Goal: Task Accomplishment & Management: Manage account settings

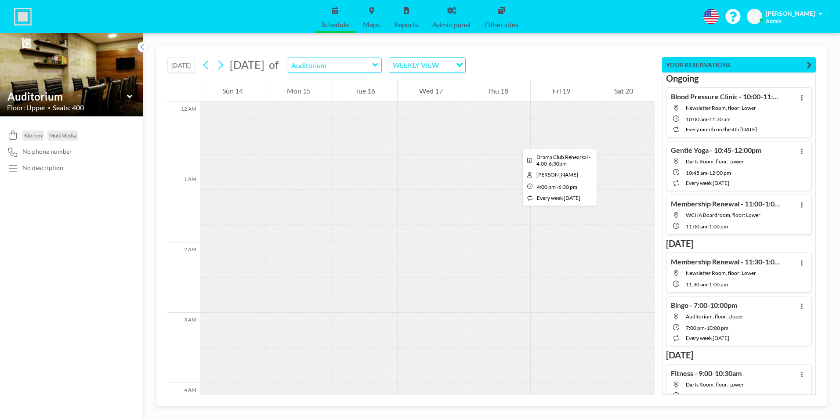
scroll to position [1223, 0]
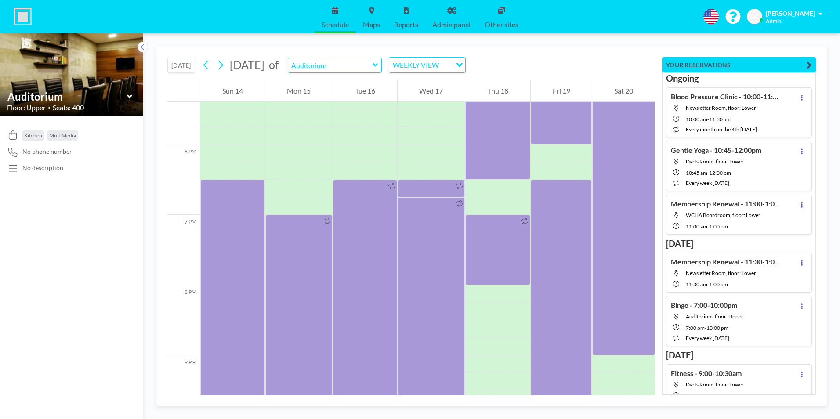
click at [378, 65] on icon at bounding box center [375, 65] width 5 height 4
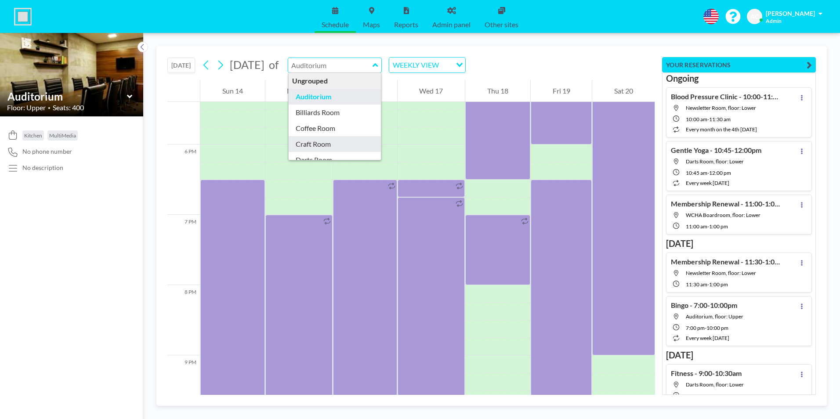
type input "Craft Room"
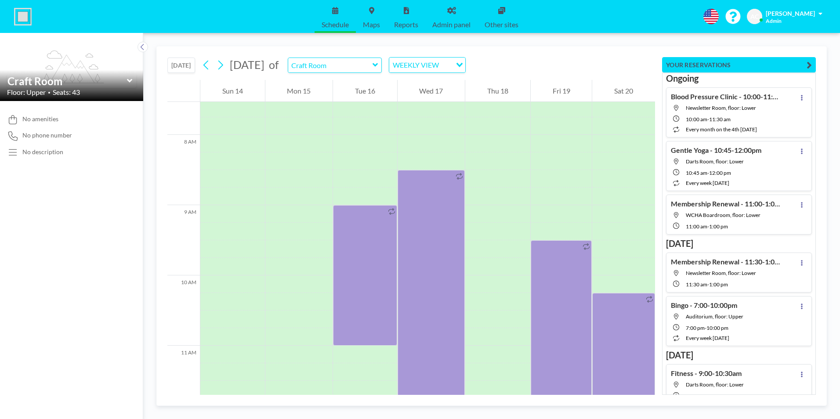
scroll to position [545, 0]
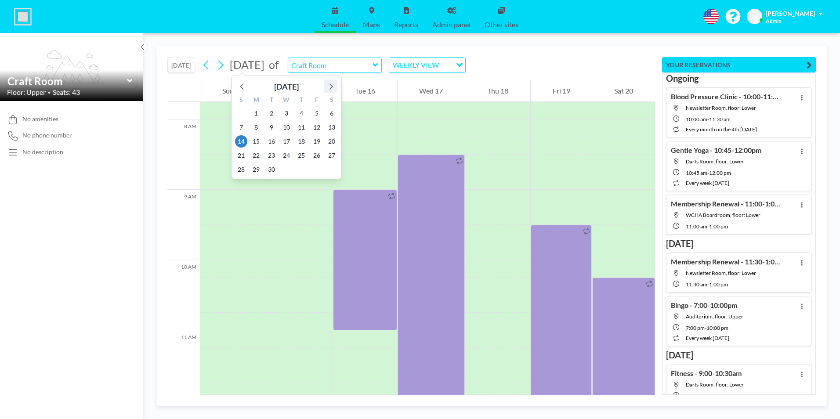
click at [332, 85] on icon at bounding box center [330, 85] width 11 height 11
click at [330, 113] on span "4" at bounding box center [332, 113] width 12 height 12
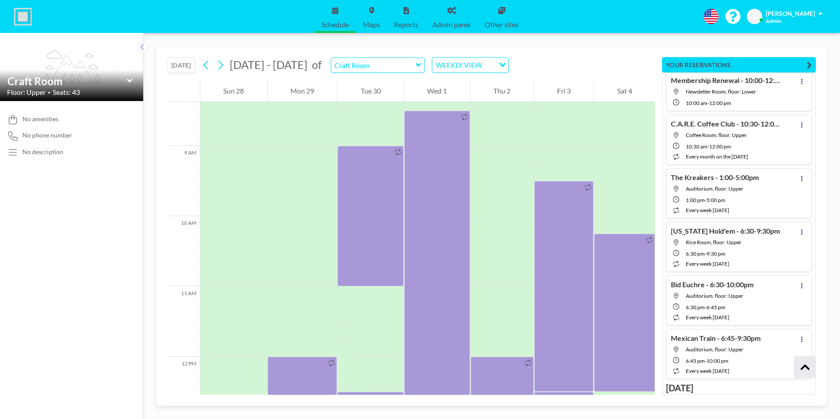
scroll to position [1154, 0]
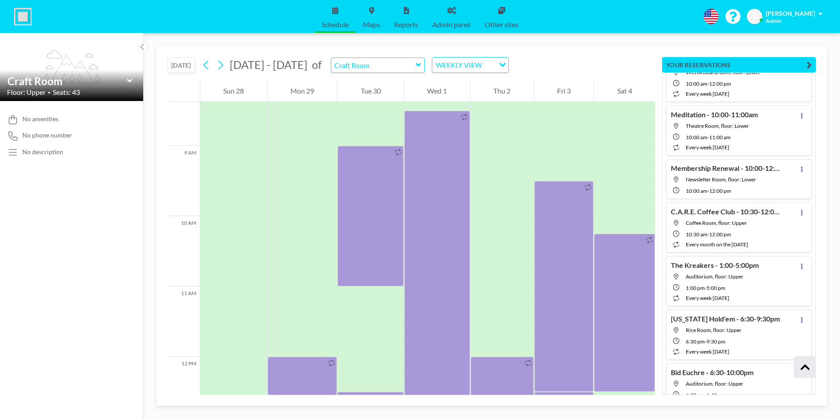
click at [184, 66] on button "[DATE]" at bounding box center [181, 65] width 28 height 15
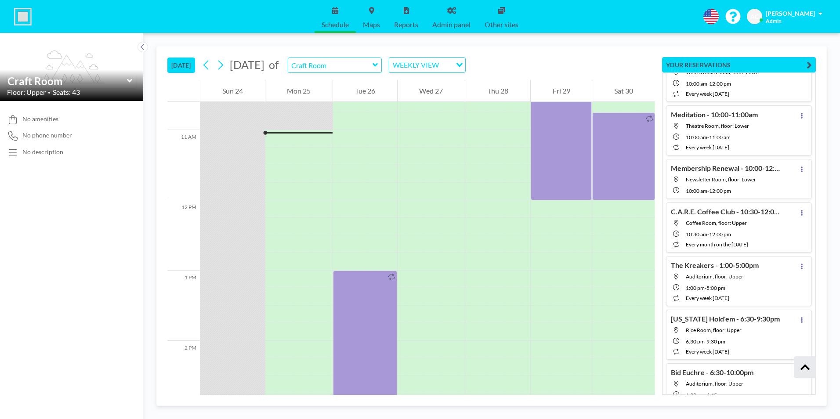
scroll to position [756, 0]
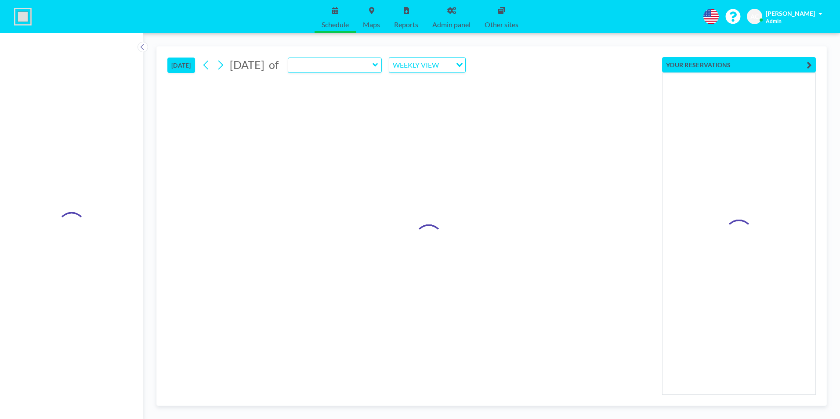
type input "Craft Room"
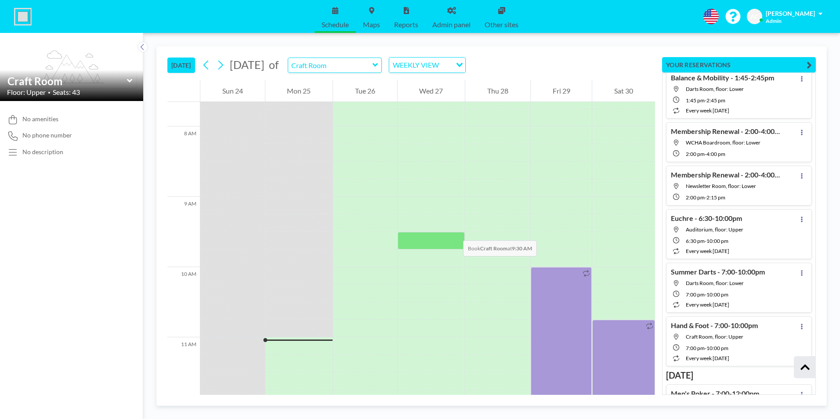
scroll to position [536, 0]
click at [223, 65] on icon at bounding box center [220, 64] width 8 height 13
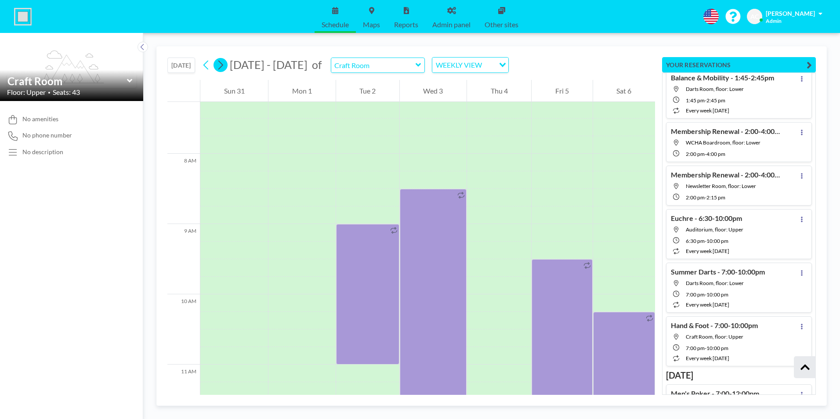
scroll to position [545, 0]
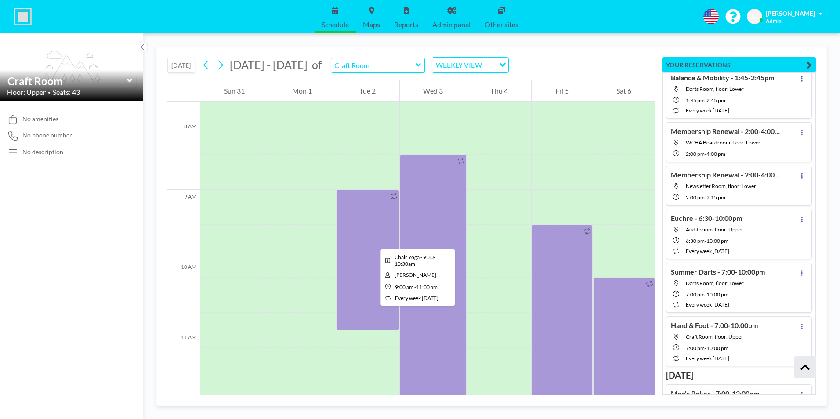
click at [373, 241] on div at bounding box center [367, 260] width 63 height 141
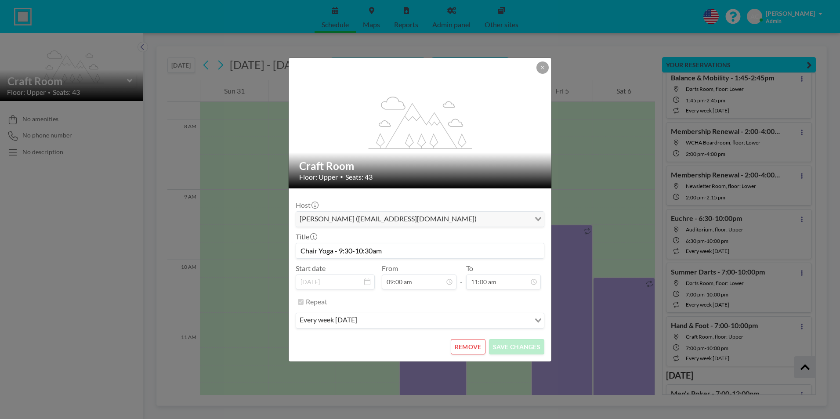
scroll to position [0, 0]
click at [475, 346] on button "REMOVE" at bounding box center [468, 346] width 35 height 15
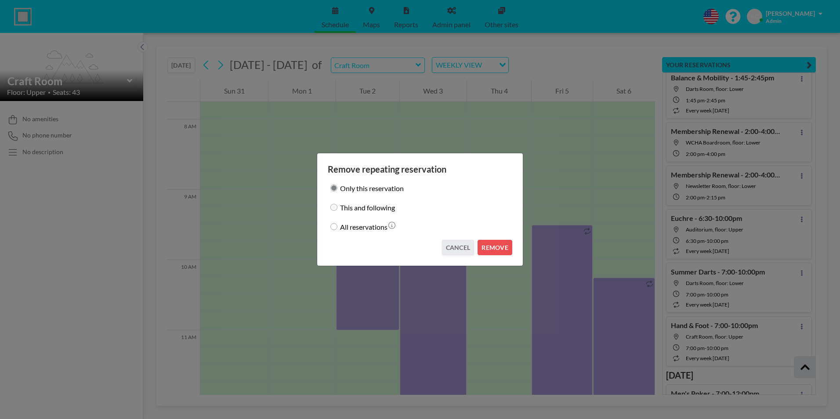
click at [335, 206] on input "This and following" at bounding box center [333, 207] width 7 height 7
radio input "true"
click at [497, 246] on button "REMOVE" at bounding box center [495, 247] width 35 height 15
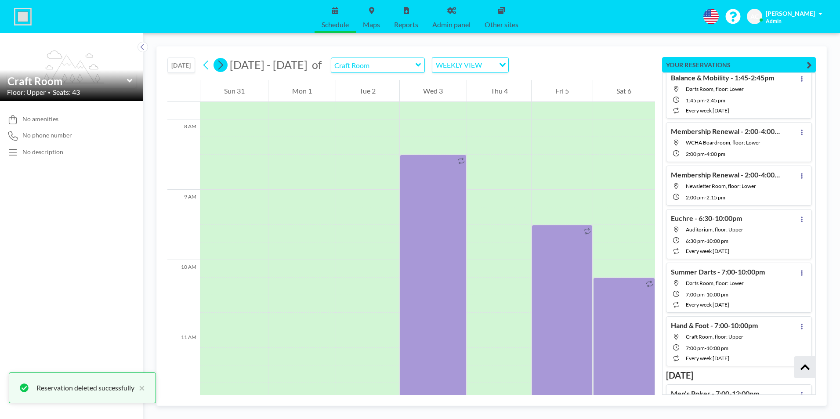
click at [223, 65] on icon at bounding box center [220, 65] width 5 height 9
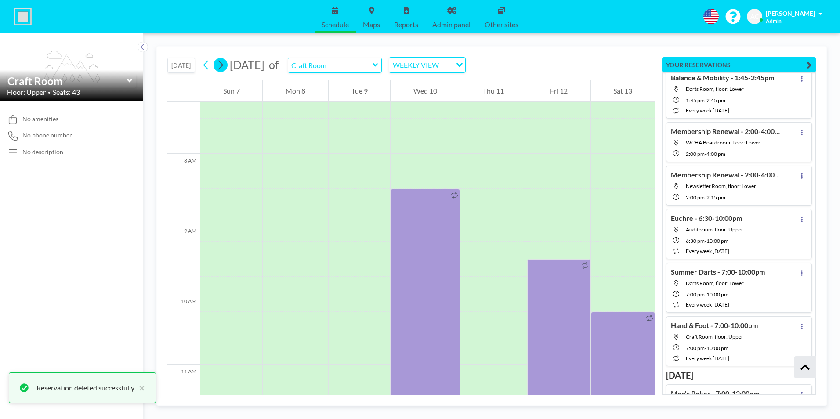
scroll to position [545, 0]
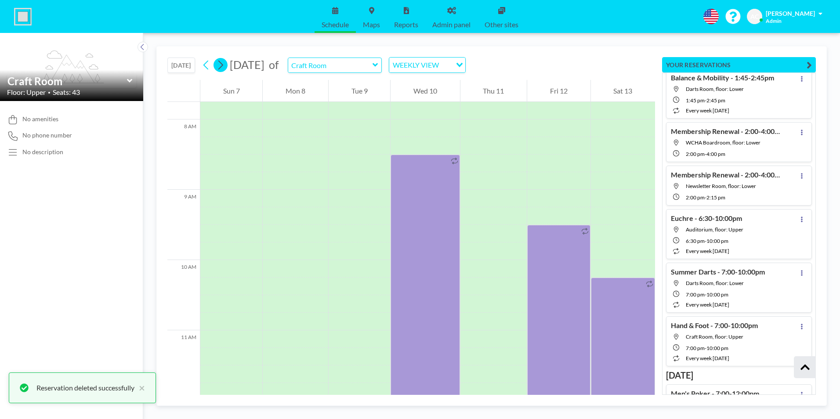
click at [223, 65] on icon at bounding box center [220, 65] width 5 height 9
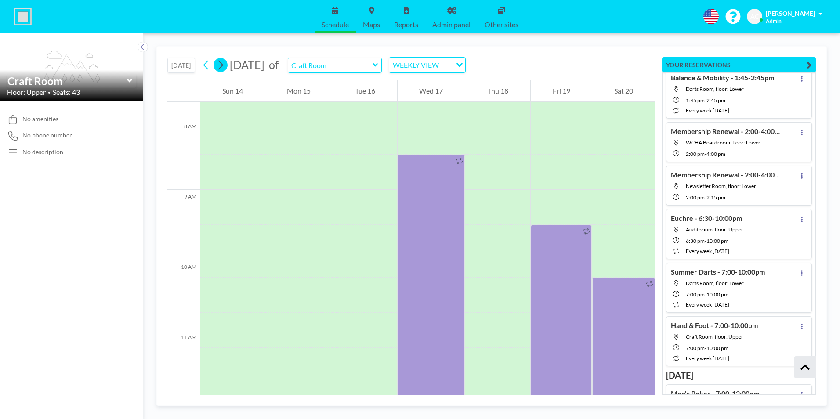
click at [223, 65] on icon at bounding box center [220, 65] width 5 height 9
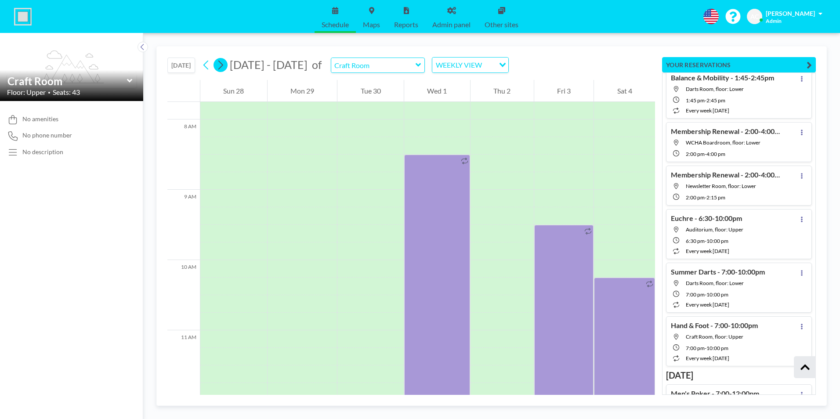
click at [223, 65] on icon at bounding box center [220, 65] width 5 height 9
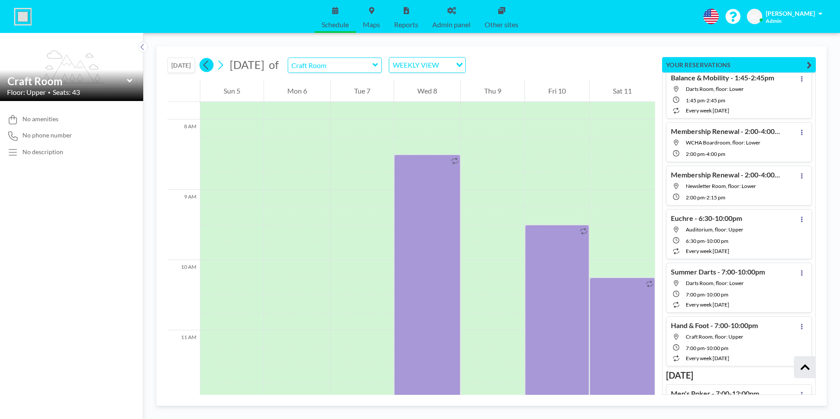
click at [208, 64] on icon at bounding box center [206, 64] width 8 height 13
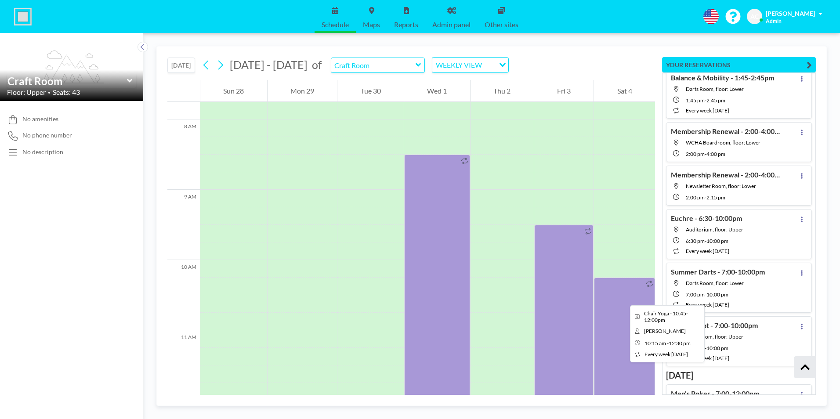
click at [623, 297] on div at bounding box center [624, 357] width 61 height 158
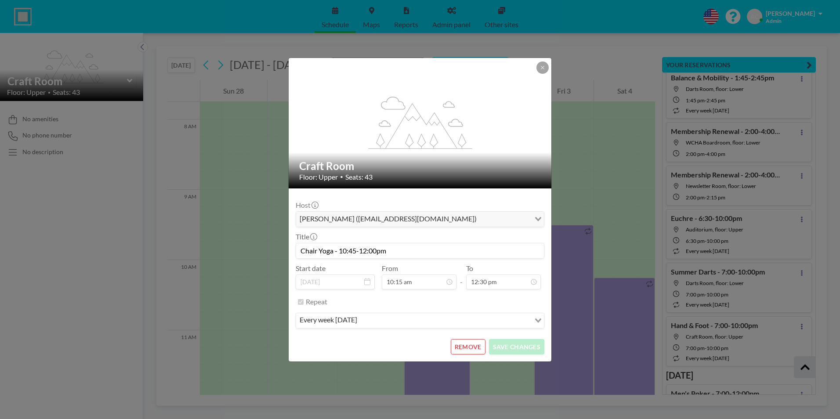
drag, startPoint x: 396, startPoint y: 251, endPoint x: 301, endPoint y: 251, distance: 94.9
click at [301, 251] on input "Chair Yoga - 10:45-12:00pm" at bounding box center [420, 250] width 248 height 15
click at [448, 309] on div "Repeat" at bounding box center [425, 302] width 239 height 15
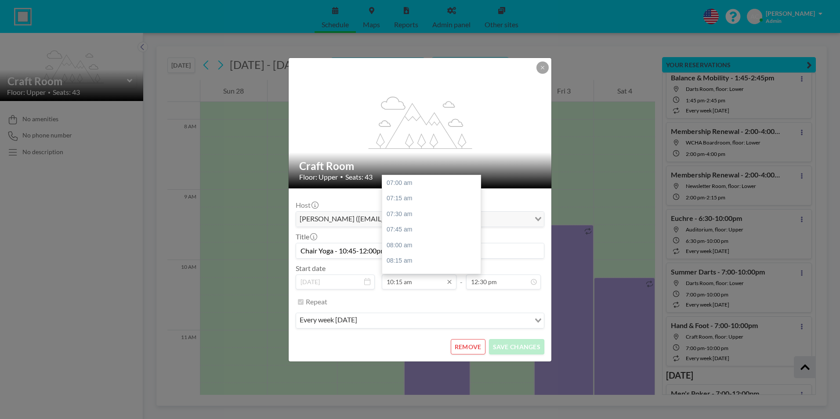
scroll to position [203, 0]
click at [409, 211] on div "10:45 am" at bounding box center [433, 214] width 103 height 16
type input "10:45 am"
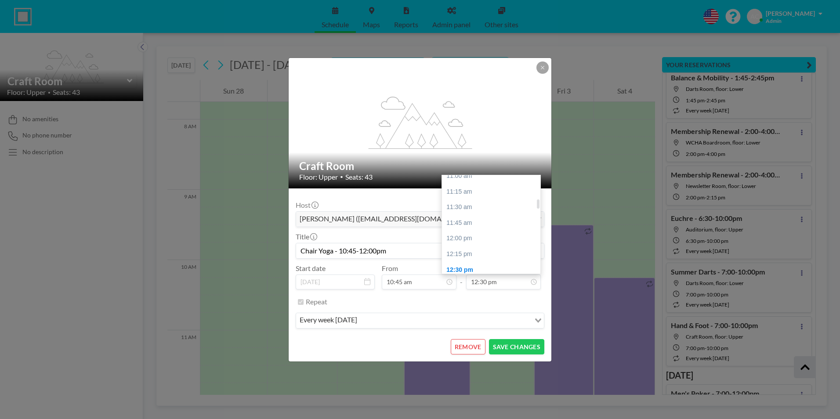
scroll to position [256, 0]
click at [487, 239] on div "12:00 pm" at bounding box center [493, 240] width 103 height 16
type input "12:00 pm"
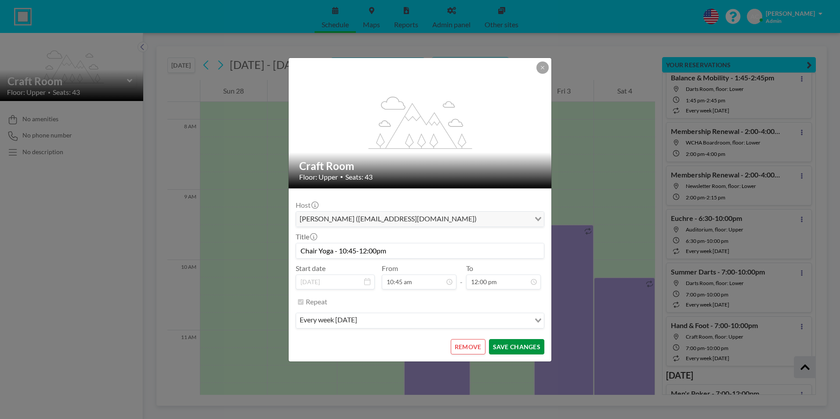
click at [518, 346] on button "SAVE CHANGES" at bounding box center [516, 346] width 55 height 15
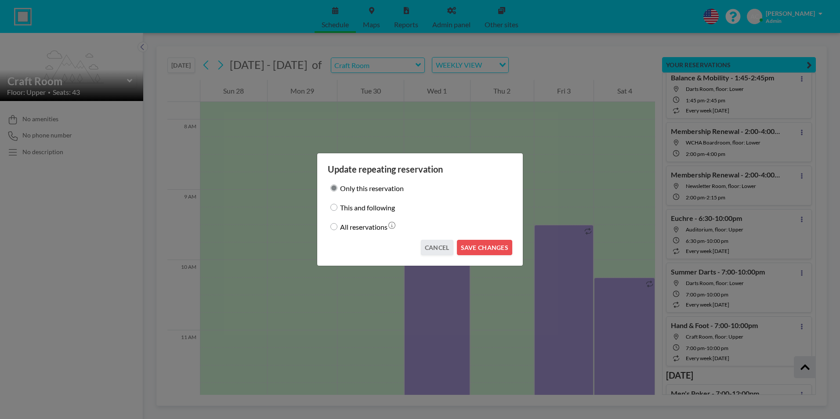
click at [331, 207] on input "This and following" at bounding box center [333, 207] width 7 height 7
radio input "true"
click at [493, 248] on button "SAVE CHANGES" at bounding box center [484, 247] width 55 height 15
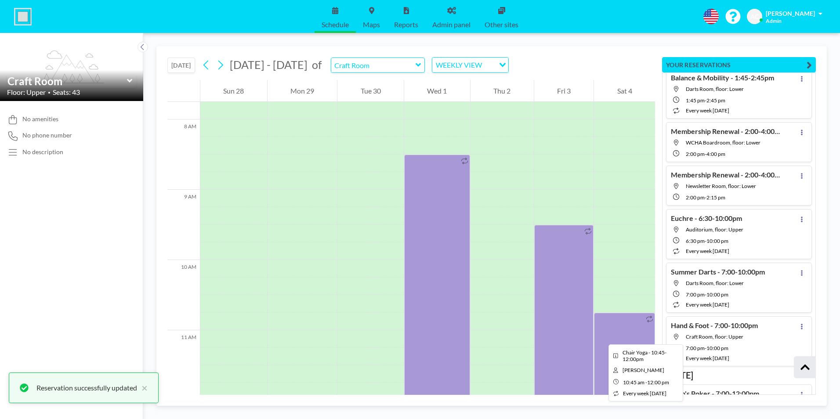
click at [602, 336] on div at bounding box center [624, 357] width 61 height 88
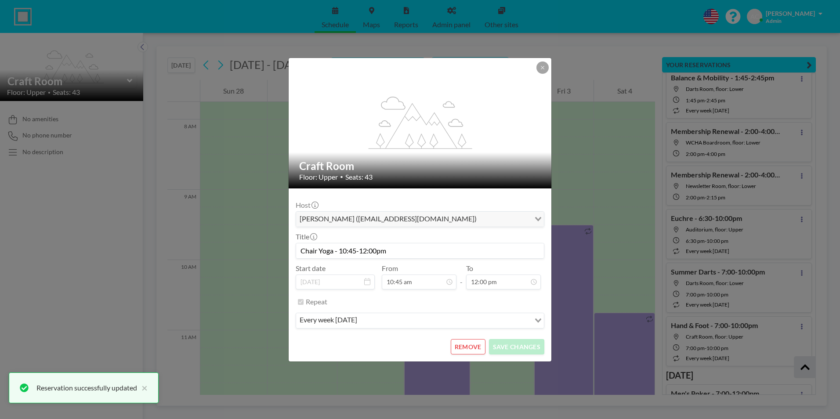
drag, startPoint x: 401, startPoint y: 249, endPoint x: 297, endPoint y: 254, distance: 104.2
click at [298, 254] on input "Chair Yoga - 10:45-12:00pm" at bounding box center [420, 250] width 248 height 15
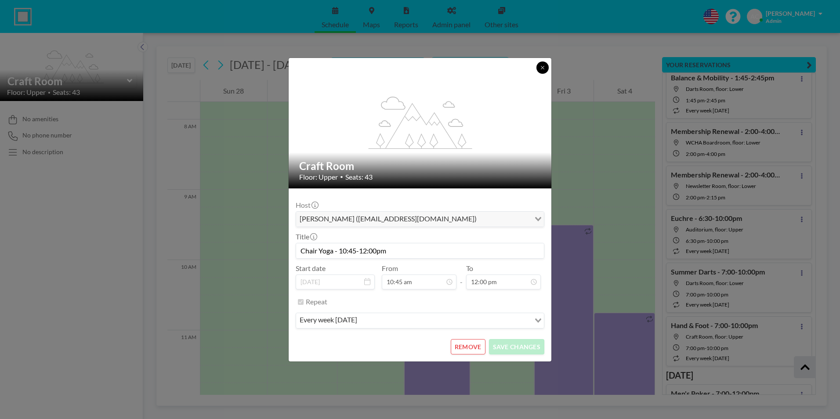
click at [541, 69] on icon at bounding box center [542, 67] width 3 height 3
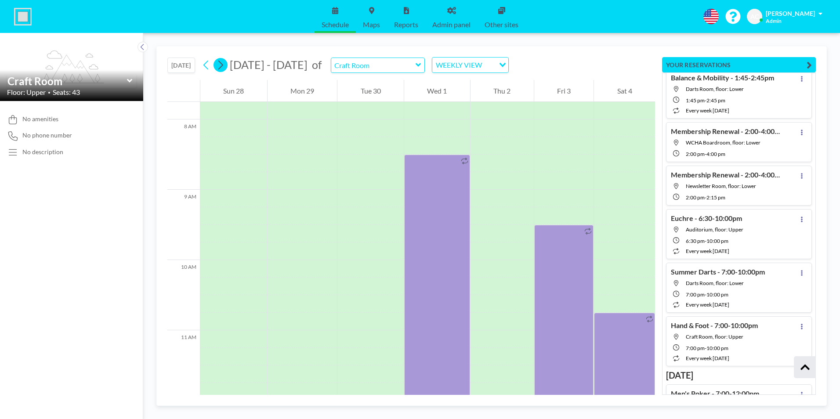
click at [223, 67] on icon at bounding box center [220, 65] width 5 height 9
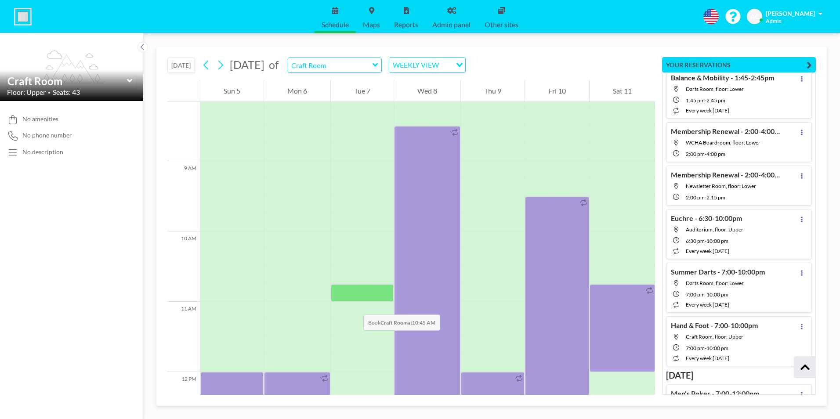
scroll to position [677, 0]
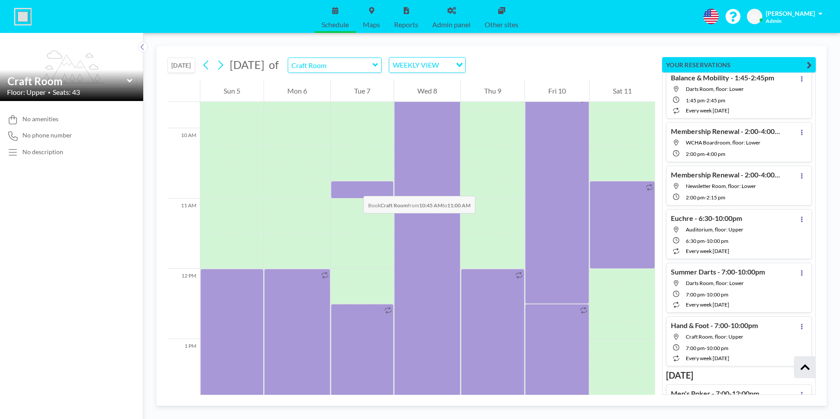
click at [355, 187] on div at bounding box center [362, 190] width 63 height 18
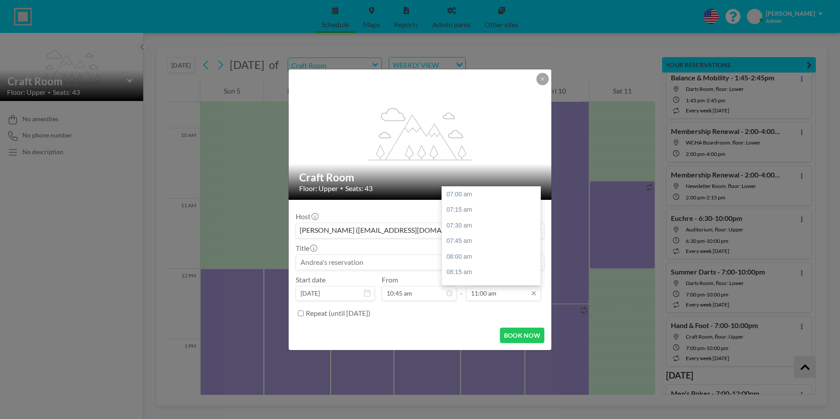
scroll to position [250, 0]
click at [490, 259] on div "12:00 pm" at bounding box center [493, 257] width 103 height 16
type input "12:00 pm"
click at [393, 262] on input at bounding box center [420, 262] width 248 height 15
paste input "Chair Yoga - 10:45-12:00pm"
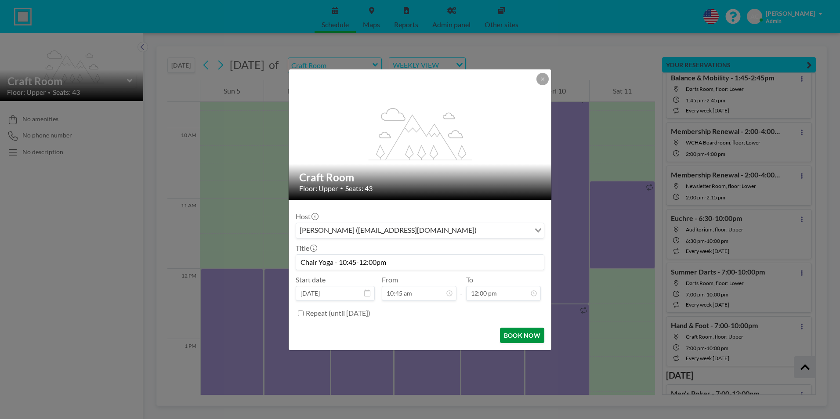
scroll to position [313, 0]
type input "Chair Yoga - 10:45-12:00pm"
click at [303, 313] on input "Repeat (until May 21, 2028)" at bounding box center [301, 314] width 6 height 6
checkbox input "true"
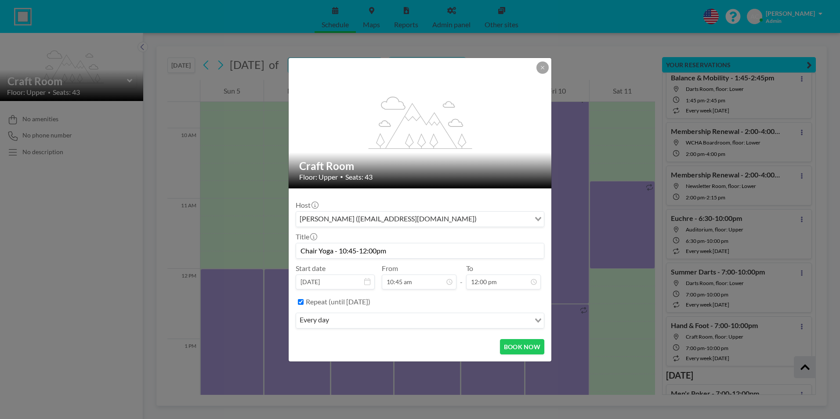
click at [527, 324] on input "Search for option" at bounding box center [431, 320] width 198 height 11
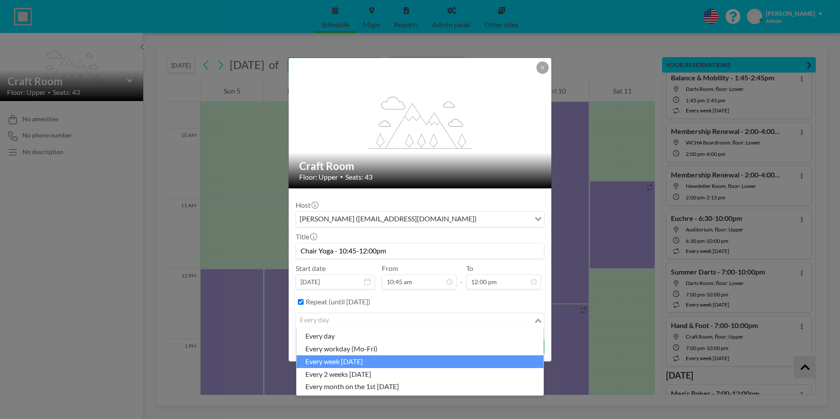
click at [356, 363] on li "every week [DATE]" at bounding box center [420, 361] width 247 height 13
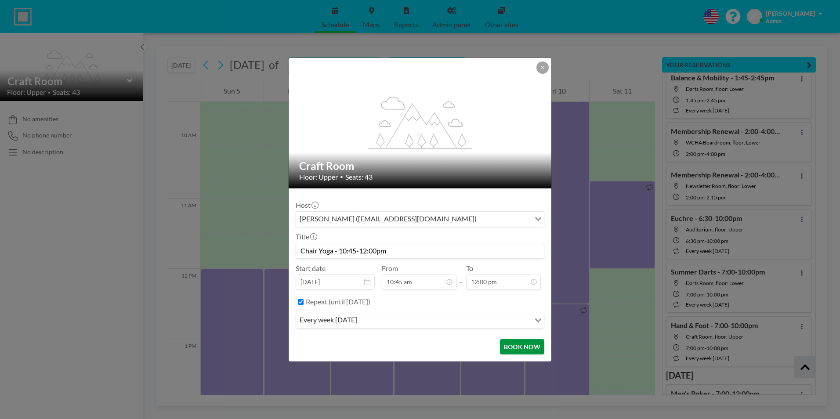
click at [521, 348] on button "BOOK NOW" at bounding box center [522, 346] width 44 height 15
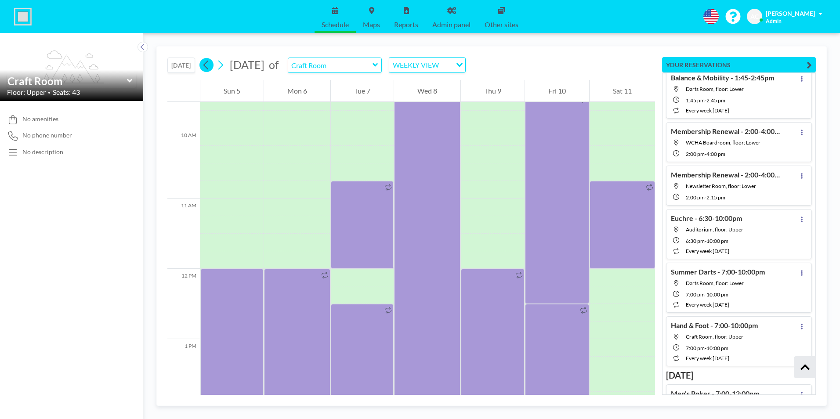
drag, startPoint x: 207, startPoint y: 63, endPoint x: 222, endPoint y: 66, distance: 16.0
click at [207, 63] on icon at bounding box center [206, 64] width 8 height 13
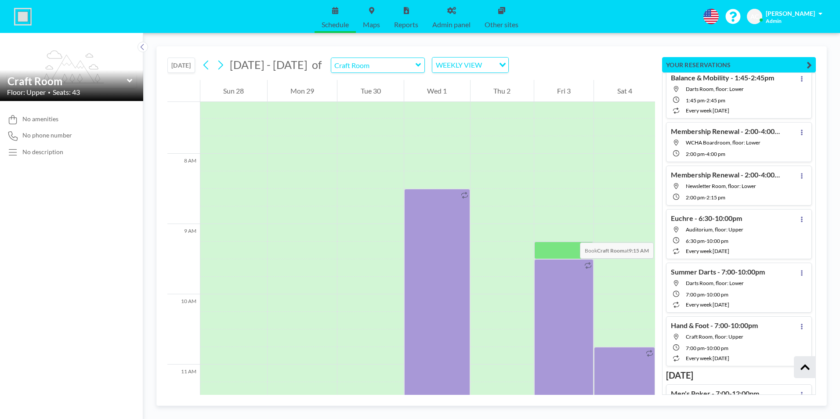
scroll to position [545, 0]
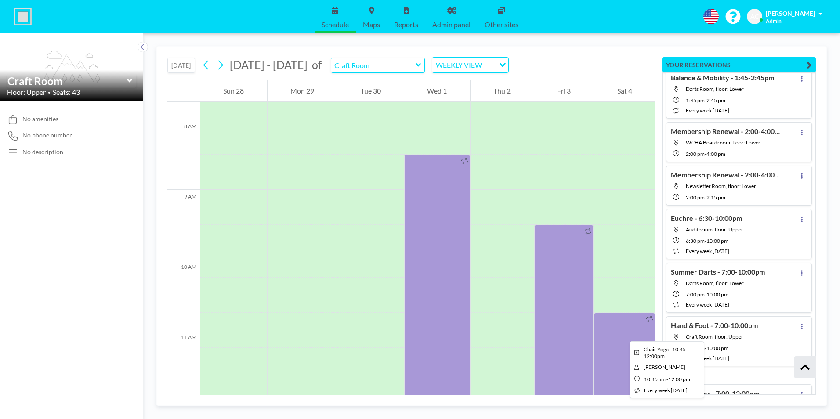
click at [623, 334] on div at bounding box center [624, 357] width 61 height 88
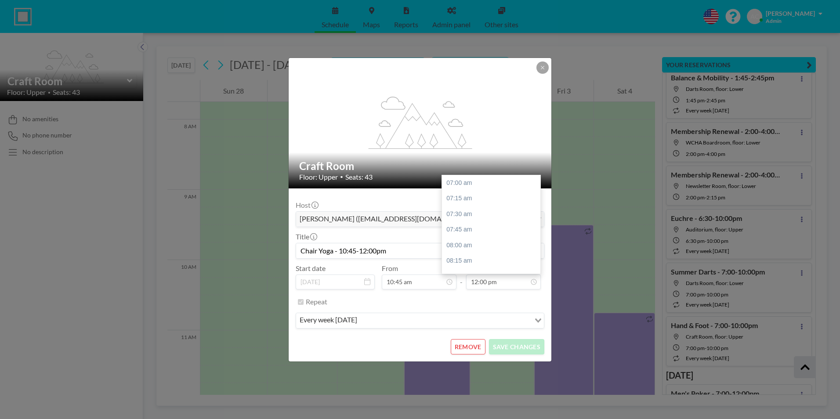
scroll to position [313, 0]
click at [471, 347] on button "REMOVE" at bounding box center [468, 346] width 35 height 15
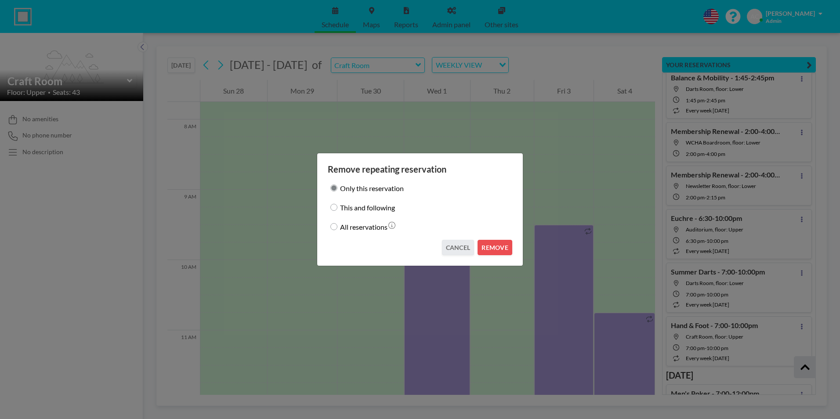
drag, startPoint x: 333, startPoint y: 207, endPoint x: 389, endPoint y: 218, distance: 57.1
click at [333, 208] on input "This and following" at bounding box center [333, 207] width 7 height 7
radio input "true"
click at [493, 247] on button "REMOVE" at bounding box center [495, 247] width 35 height 15
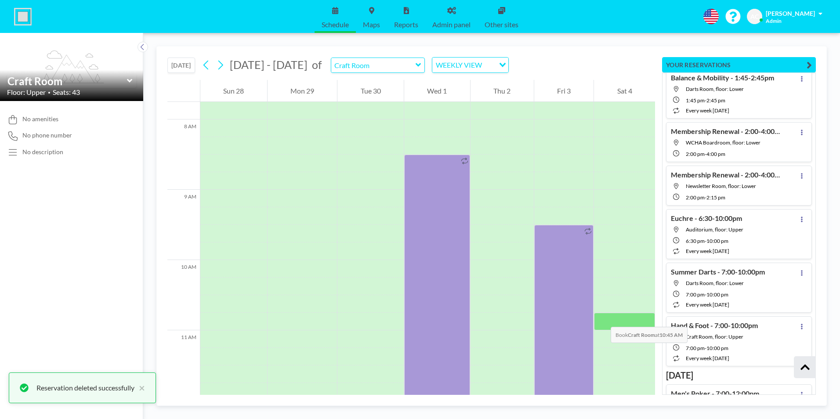
click at [602, 318] on div at bounding box center [624, 322] width 61 height 18
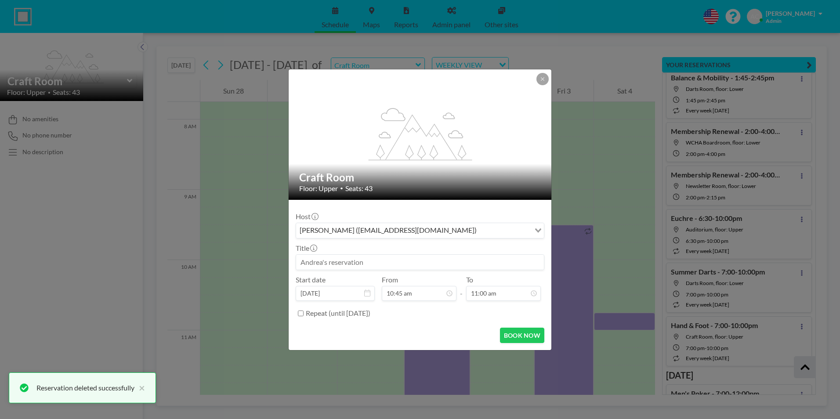
click at [363, 260] on input at bounding box center [420, 262] width 248 height 15
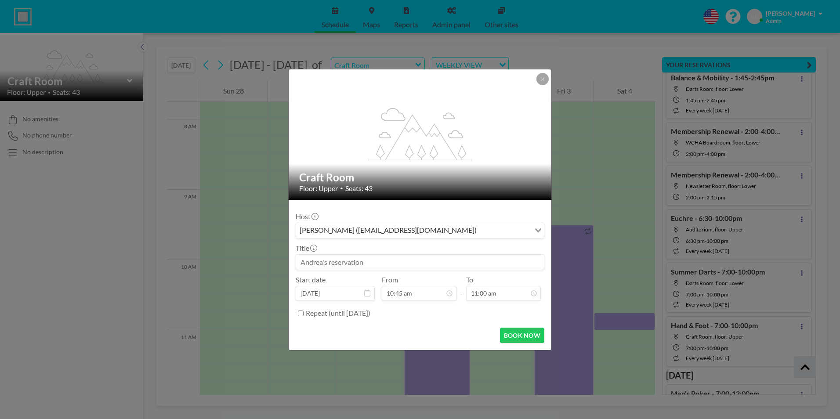
paste input "Chair Yoga - 10:45-12:00pm"
type input "Chair Yoga - 10:45-12:00pm"
click at [493, 292] on input "11:00 am" at bounding box center [503, 293] width 75 height 15
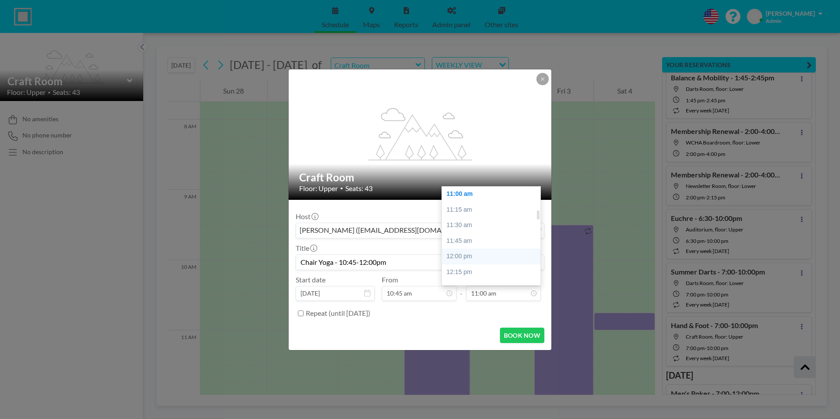
click at [475, 256] on div "12:00 pm" at bounding box center [493, 257] width 103 height 16
type input "12:00 pm"
click at [299, 315] on input "Repeat (until May 21, 2028)" at bounding box center [301, 314] width 6 height 6
checkbox input "true"
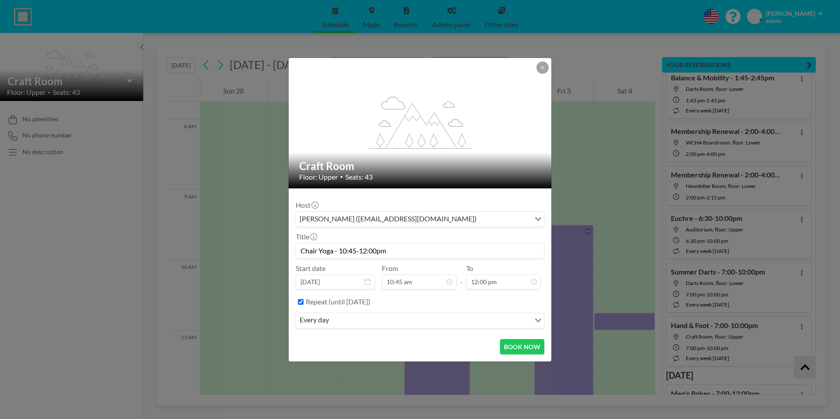
click at [537, 320] on icon "Search for option" at bounding box center [538, 321] width 6 height 4
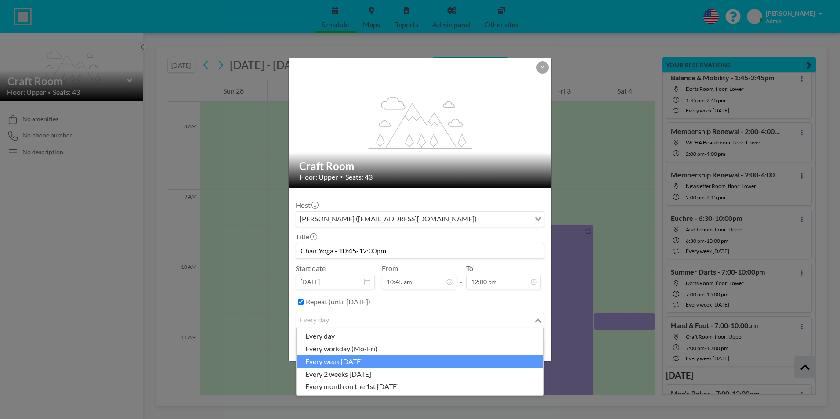
click at [368, 364] on li "every week [DATE]" at bounding box center [420, 361] width 247 height 13
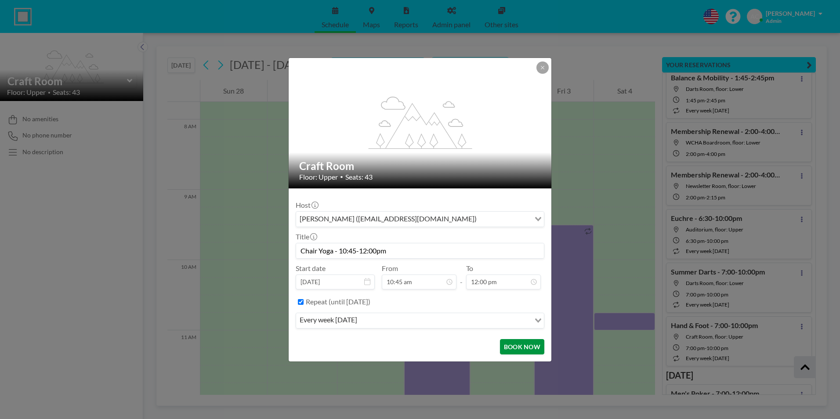
click at [523, 347] on button "BOOK NOW" at bounding box center [522, 346] width 44 height 15
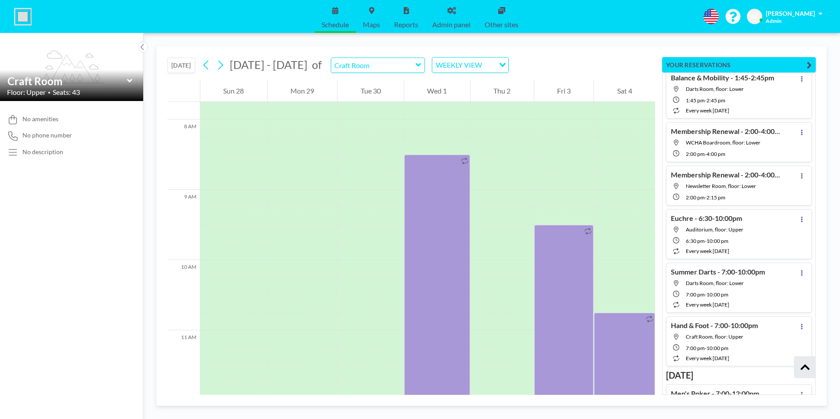
click at [416, 63] on icon at bounding box center [419, 65] width 6 height 9
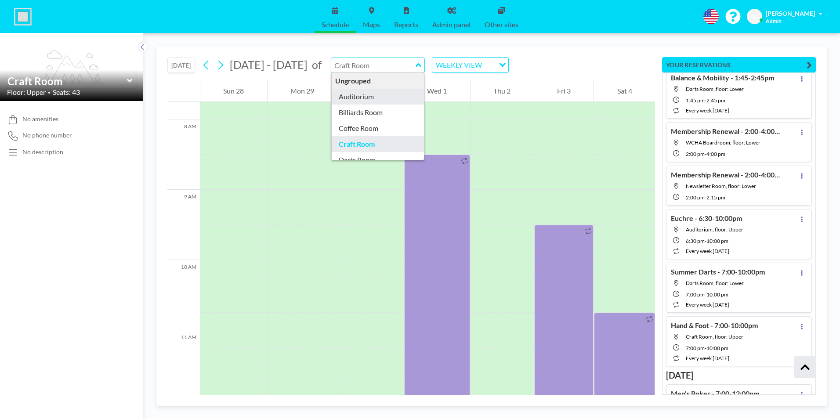
type input "Auditorium"
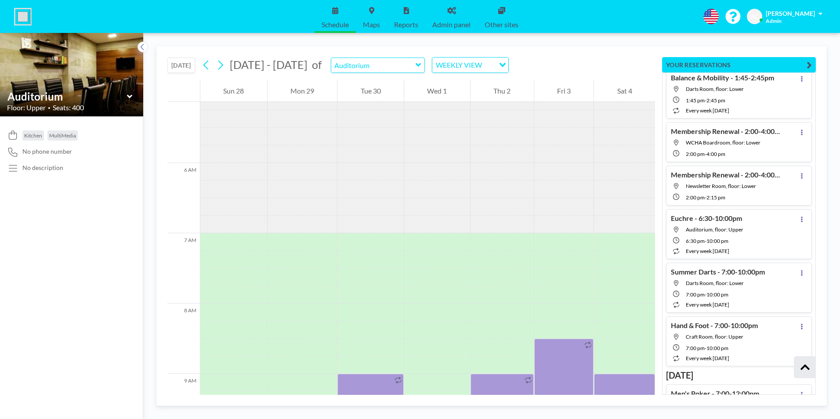
scroll to position [545, 0]
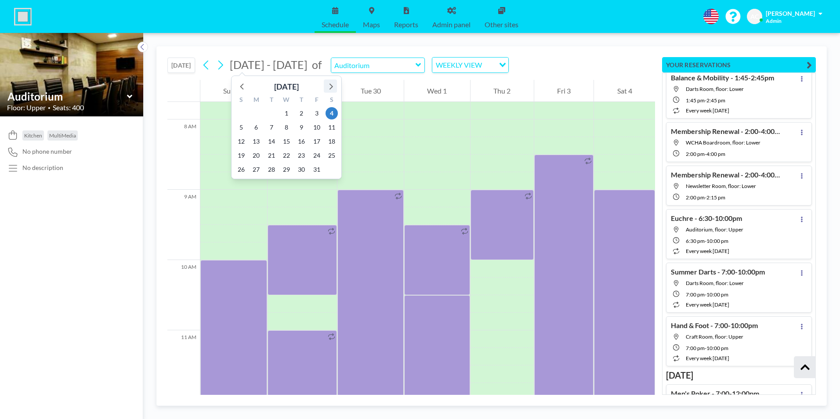
click at [332, 87] on icon at bounding box center [330, 85] width 11 height 11
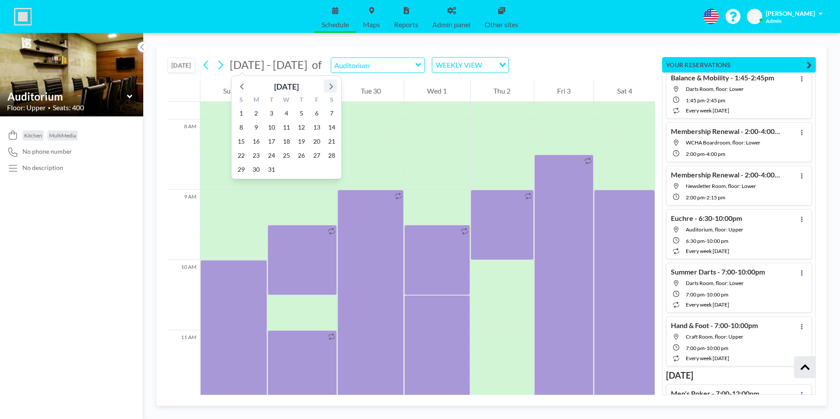
click at [332, 87] on icon at bounding box center [330, 85] width 11 height 11
click at [330, 131] on span "11" at bounding box center [332, 127] width 12 height 12
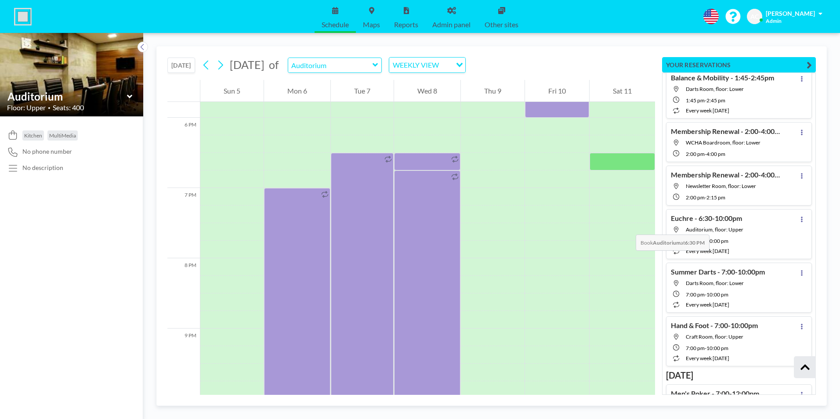
scroll to position [1292, 0]
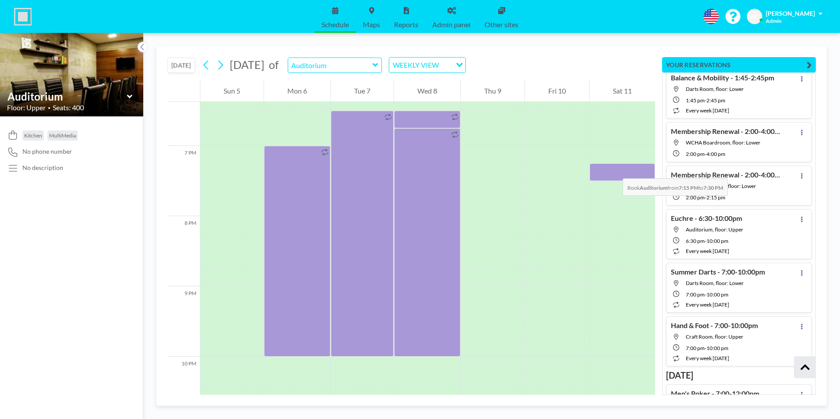
click at [614, 170] on div at bounding box center [622, 172] width 65 height 18
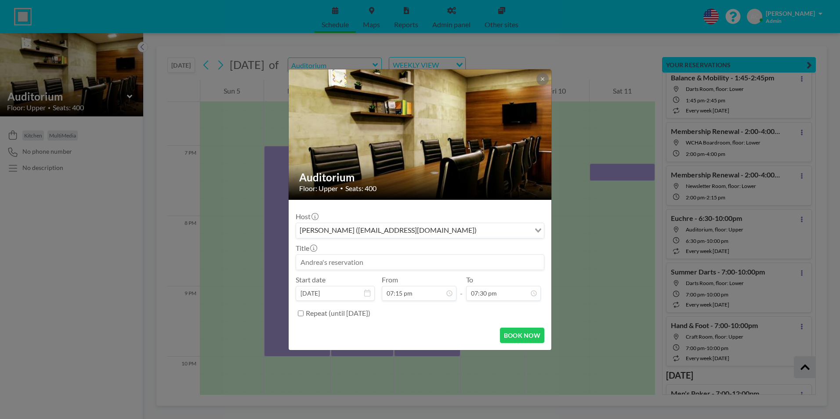
click at [389, 263] on input at bounding box center [420, 262] width 248 height 15
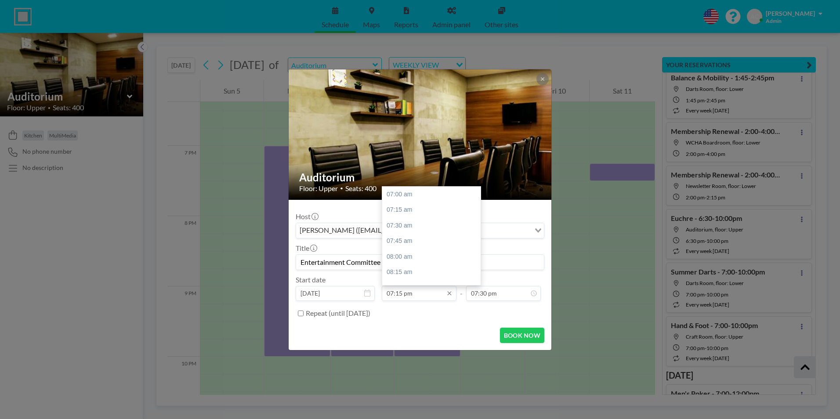
scroll to position [766, 0]
type input "Entertainment Committee Event"
click at [415, 208] on div "07:30 pm" at bounding box center [433, 210] width 103 height 16
type input "07:30 pm"
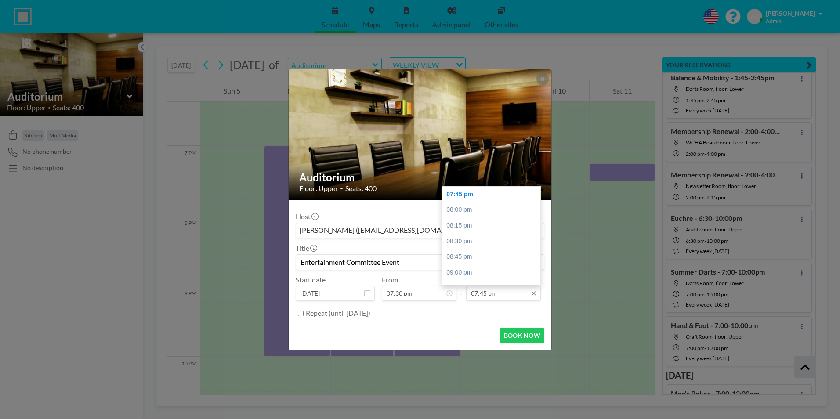
click at [505, 292] on input "07:45 pm" at bounding box center [503, 293] width 75 height 15
click at [482, 276] on div "11:30 pm" at bounding box center [493, 278] width 103 height 16
type input "11:30 pm"
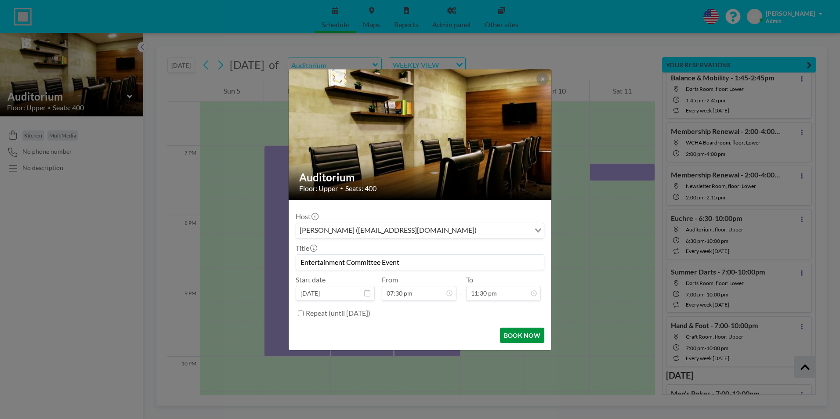
scroll to position [950, 0]
click at [528, 334] on button "BOOK NOW" at bounding box center [522, 335] width 44 height 15
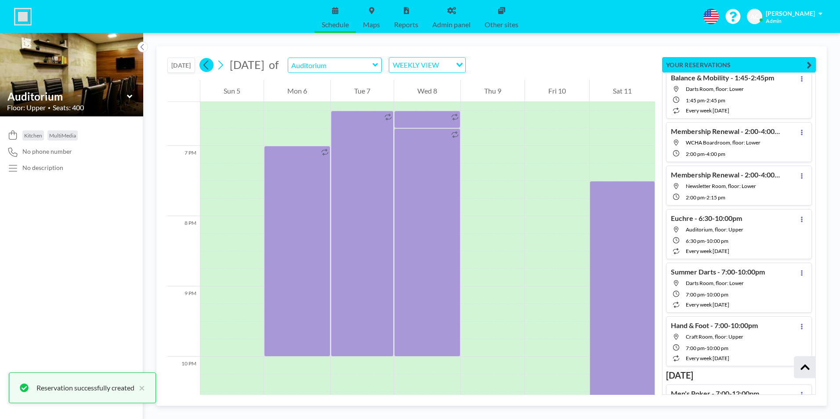
click at [207, 65] on icon at bounding box center [205, 65] width 5 height 9
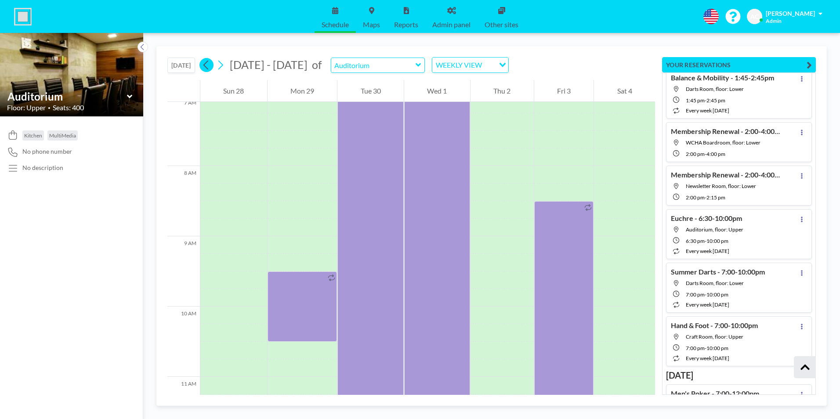
scroll to position [545, 0]
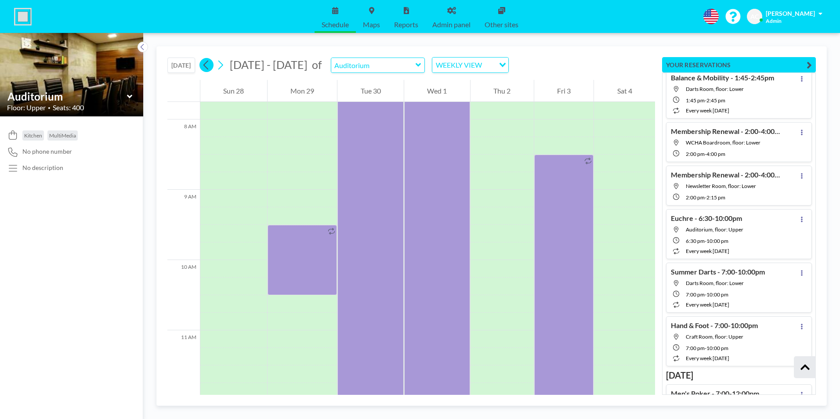
click at [207, 65] on icon at bounding box center [205, 65] width 5 height 9
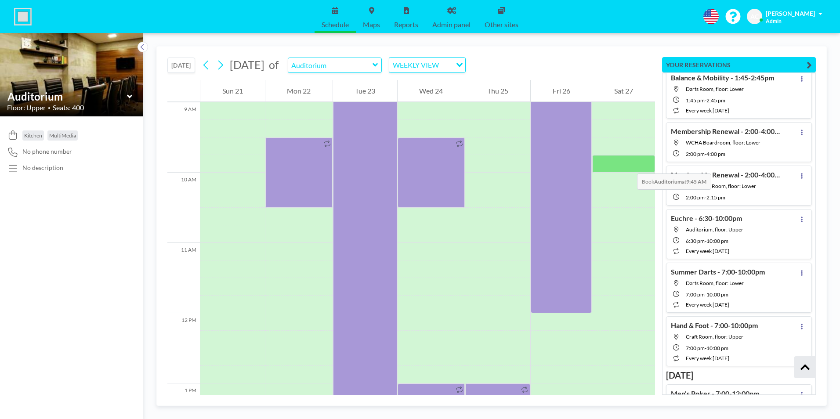
scroll to position [633, 0]
click at [616, 179] on div at bounding box center [623, 181] width 63 height 18
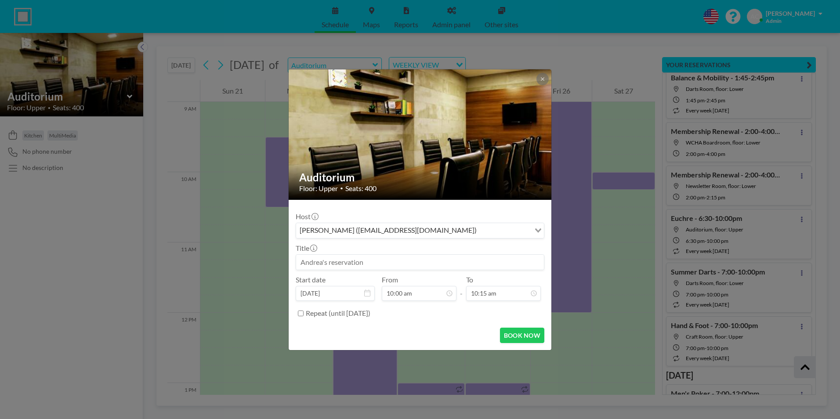
click at [385, 266] on input at bounding box center [420, 262] width 248 height 15
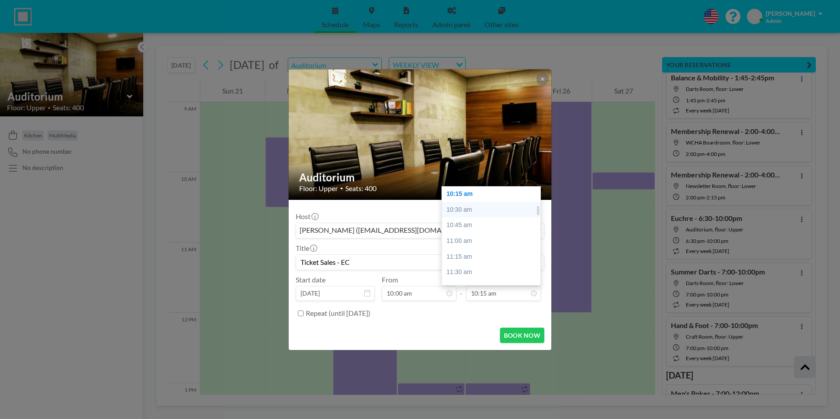
type input "Ticket Sales - EC"
click at [493, 211] on div "10:30 am" at bounding box center [493, 210] width 103 height 16
click at [468, 224] on div "11:00 am" at bounding box center [493, 226] width 103 height 16
type input "11:00 am"
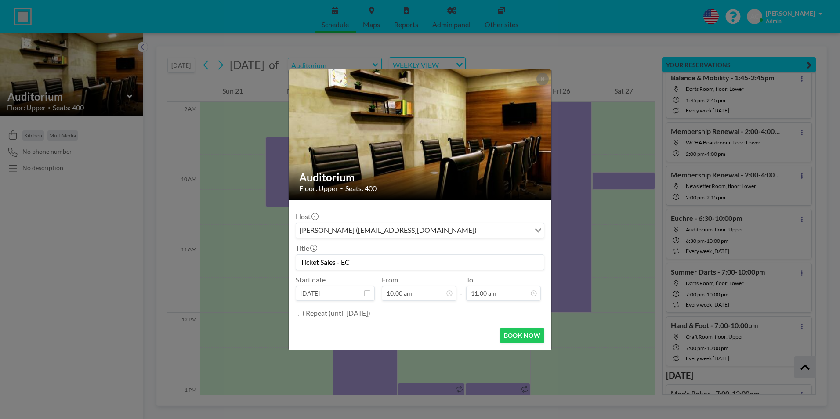
scroll to position [250, 0]
click at [518, 334] on button "BOOK NOW" at bounding box center [522, 335] width 44 height 15
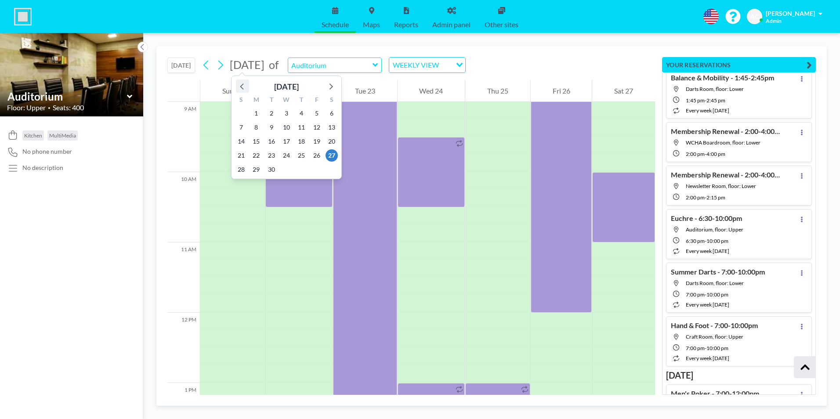
click at [241, 86] on icon at bounding box center [242, 86] width 4 height 6
click at [303, 128] on span "7" at bounding box center [301, 127] width 12 height 12
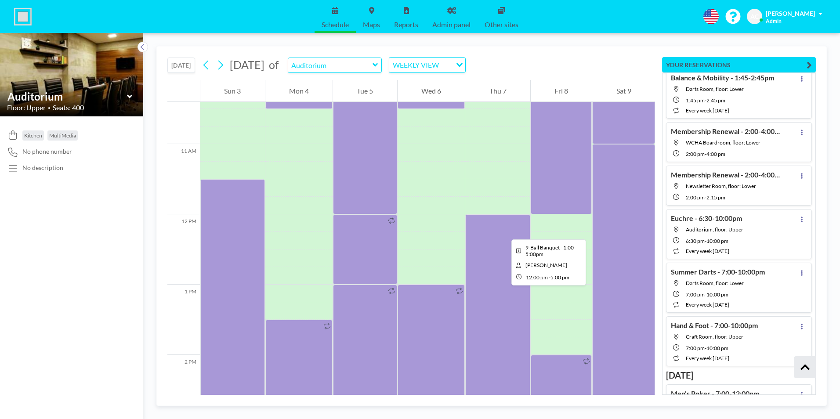
scroll to position [808, 0]
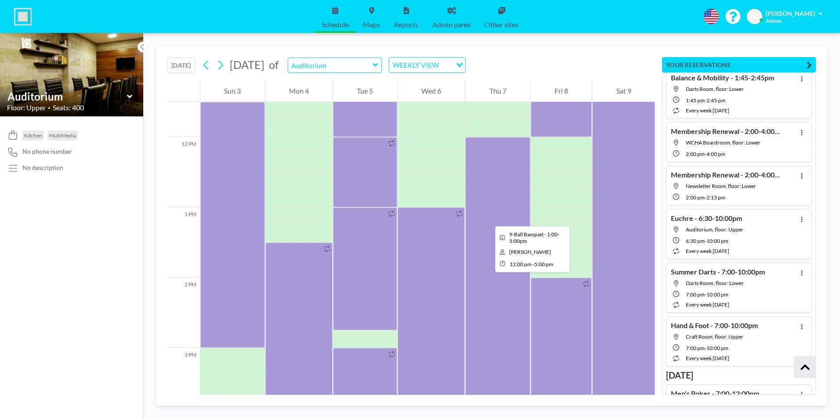
click at [488, 218] on div at bounding box center [497, 313] width 65 height 352
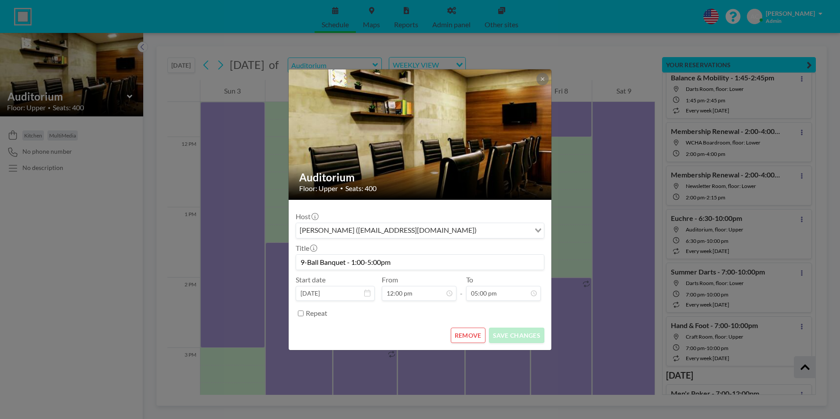
drag, startPoint x: 402, startPoint y: 261, endPoint x: 272, endPoint y: 261, distance: 129.6
click at [272, 261] on div "Auditorium Floor: Upper • Seats: 400 Host Andrea Cottle (wcwhactivities@gmail.c…" at bounding box center [420, 209] width 840 height 419
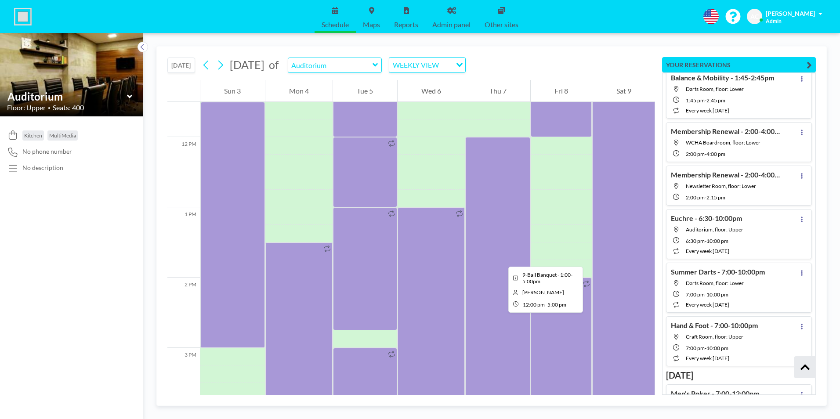
click at [501, 259] on div at bounding box center [497, 313] width 65 height 352
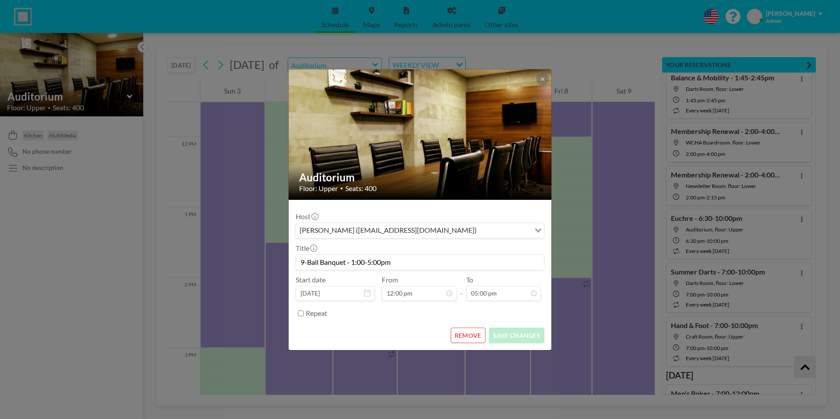
drag, startPoint x: 404, startPoint y: 261, endPoint x: 296, endPoint y: 262, distance: 108.1
click at [296, 262] on div "9-Ball Banquet - 1:00-5:00pm" at bounding box center [420, 262] width 249 height 16
click at [581, 201] on div "Auditorium Floor: Upper • Seats: 400 Host Andrea Cottle (wcwhactivities@gmail.c…" at bounding box center [420, 209] width 840 height 419
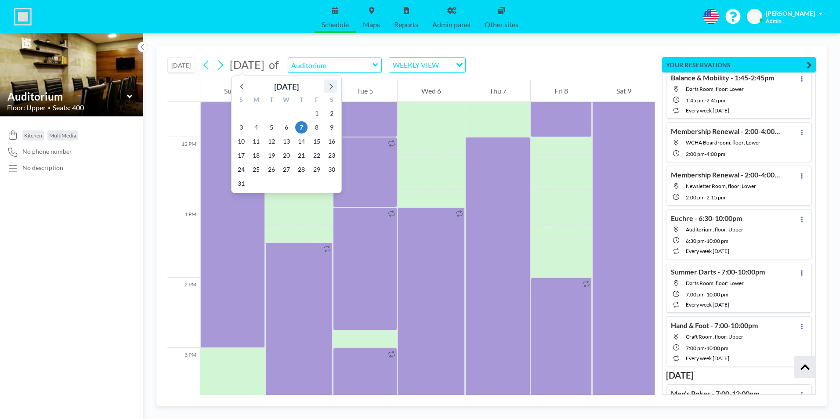
click at [330, 87] on icon at bounding box center [330, 85] width 11 height 11
click at [331, 87] on icon at bounding box center [330, 85] width 11 height 11
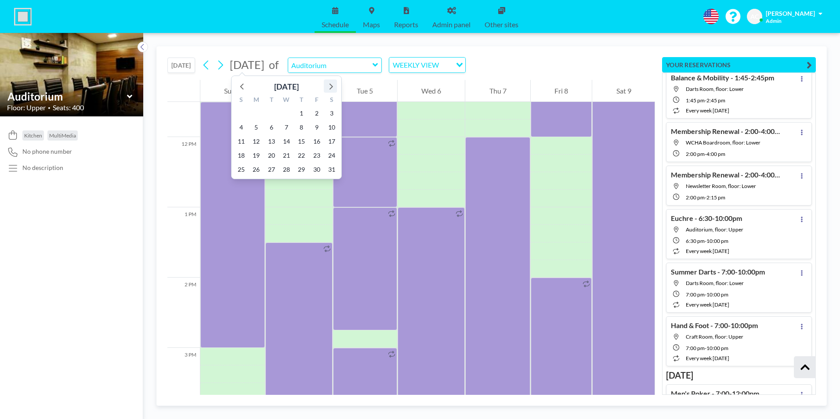
click at [331, 87] on icon at bounding box center [330, 85] width 11 height 11
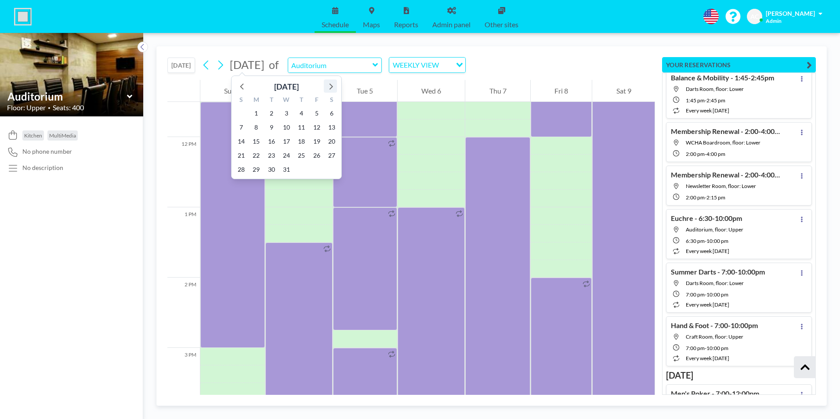
click at [331, 87] on icon at bounding box center [330, 85] width 11 height 11
click at [300, 127] on span "6" at bounding box center [301, 127] width 12 height 12
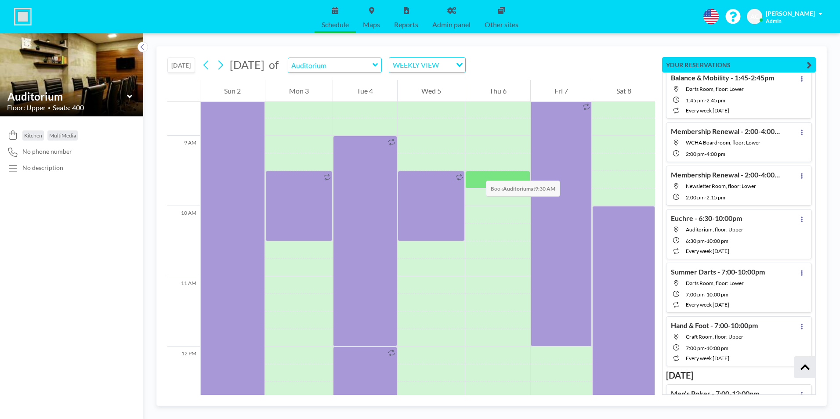
scroll to position [808, 0]
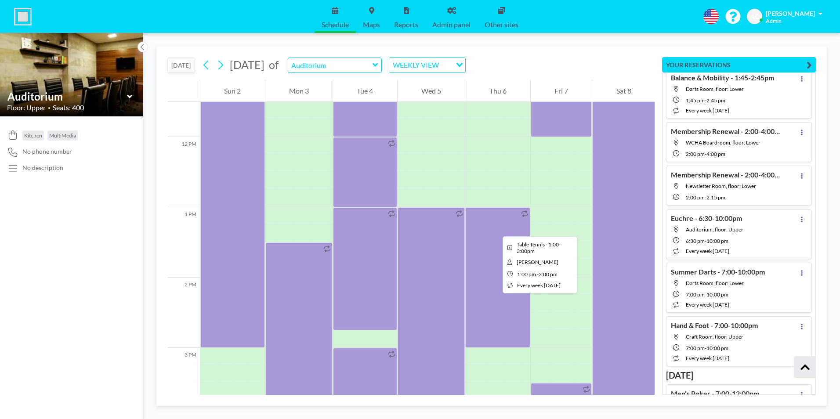
click at [496, 228] on div at bounding box center [497, 277] width 65 height 141
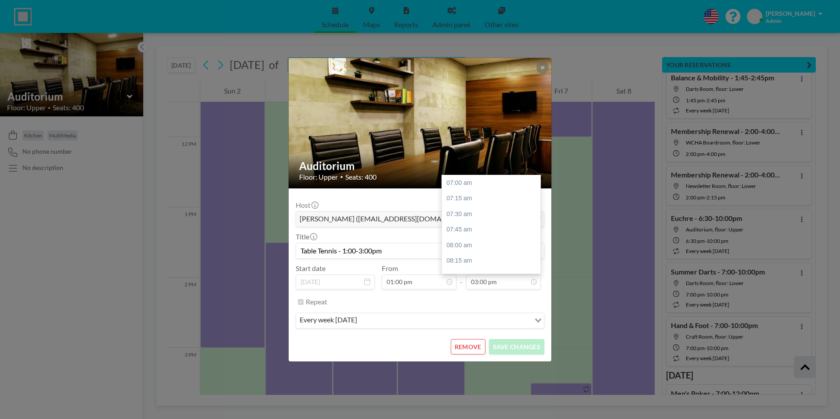
scroll to position [500, 0]
click at [463, 348] on button "REMOVE" at bounding box center [468, 346] width 35 height 15
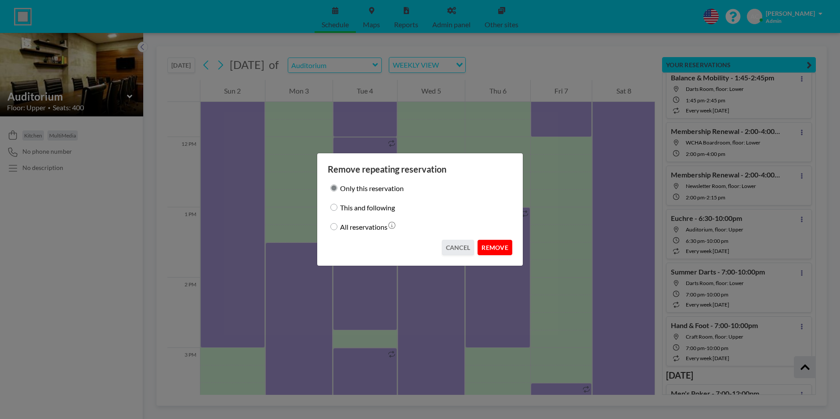
click at [496, 247] on button "REMOVE" at bounding box center [495, 247] width 35 height 15
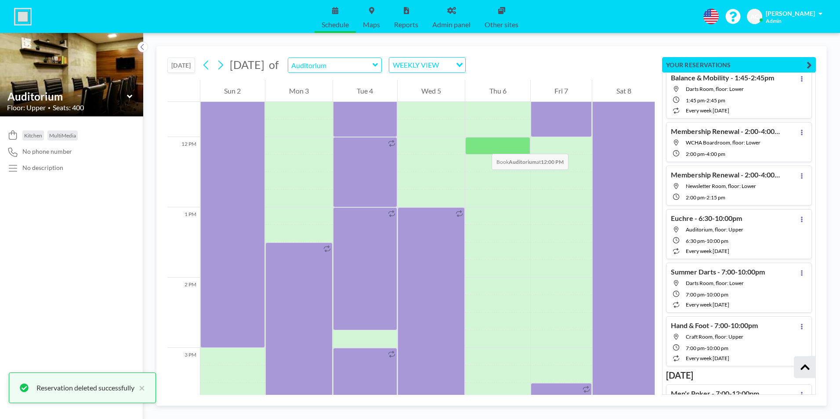
click at [483, 145] on div at bounding box center [497, 146] width 65 height 18
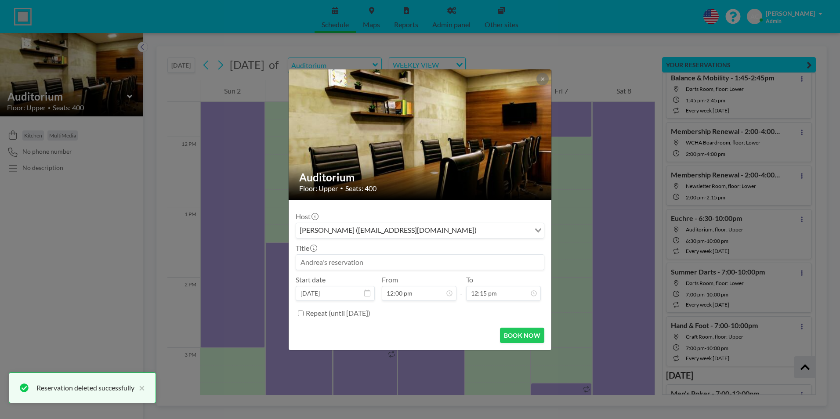
click at [391, 263] on input at bounding box center [420, 262] width 248 height 15
paste input "9-Ball Banquet - 1:00-5:00pm"
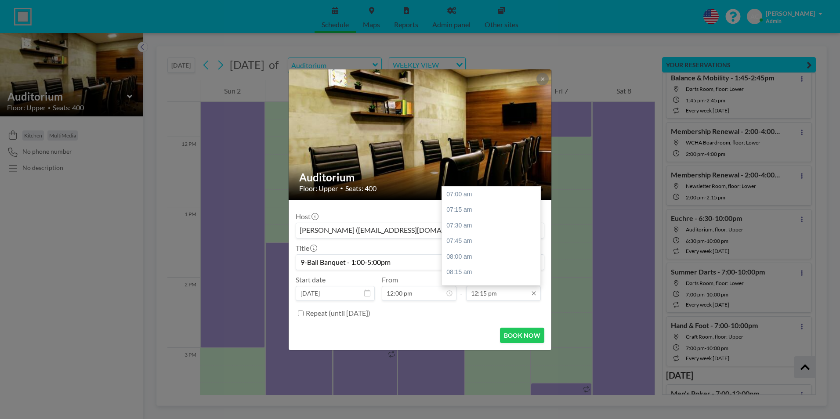
scroll to position [313, 0]
type input "9-Ball Banquet - 1:00-5:00pm"
click at [489, 292] on input "12:15 pm" at bounding box center [503, 293] width 75 height 15
click at [475, 229] on div "05:00 pm" at bounding box center [493, 228] width 103 height 16
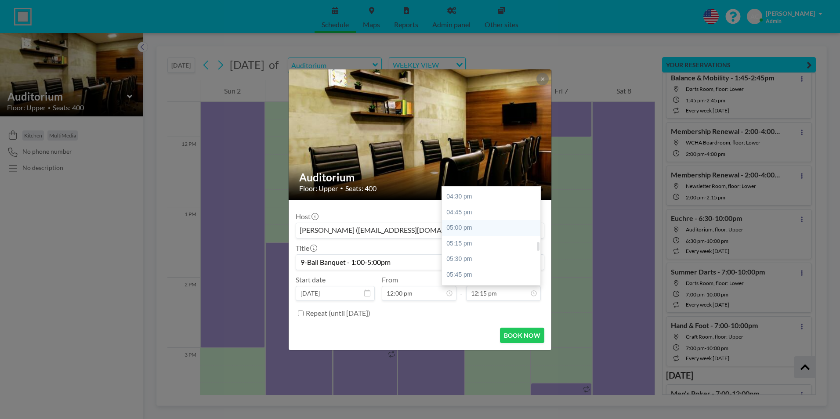
type input "05:00 pm"
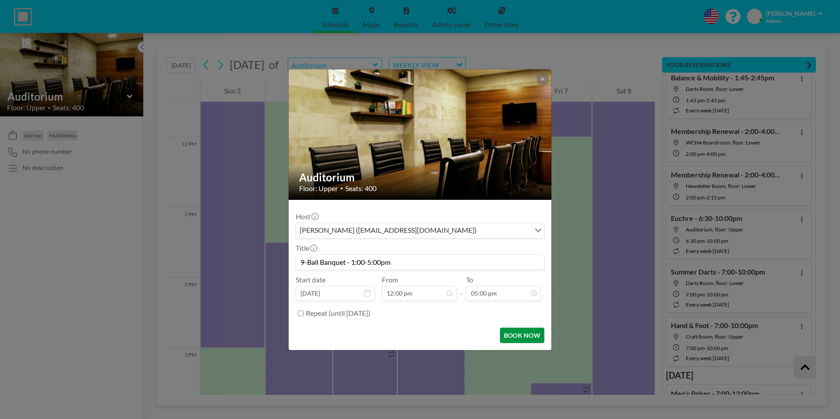
click at [524, 335] on button "BOOK NOW" at bounding box center [522, 335] width 44 height 15
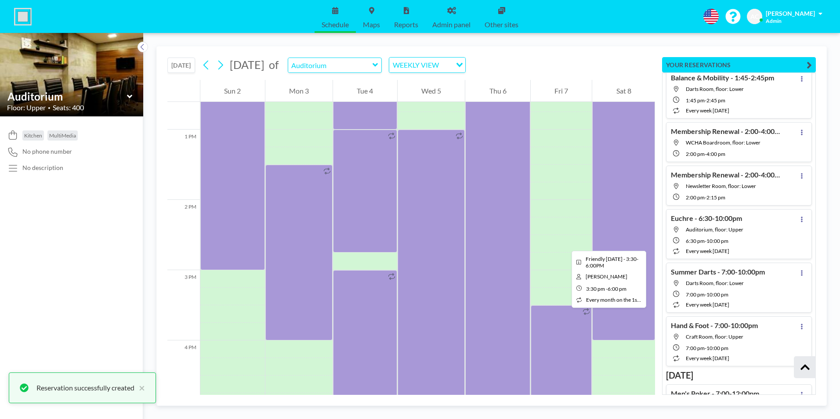
scroll to position [852, 0]
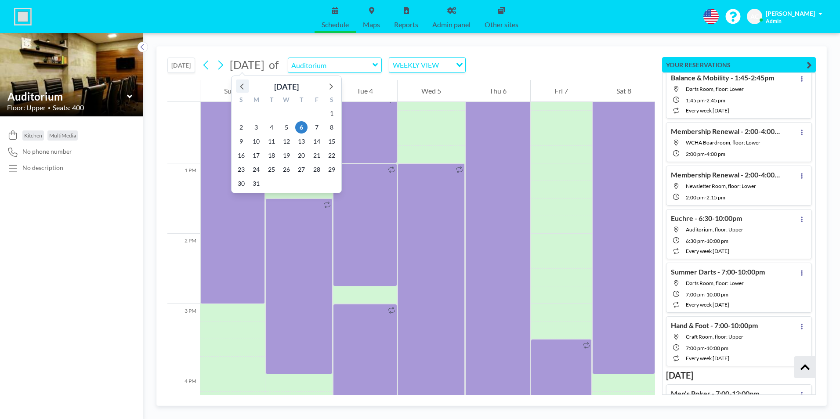
click at [239, 86] on icon at bounding box center [242, 85] width 11 height 11
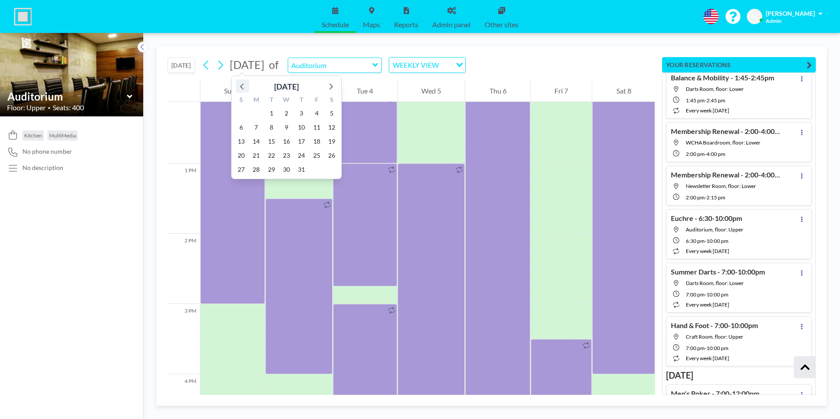
click at [239, 86] on icon at bounding box center [242, 85] width 11 height 11
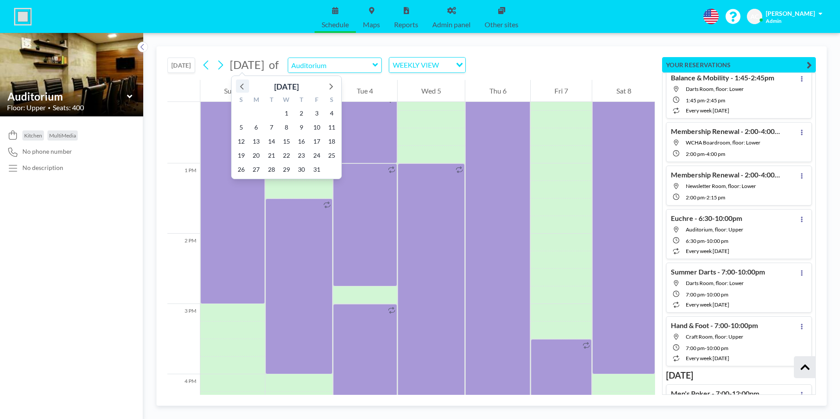
click at [239, 86] on icon at bounding box center [242, 85] width 11 height 11
click at [302, 112] on span "4" at bounding box center [301, 113] width 12 height 12
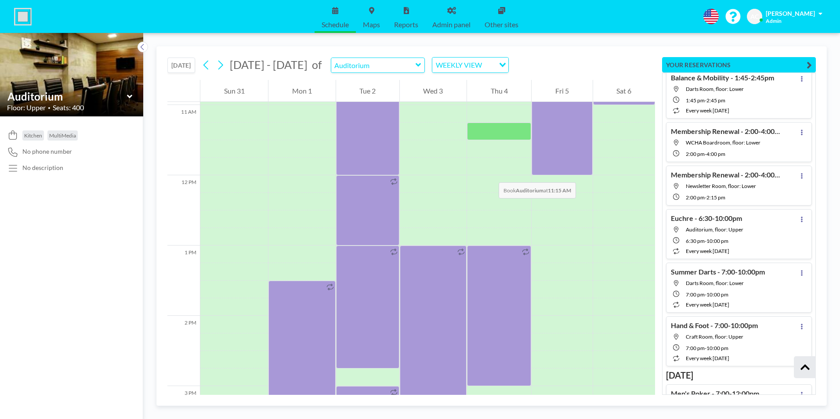
scroll to position [808, 0]
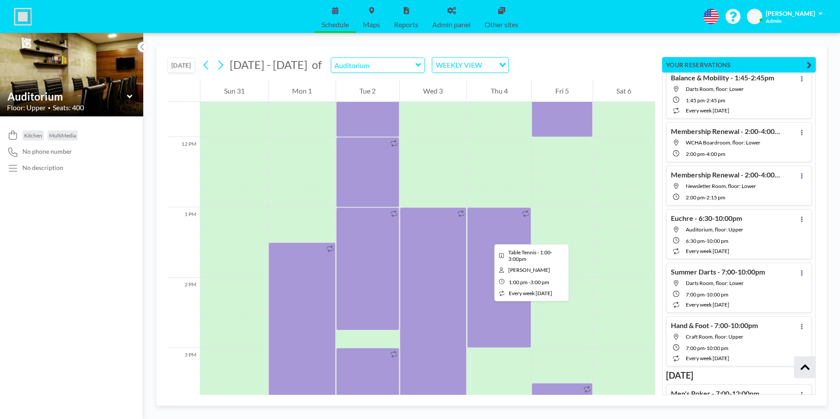
click at [487, 236] on div at bounding box center [499, 277] width 64 height 141
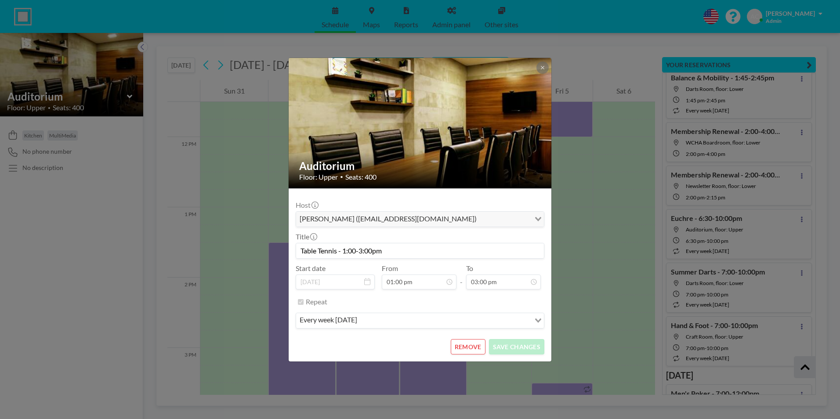
scroll to position [500, 0]
click at [471, 344] on button "REMOVE" at bounding box center [468, 346] width 35 height 15
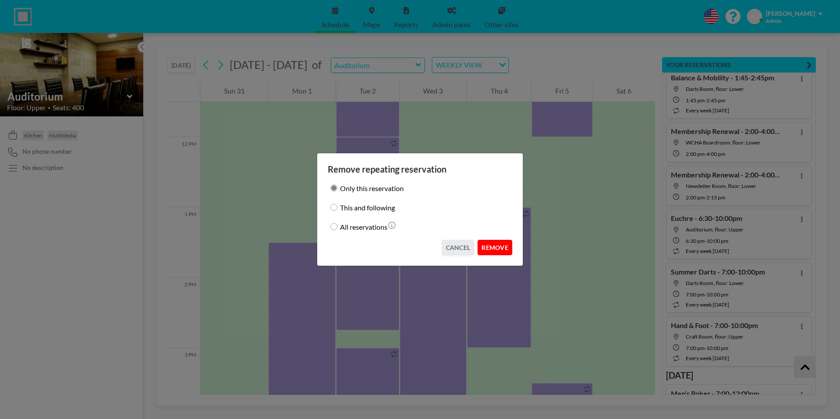
click at [503, 247] on button "REMOVE" at bounding box center [495, 247] width 35 height 15
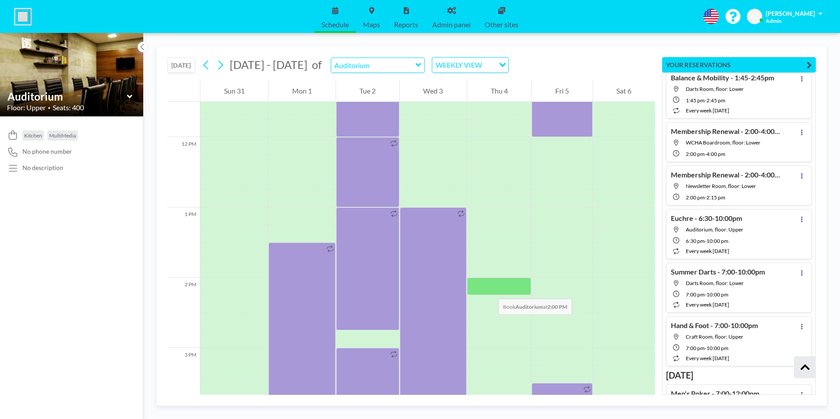
click at [489, 290] on div at bounding box center [499, 287] width 64 height 18
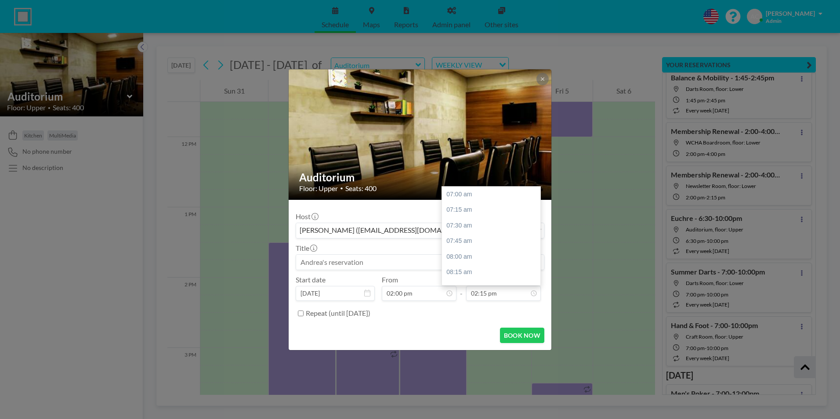
scroll to position [453, 0]
click at [357, 261] on input at bounding box center [420, 262] width 248 height 15
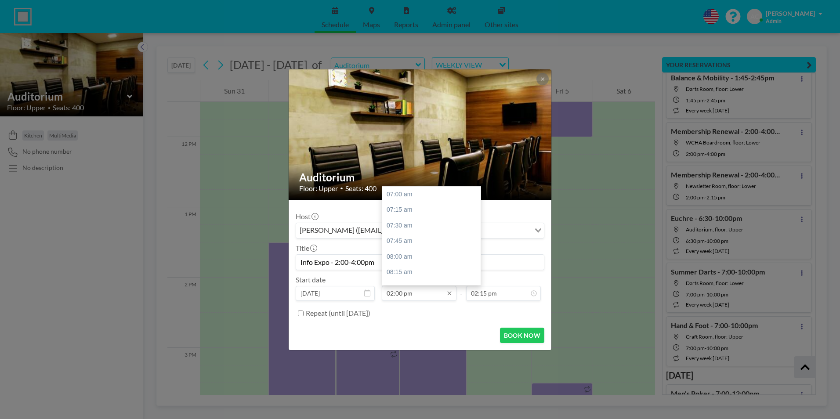
scroll to position [438, 0]
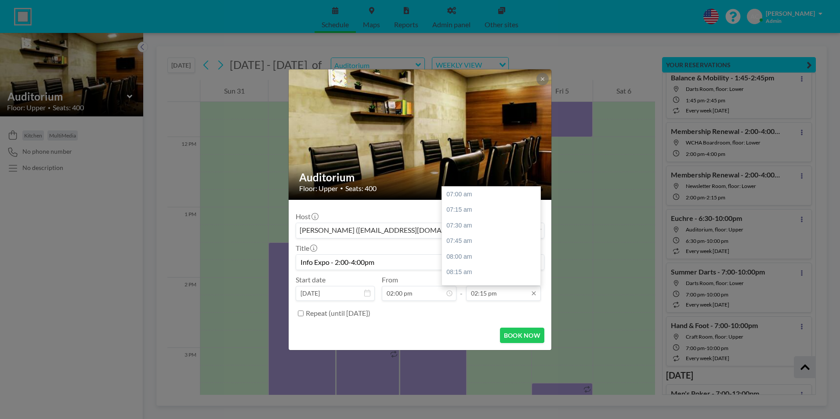
type input "Info Expo - 2:00-4:00pm"
click at [482, 296] on input "02:15 pm" at bounding box center [503, 293] width 75 height 15
click at [471, 214] on div "04:00 pm" at bounding box center [493, 216] width 103 height 16
type input "04:00 pm"
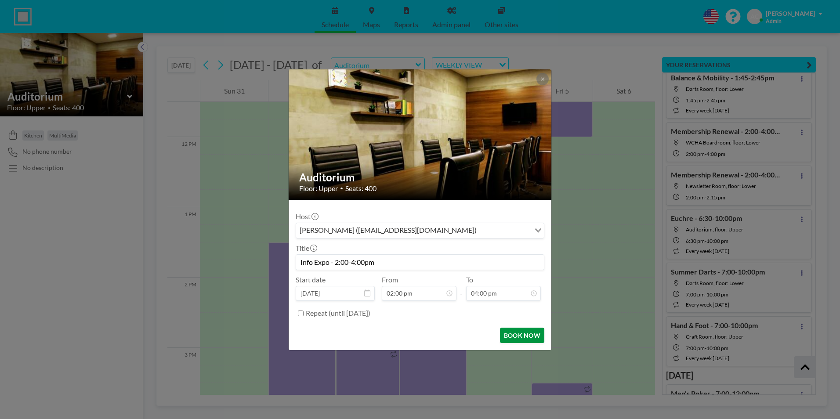
scroll to position [563, 0]
click at [301, 313] on input "Repeat (until May 21, 2028)" at bounding box center [301, 314] width 6 height 6
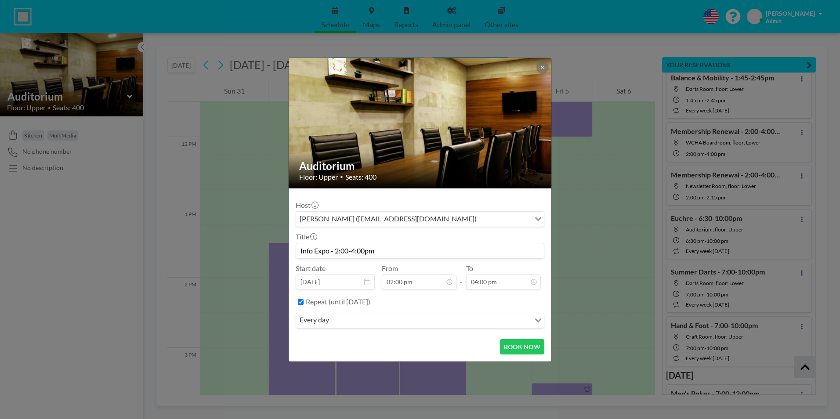
click at [363, 322] on input "Search for option" at bounding box center [431, 320] width 198 height 11
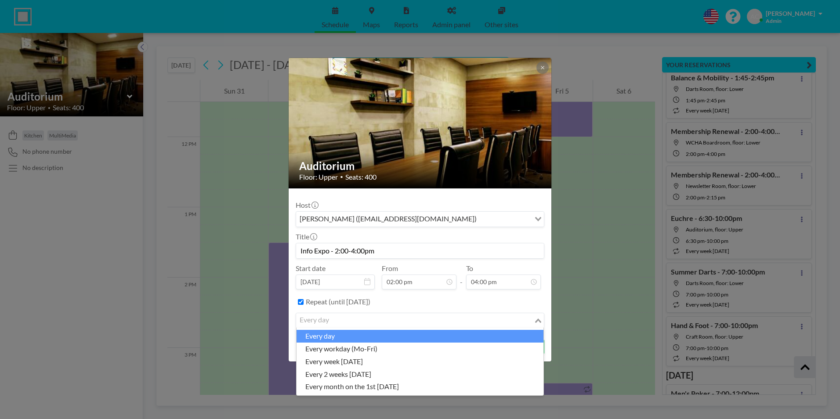
click at [535, 300] on div "Repeat (until May 21, 2028)" at bounding box center [425, 302] width 239 height 15
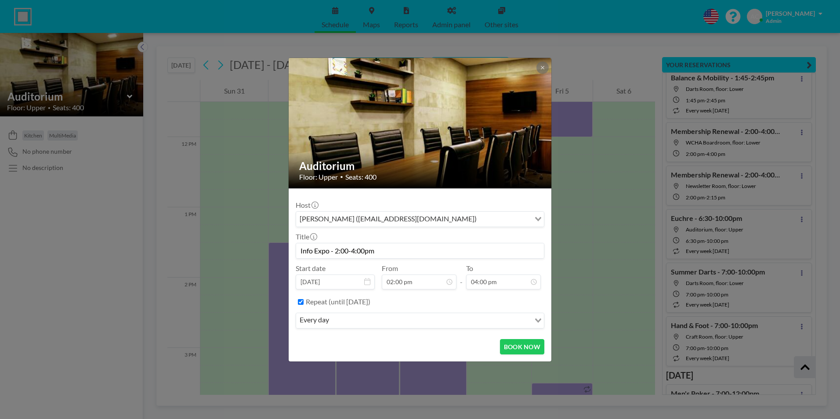
click at [301, 301] on input "Repeat (until May 21, 2028)" at bounding box center [301, 302] width 6 height 6
checkbox input "false"
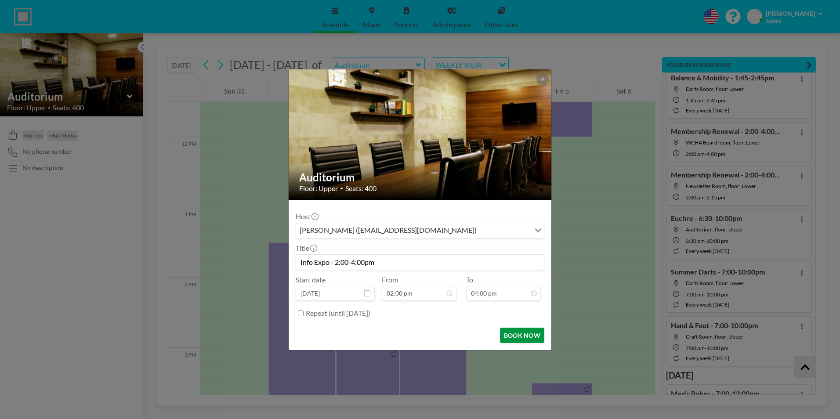
click at [524, 335] on button "BOOK NOW" at bounding box center [522, 335] width 44 height 15
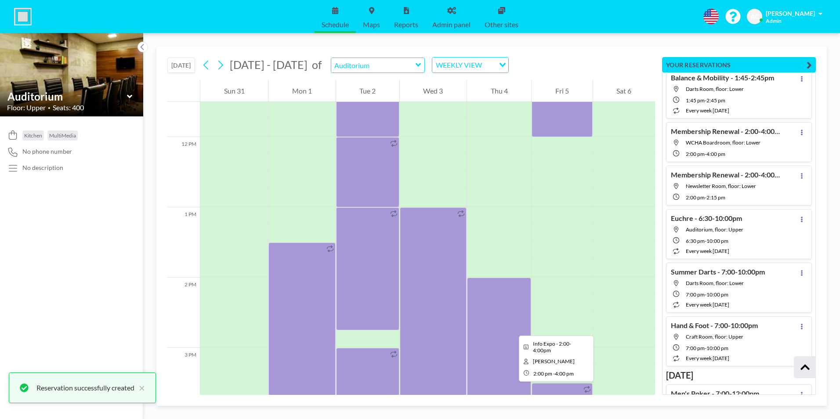
click at [512, 328] on div at bounding box center [499, 348] width 64 height 141
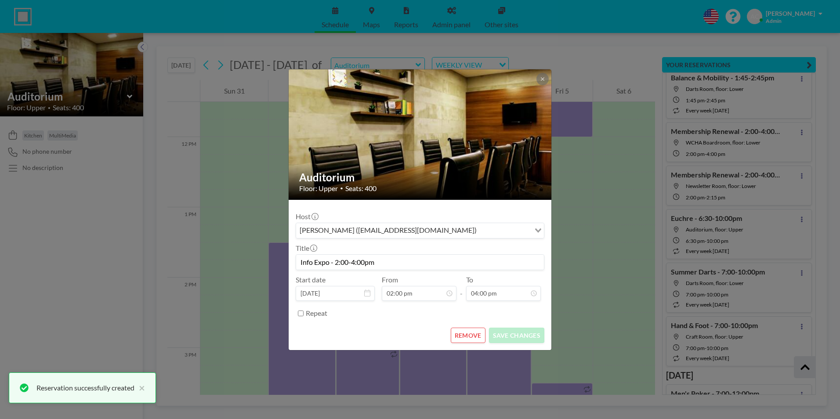
drag, startPoint x: 388, startPoint y: 262, endPoint x: 294, endPoint y: 261, distance: 93.2
click at [298, 261] on input "Info Expo - 2:00-4:00pm" at bounding box center [420, 262] width 248 height 15
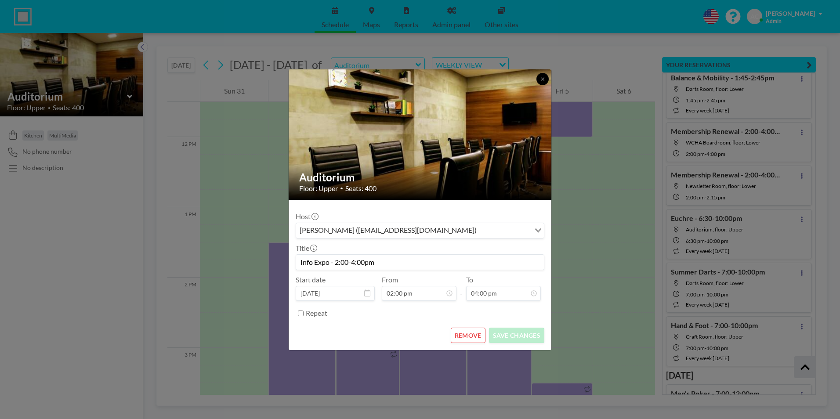
click at [544, 78] on icon at bounding box center [542, 78] width 5 height 5
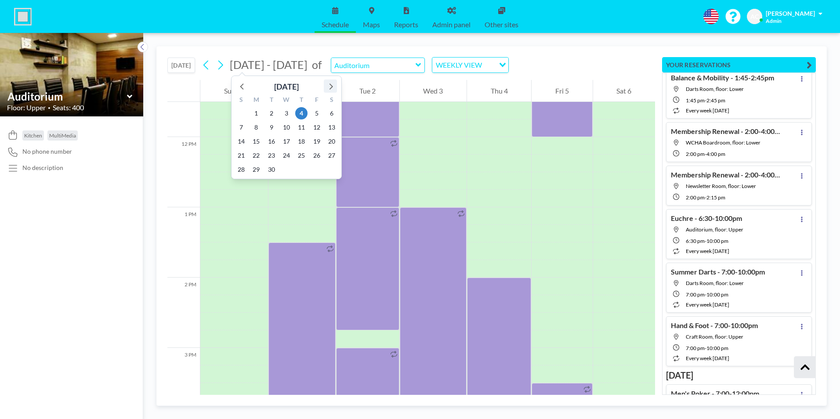
click at [331, 85] on icon at bounding box center [332, 86] width 4 height 6
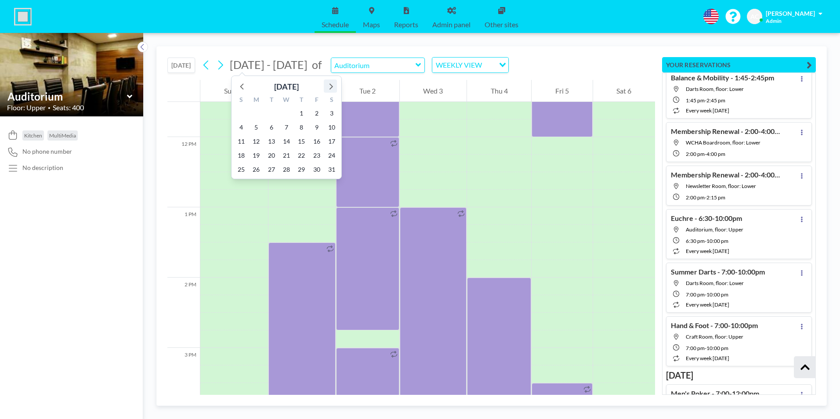
click at [331, 85] on icon at bounding box center [332, 86] width 4 height 6
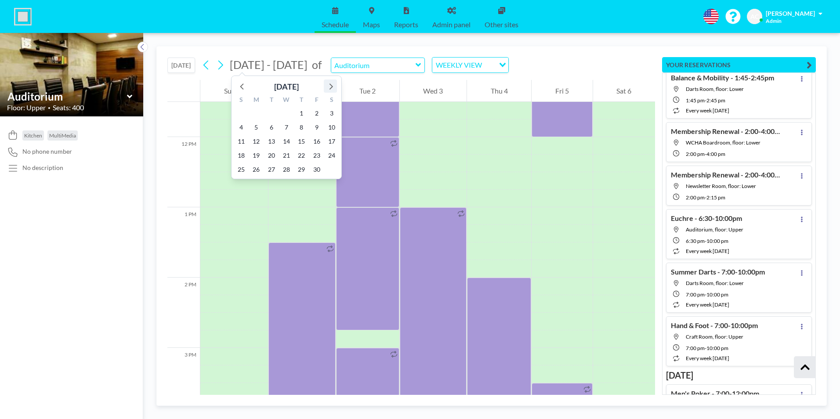
click at [331, 85] on icon at bounding box center [332, 86] width 4 height 6
click at [303, 113] on span "3" at bounding box center [301, 113] width 12 height 12
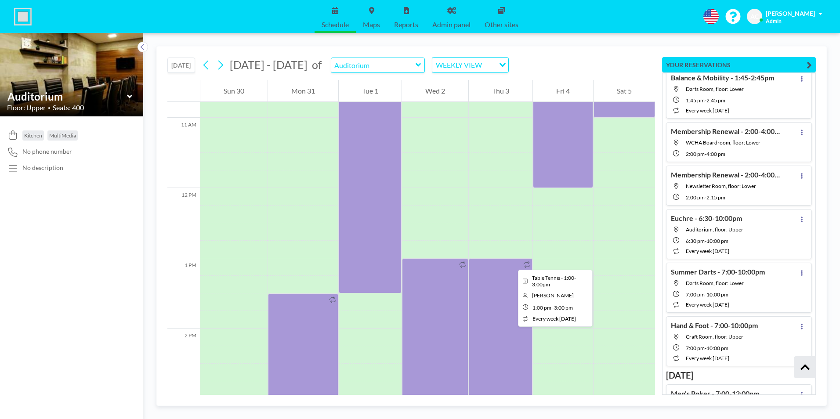
scroll to position [765, 0]
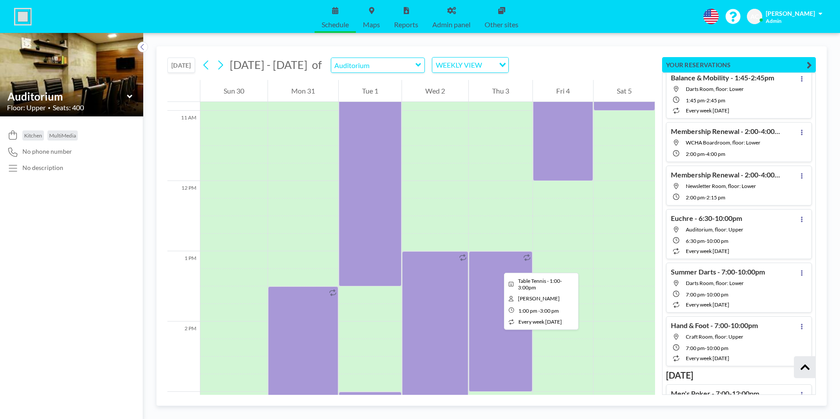
click at [496, 266] on div at bounding box center [501, 321] width 64 height 141
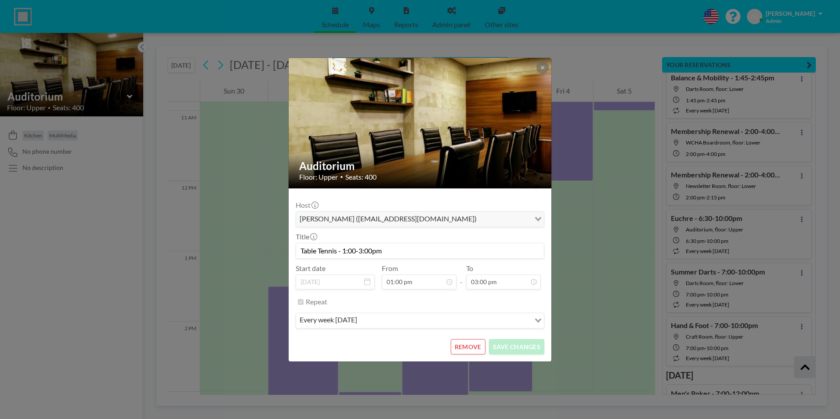
scroll to position [500, 0]
click at [479, 346] on button "REMOVE" at bounding box center [468, 346] width 35 height 15
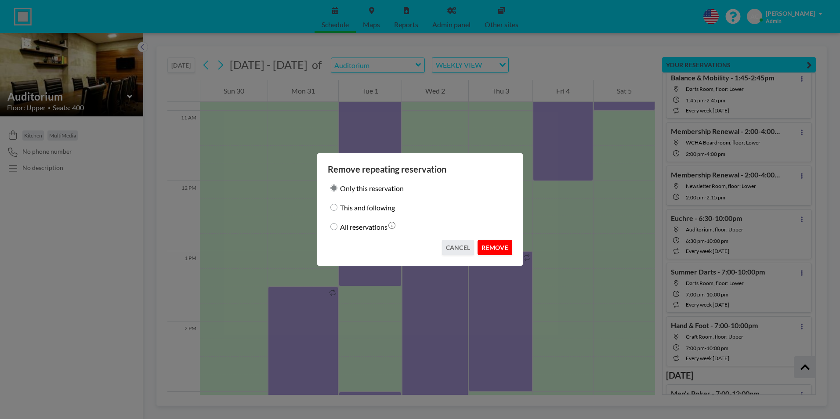
click at [500, 247] on button "REMOVE" at bounding box center [495, 247] width 35 height 15
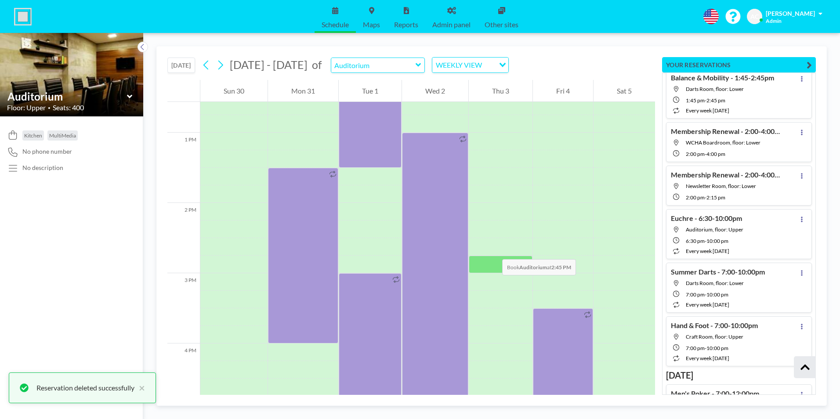
scroll to position [896, 0]
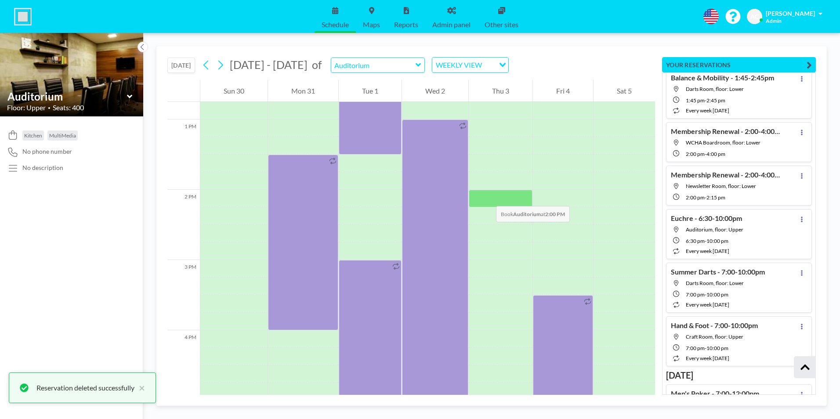
click at [488, 197] on div at bounding box center [501, 199] width 64 height 18
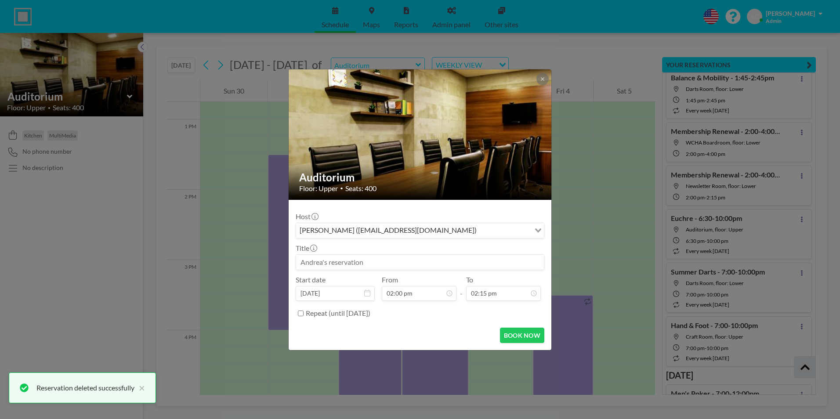
click at [340, 268] on input at bounding box center [420, 262] width 248 height 15
paste input "Info Expo - 2:00-4:00pm"
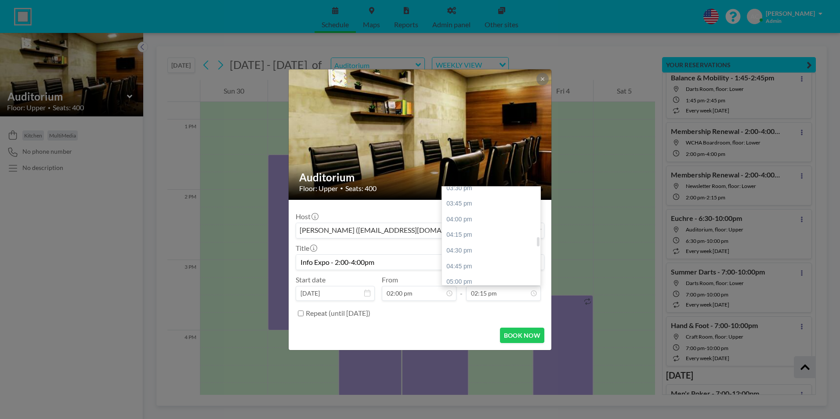
scroll to position [541, 0]
type input "Info Expo - 2:00-4:00pm"
click at [480, 219] on div "04:00 pm" at bounding box center [493, 216] width 103 height 16
type input "04:00 pm"
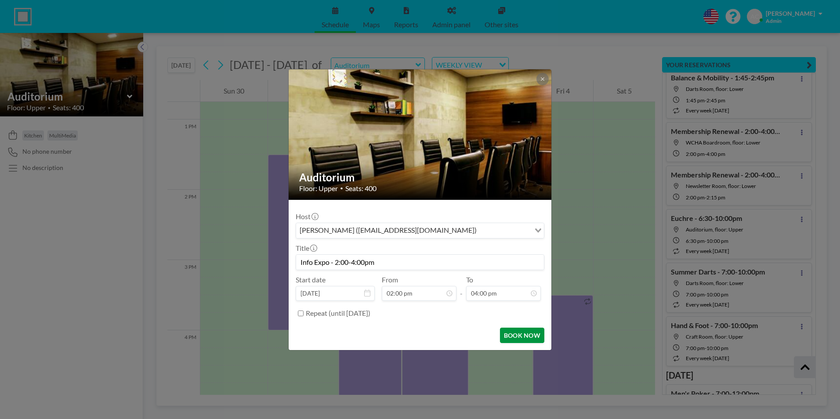
click at [522, 336] on button "BOOK NOW" at bounding box center [522, 335] width 44 height 15
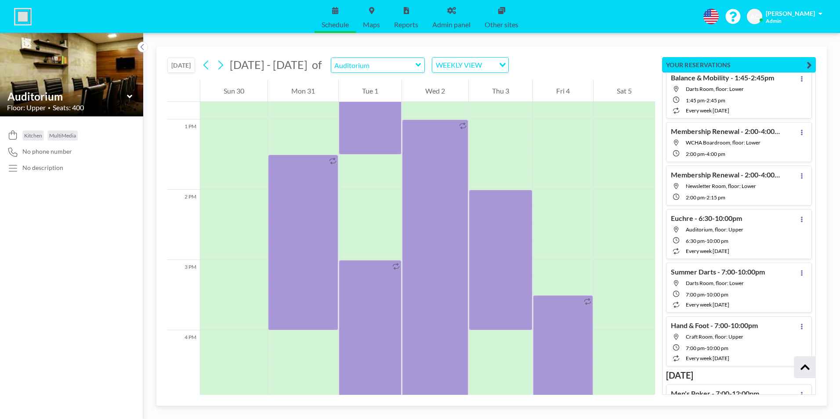
click at [188, 65] on button "[DATE]" at bounding box center [181, 65] width 28 height 15
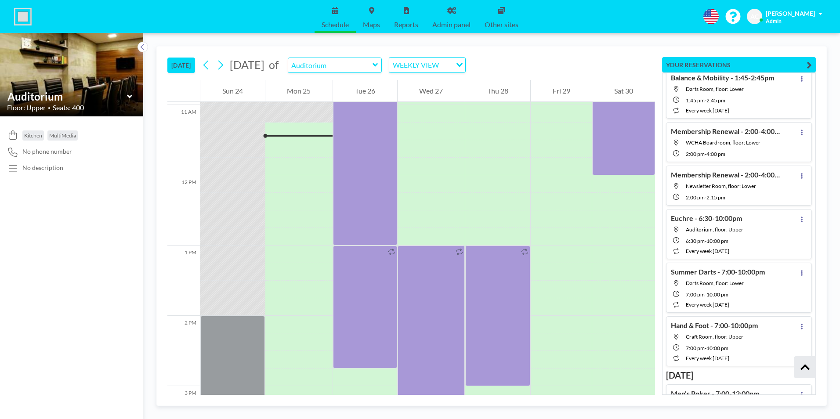
scroll to position [773, 0]
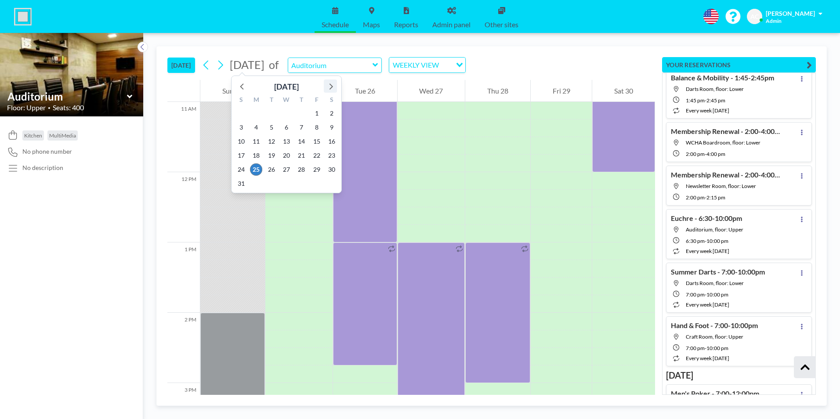
click at [331, 87] on icon at bounding box center [330, 85] width 11 height 11
click at [332, 87] on icon at bounding box center [330, 85] width 11 height 11
click at [315, 127] on span "7" at bounding box center [317, 127] width 12 height 12
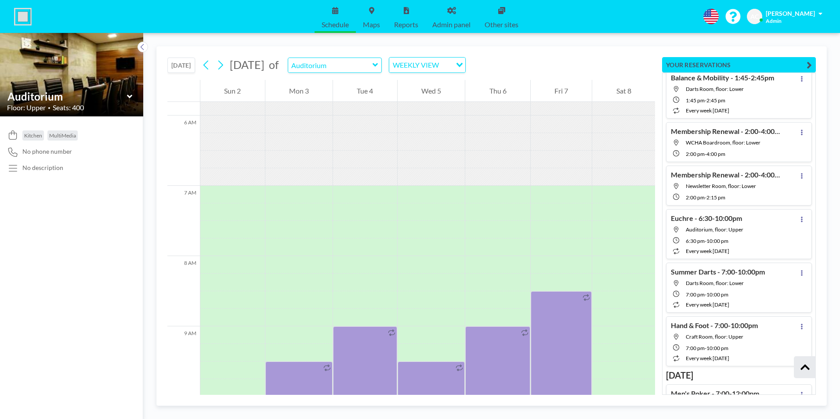
scroll to position [545, 0]
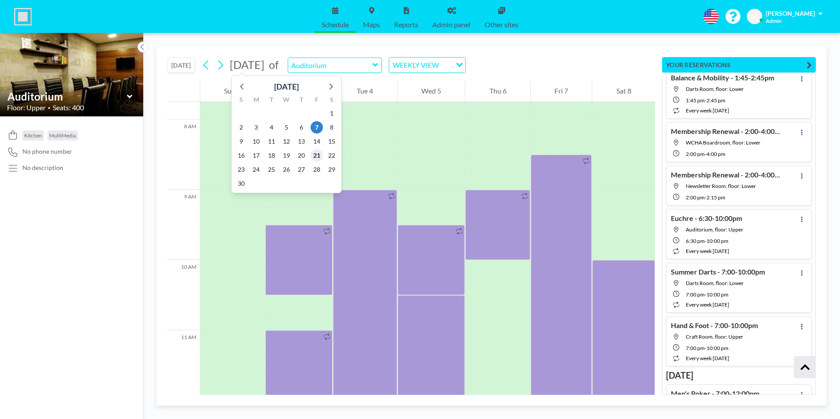
click at [317, 152] on span "21" at bounding box center [317, 155] width 12 height 12
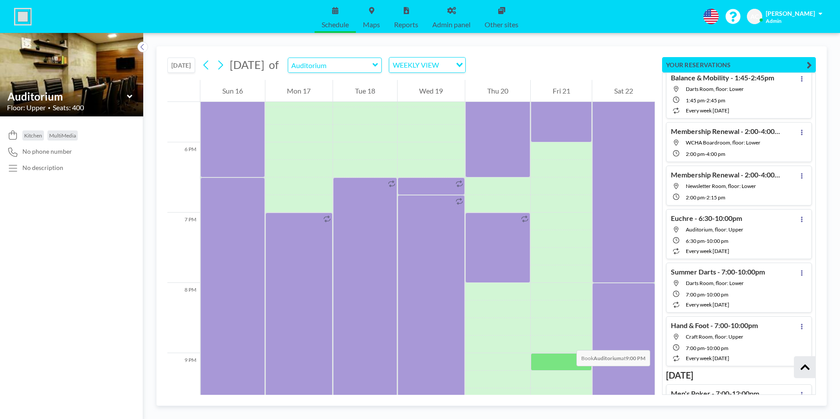
scroll to position [1248, 0]
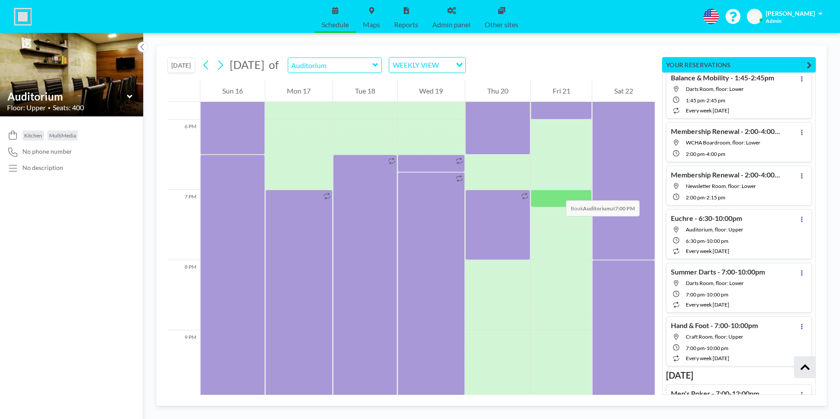
click at [557, 192] on div at bounding box center [562, 199] width 62 height 18
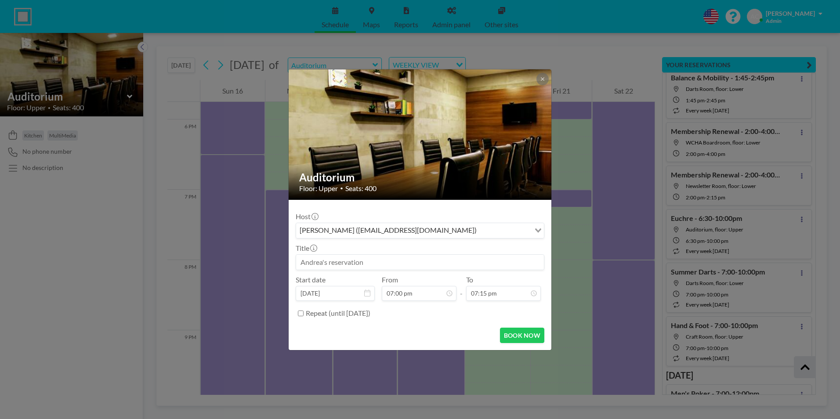
click at [365, 261] on input at bounding box center [420, 262] width 248 height 15
type input "D"
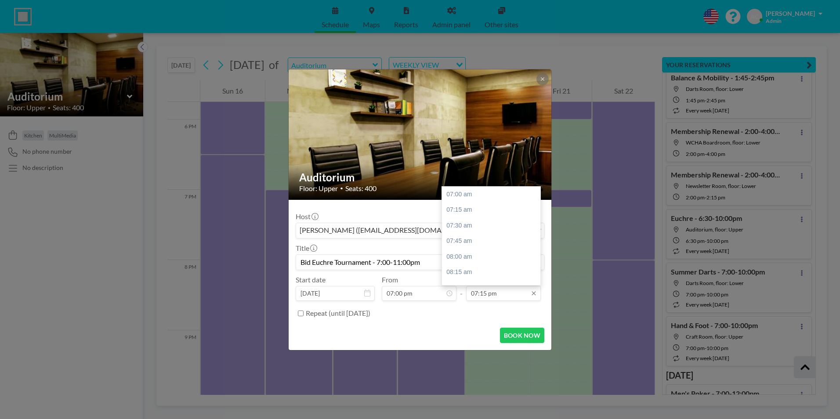
type input "Bid Euchre Tournament - 7:00-11:00pm"
click at [490, 296] on input "07:15 pm" at bounding box center [503, 293] width 75 height 15
click at [477, 252] on div "11:00 pm" at bounding box center [493, 254] width 103 height 16
type input "11:00 pm"
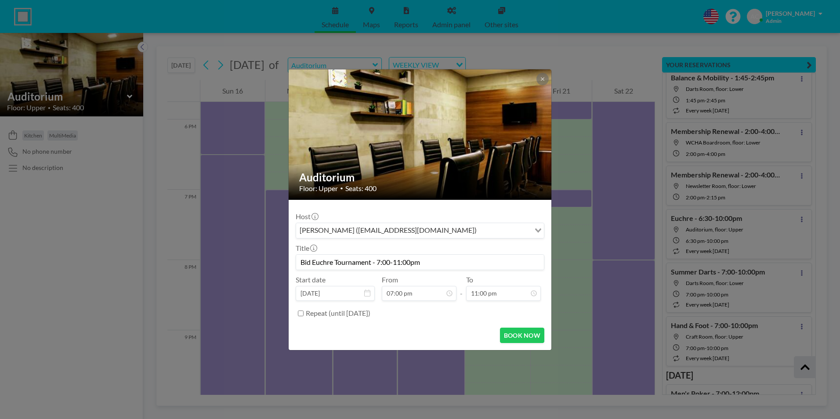
click at [443, 261] on input "Bid Euchre Tournament - 7:00-11:00pm" at bounding box center [420, 262] width 248 height 15
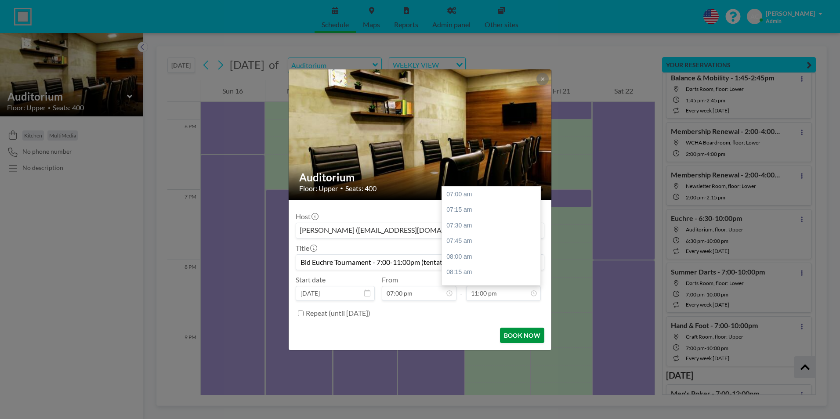
scroll to position [950, 0]
type input "Bid Euchre Tournament - 7:00-11:00pm (tentative)"
click at [524, 334] on button "BOOK NOW" at bounding box center [522, 335] width 44 height 15
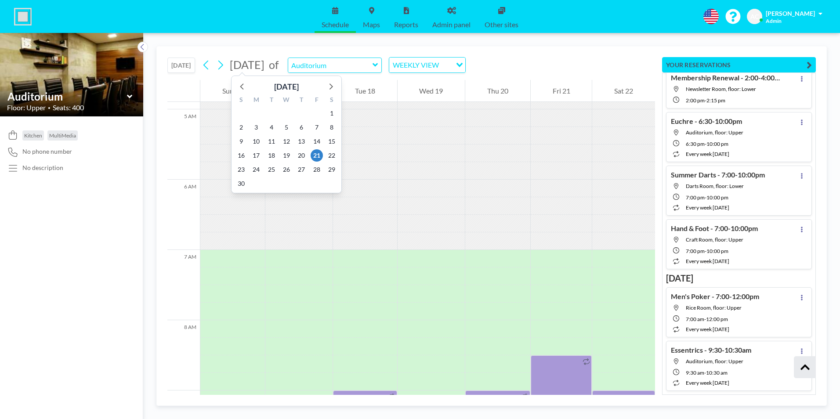
scroll to position [661, 0]
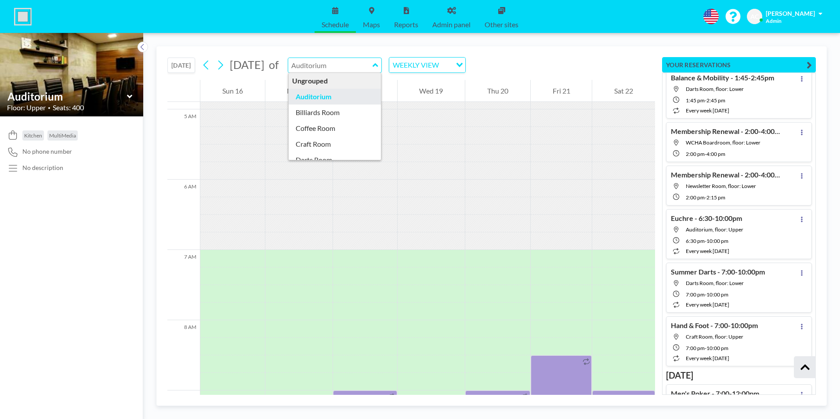
click at [373, 65] on input "text" at bounding box center [330, 65] width 84 height 15
type input "Craft Room"
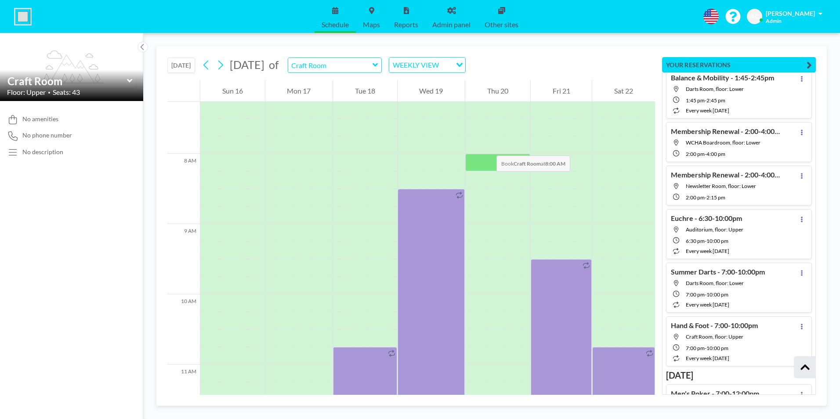
scroll to position [545, 0]
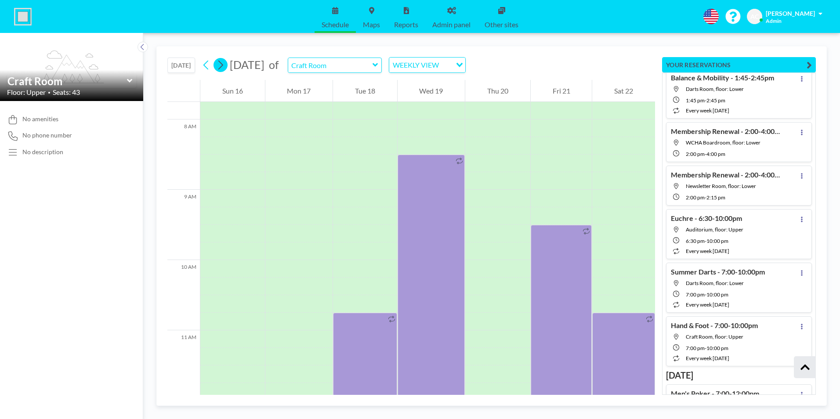
click at [223, 65] on icon at bounding box center [220, 64] width 8 height 13
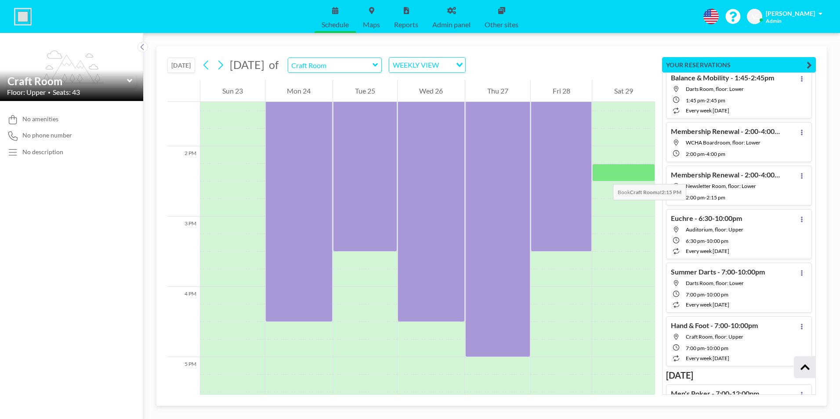
scroll to position [940, 0]
click at [222, 66] on icon at bounding box center [220, 64] width 8 height 13
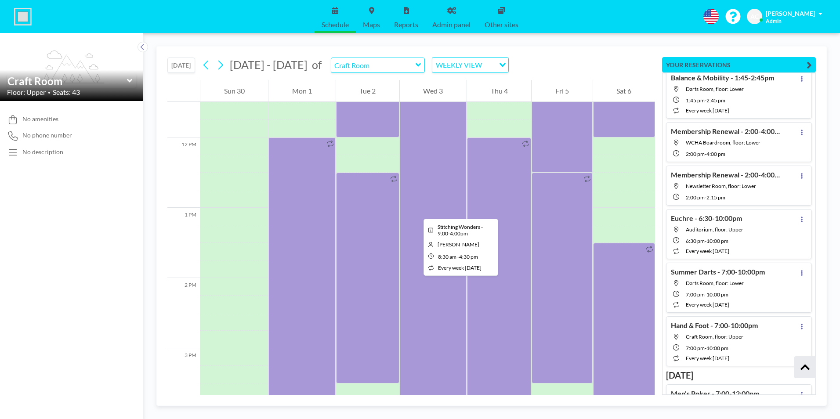
scroll to position [808, 0]
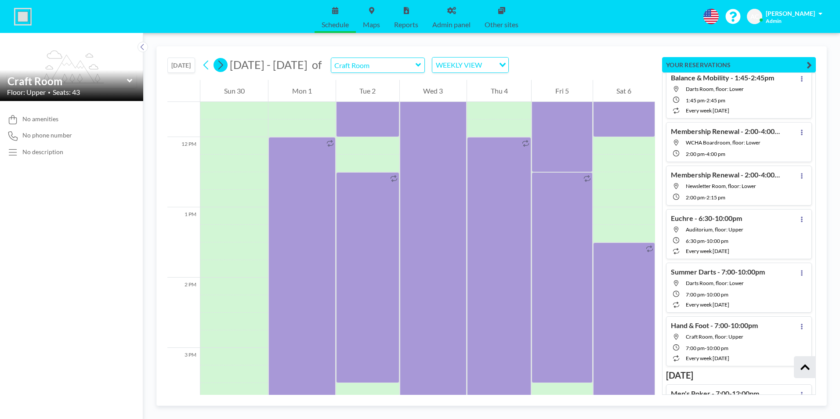
click at [223, 64] on icon at bounding box center [220, 64] width 8 height 13
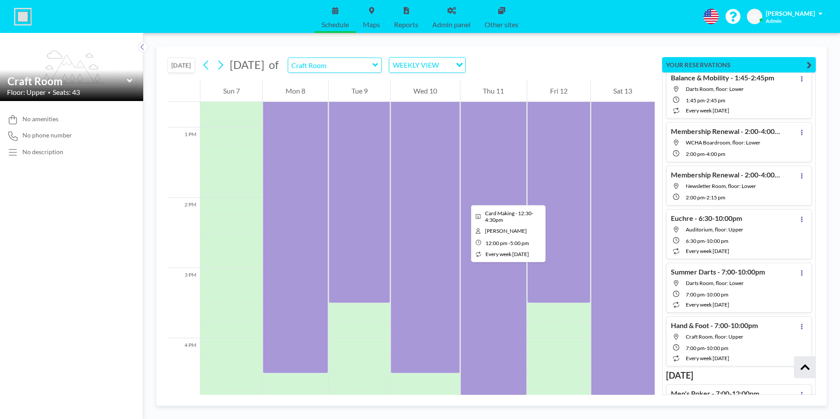
scroll to position [896, 0]
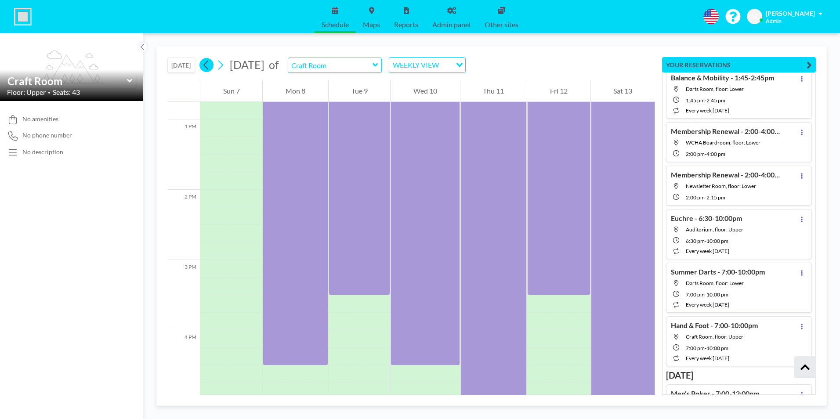
click at [205, 64] on icon at bounding box center [206, 64] width 8 height 13
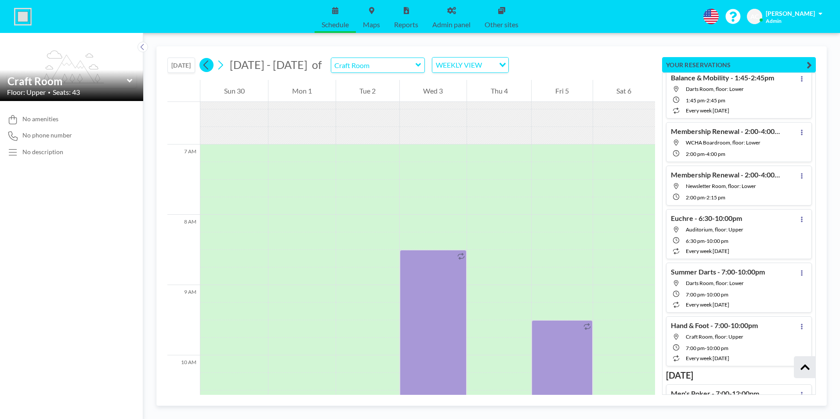
scroll to position [545, 0]
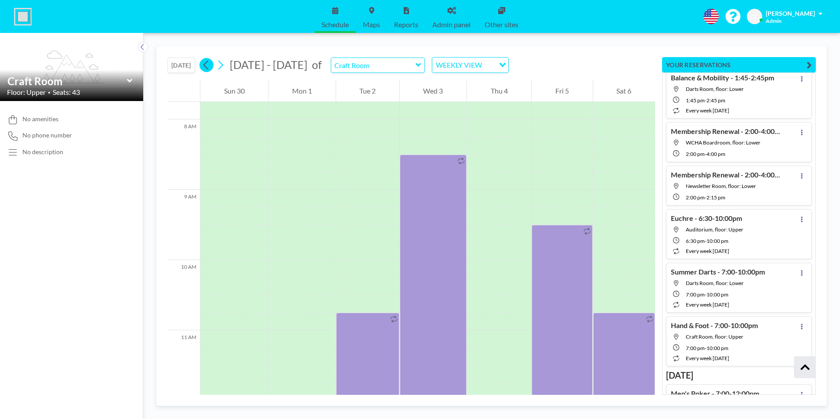
click at [205, 64] on icon at bounding box center [206, 64] width 8 height 13
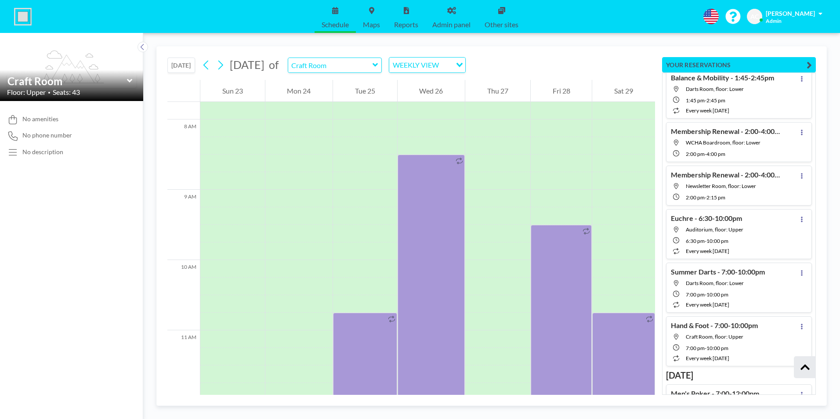
click at [378, 66] on icon at bounding box center [375, 65] width 5 height 4
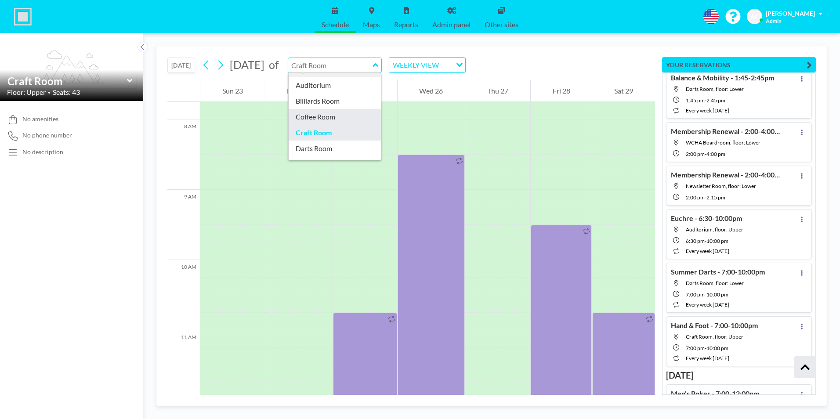
scroll to position [44, 0]
type input "Darts Room"
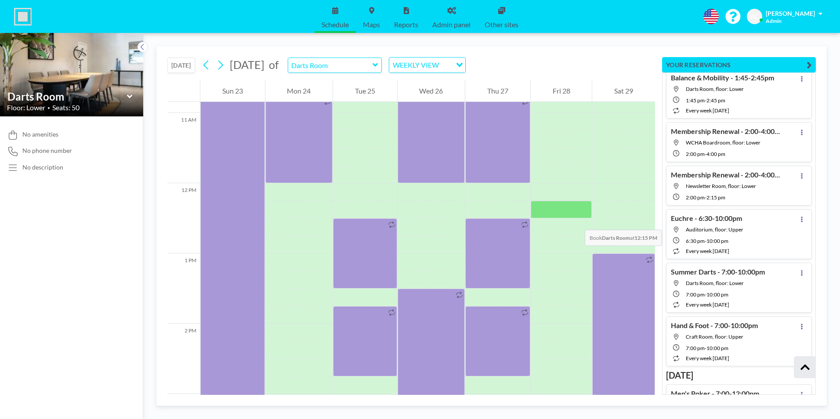
scroll to position [765, 0]
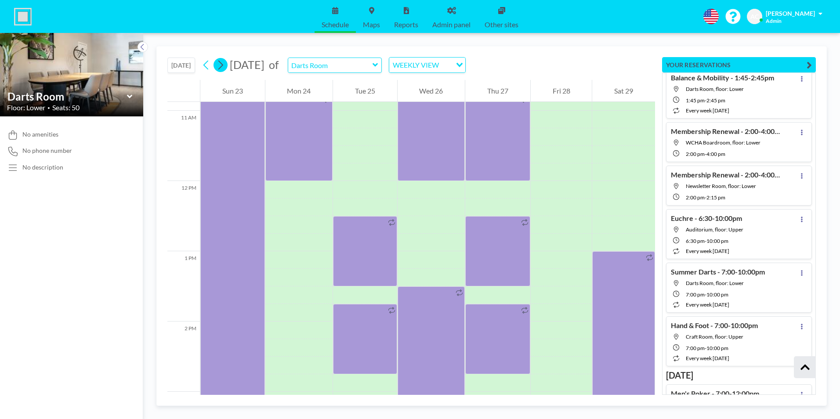
click at [224, 67] on icon at bounding box center [220, 64] width 8 height 13
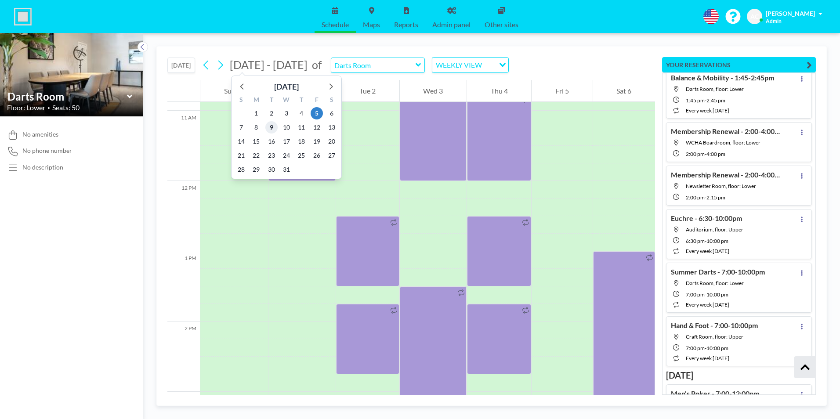
click at [273, 128] on span "9" at bounding box center [271, 127] width 12 height 12
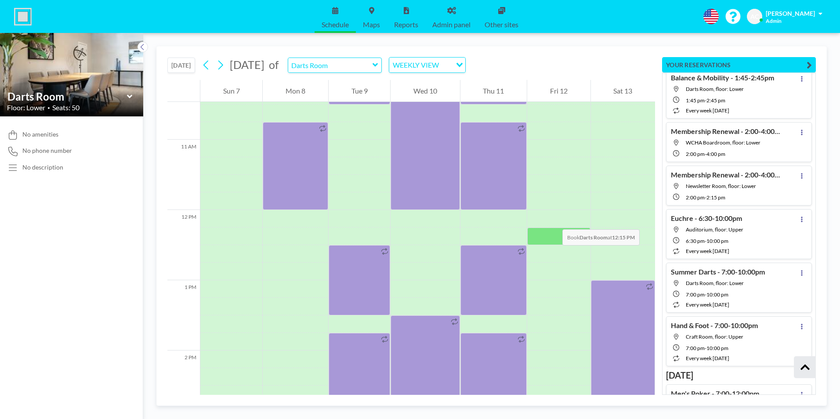
scroll to position [721, 0]
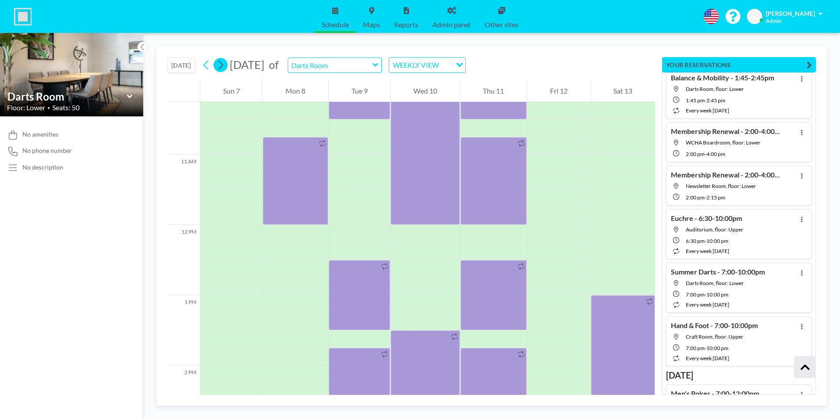
click at [222, 62] on icon at bounding box center [220, 65] width 5 height 9
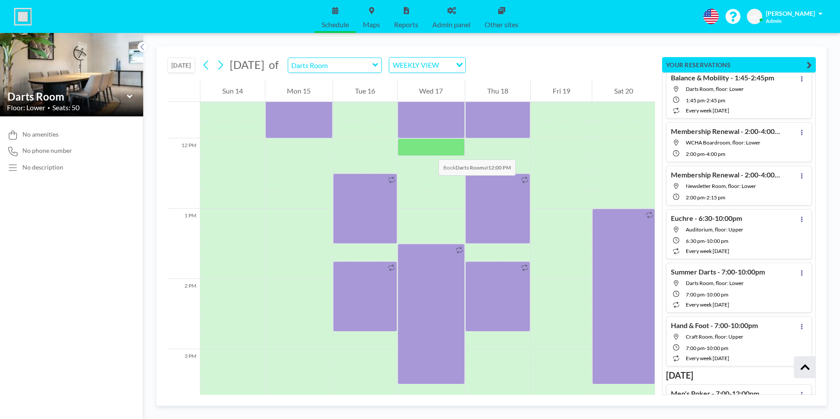
scroll to position [808, 0]
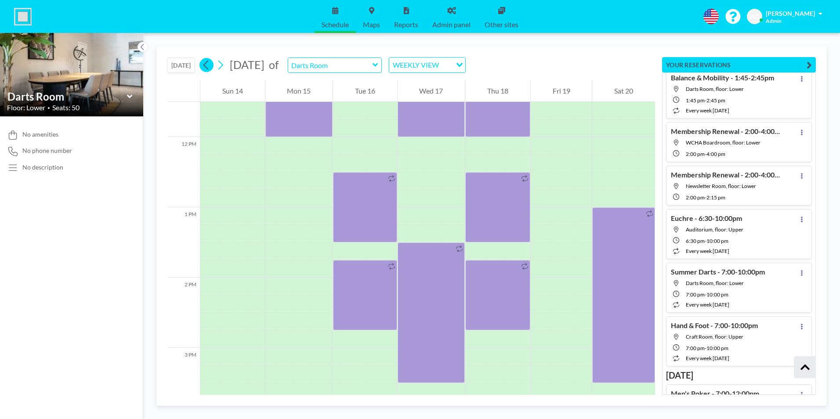
click at [207, 65] on icon at bounding box center [206, 64] width 8 height 13
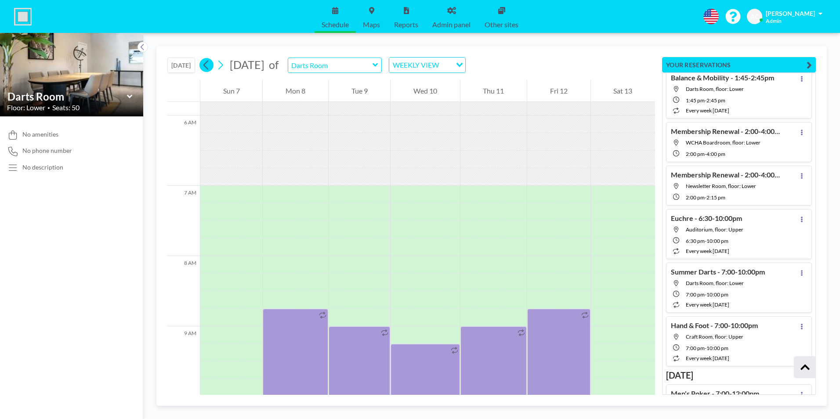
scroll to position [545, 0]
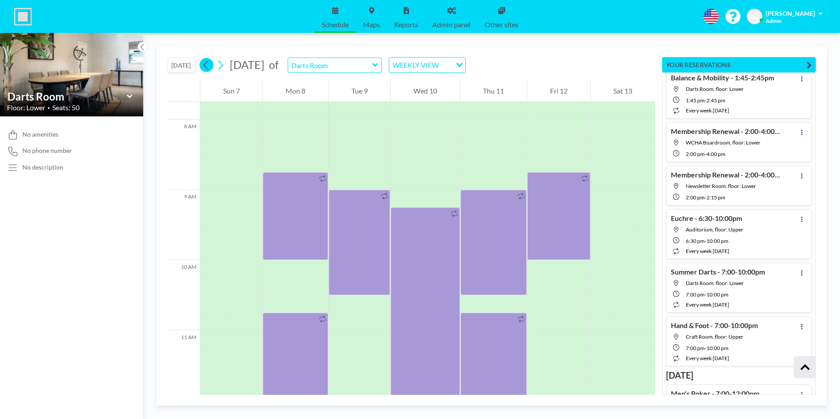
click at [207, 65] on icon at bounding box center [206, 64] width 8 height 13
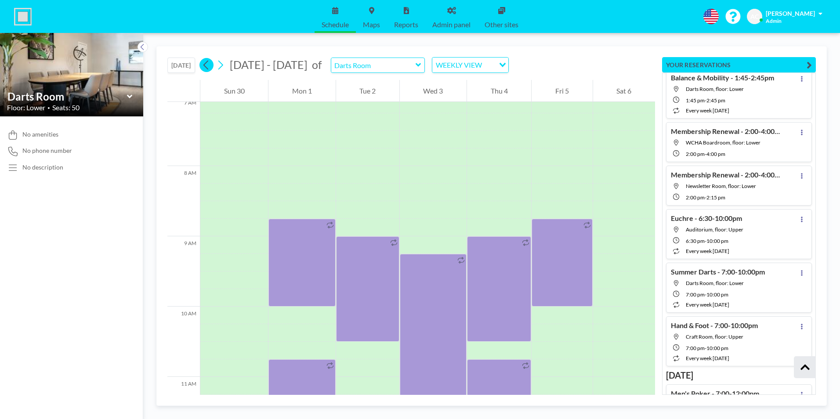
click at [207, 65] on icon at bounding box center [205, 65] width 5 height 9
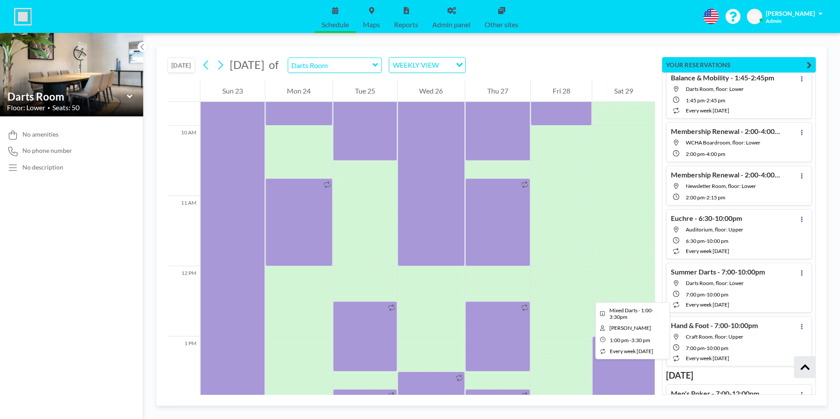
scroll to position [677, 0]
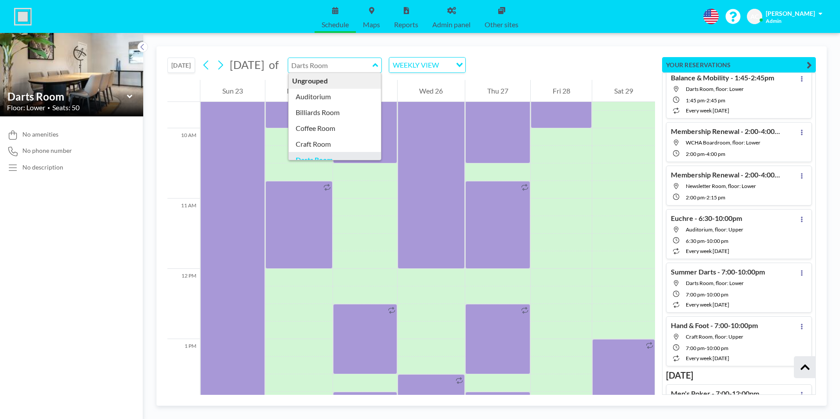
click at [373, 67] on input "text" at bounding box center [330, 65] width 84 height 15
type input "Craft Room"
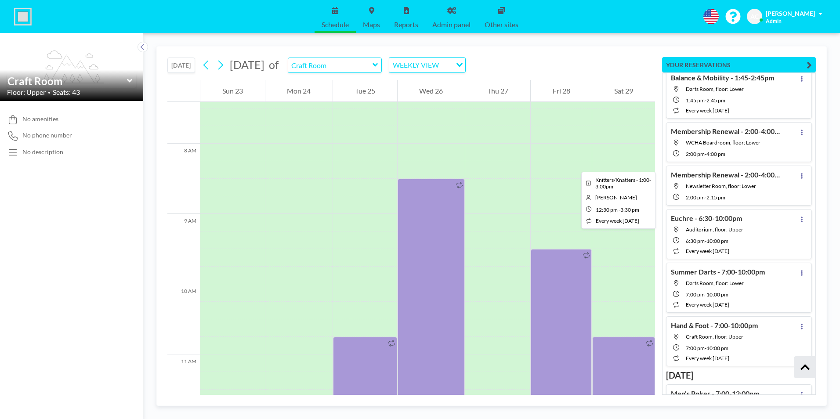
scroll to position [413, 0]
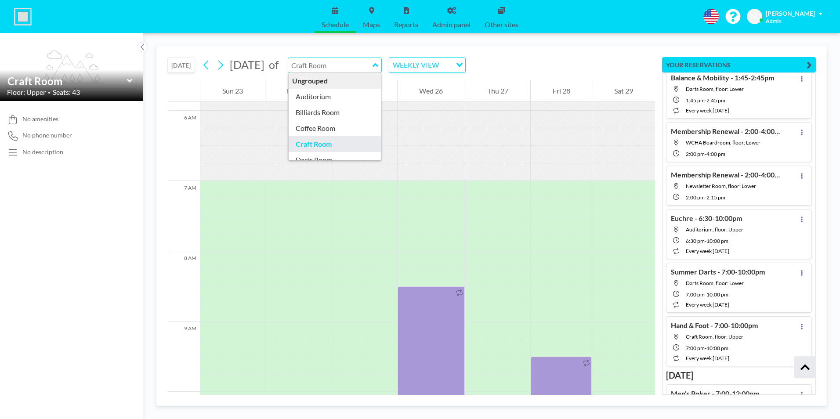
click at [373, 65] on input "text" at bounding box center [330, 65] width 84 height 15
type input "Theatre Room"
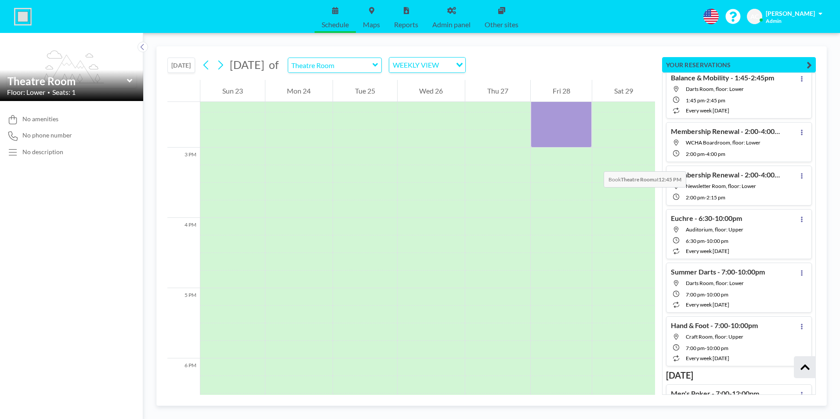
scroll to position [1028, 0]
click at [227, 66] on button at bounding box center [221, 65] width 14 height 14
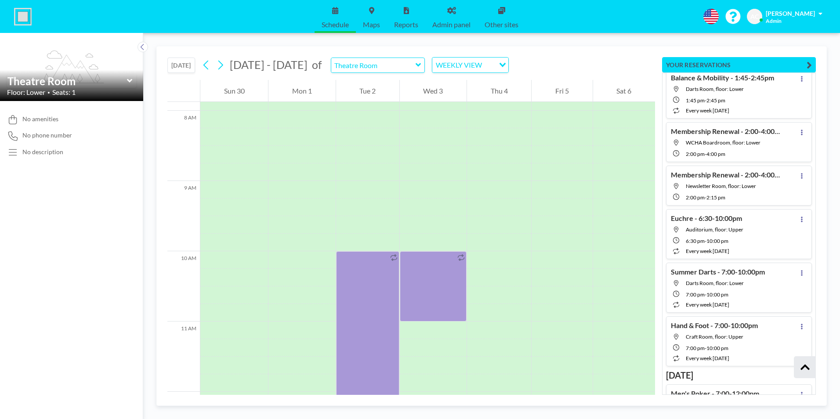
scroll to position [589, 0]
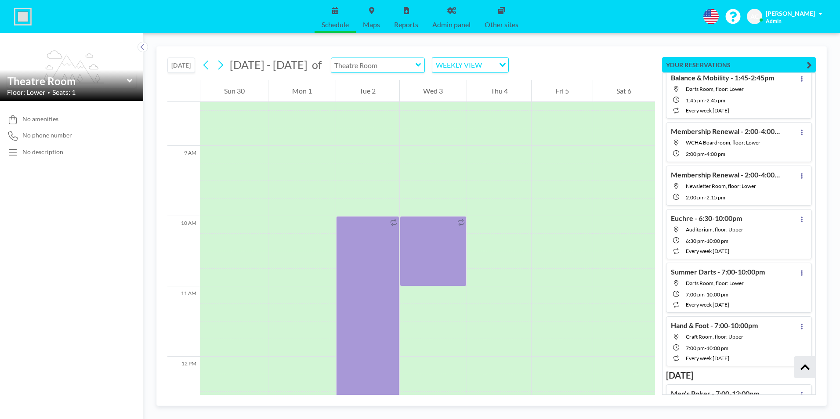
click at [382, 68] on input "text" at bounding box center [373, 65] width 84 height 15
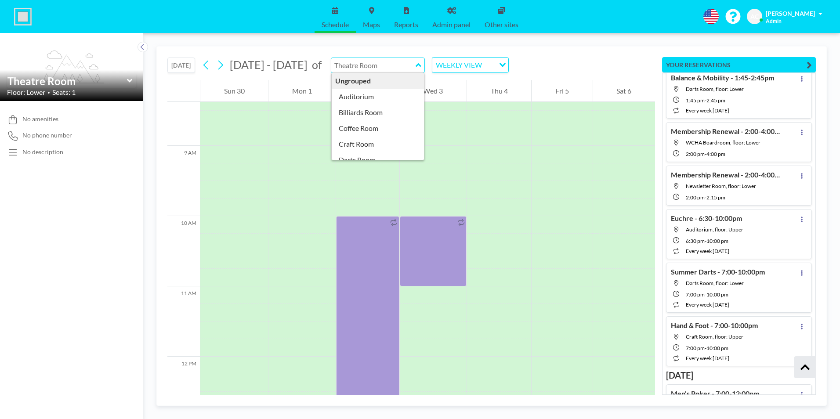
type input "Auditorium"
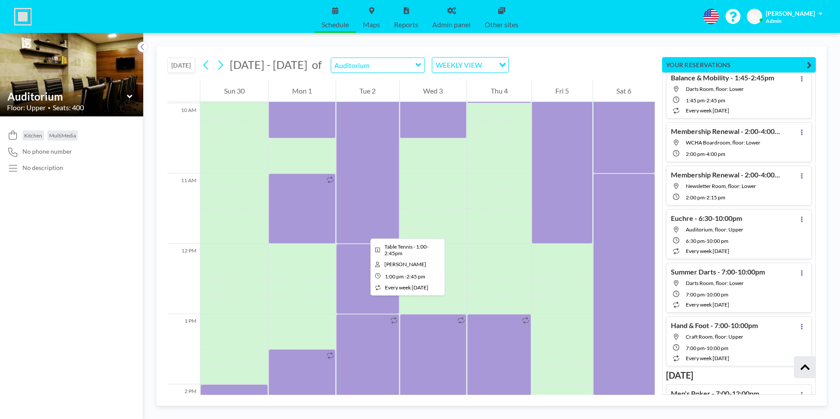
scroll to position [677, 0]
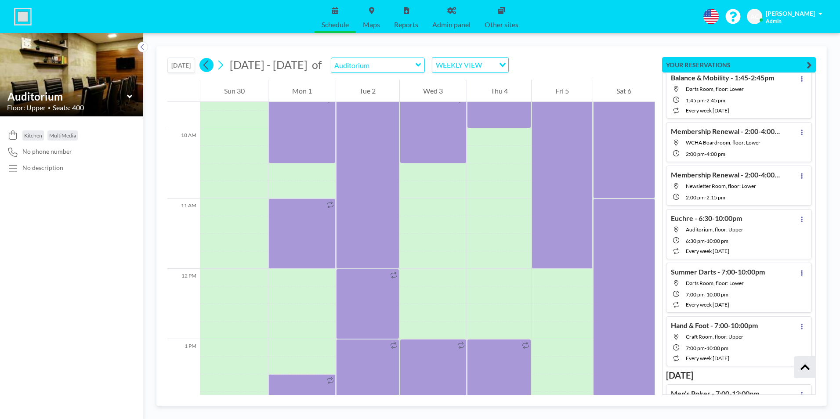
click at [206, 65] on icon at bounding box center [205, 65] width 5 height 9
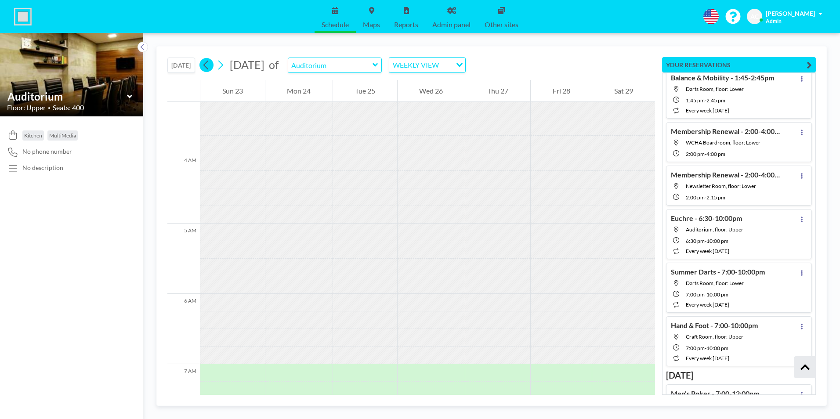
click at [206, 65] on icon at bounding box center [205, 65] width 5 height 9
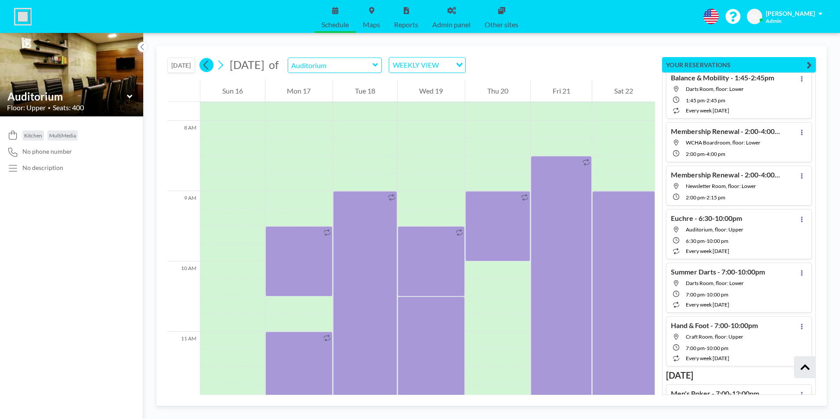
scroll to position [545, 0]
click at [206, 65] on icon at bounding box center [205, 65] width 5 height 9
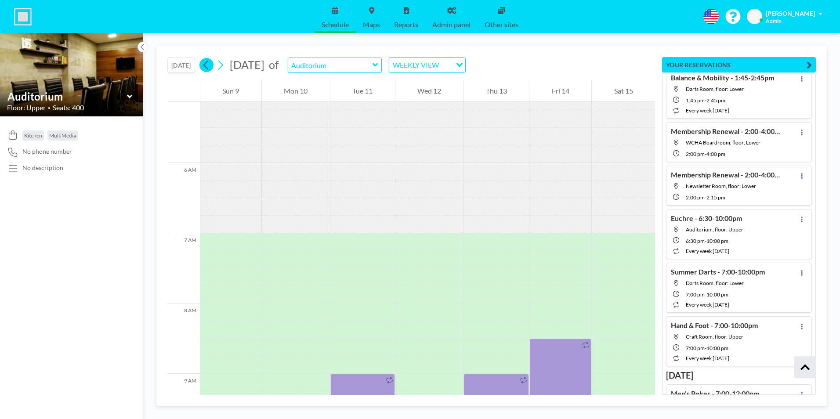
scroll to position [544, 0]
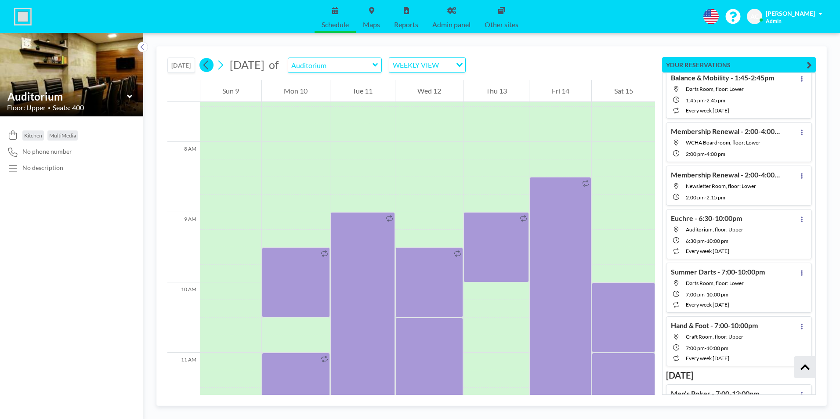
click at [206, 65] on icon at bounding box center [205, 65] width 5 height 9
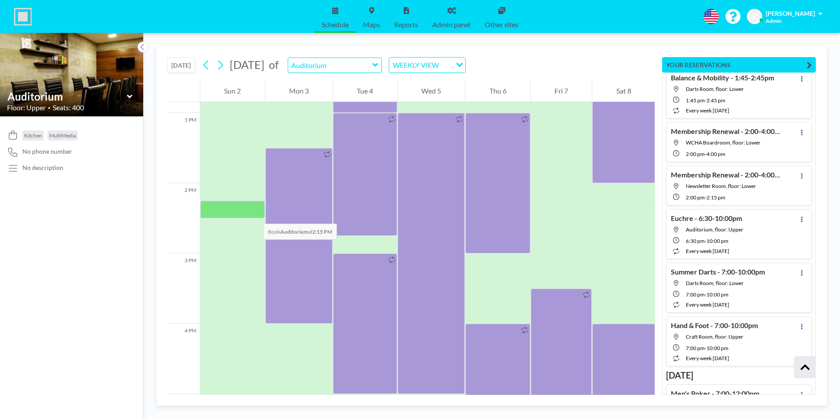
scroll to position [896, 0]
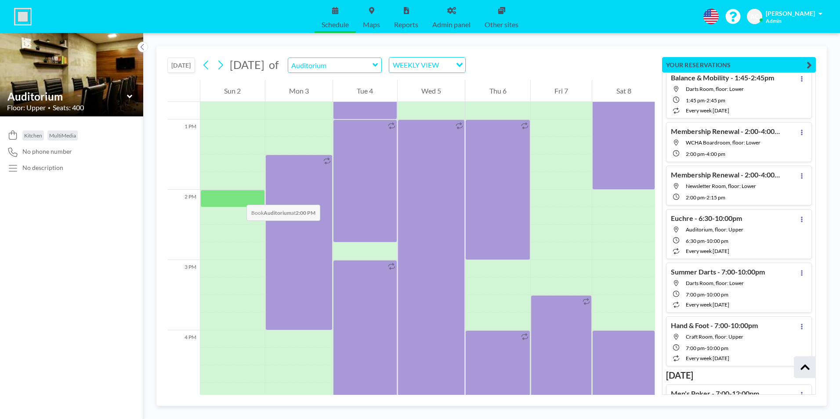
click at [238, 196] on div at bounding box center [232, 199] width 65 height 18
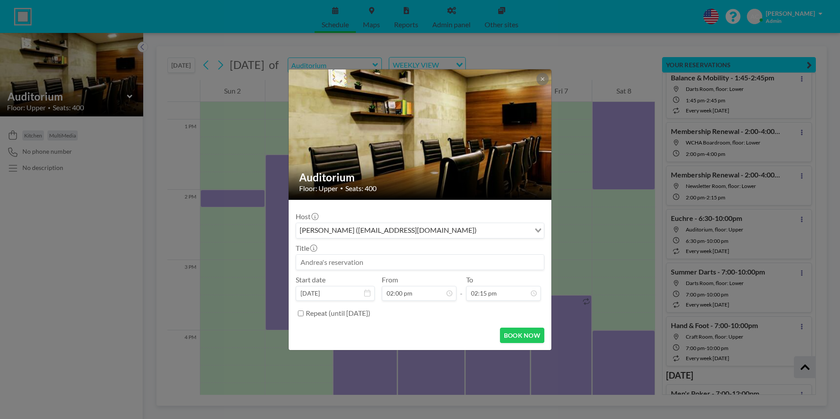
click at [363, 262] on input at bounding box center [420, 262] width 248 height 15
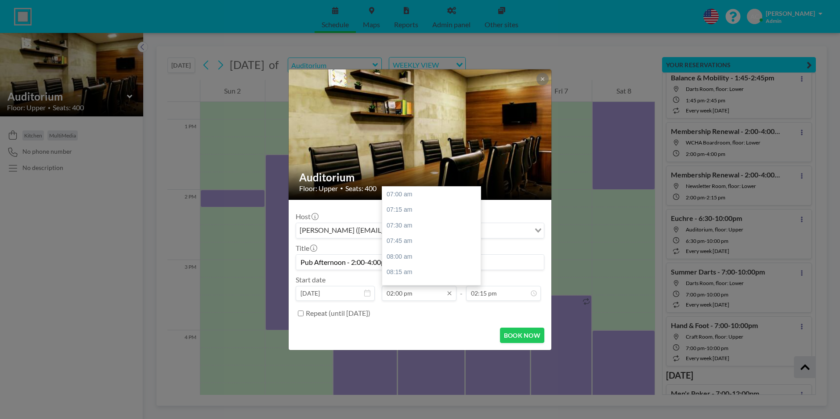
scroll to position [438, 0]
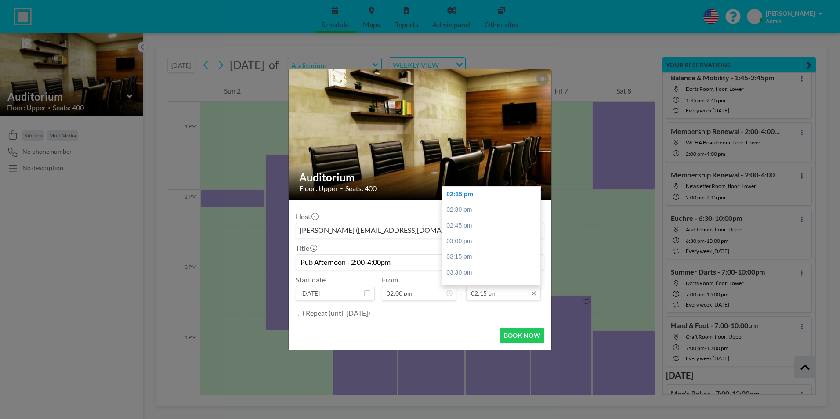
type input "Pub Afternoon - 2:00-4:00pm"
click at [489, 295] on input "02:15 pm" at bounding box center [503, 293] width 75 height 15
click at [480, 263] on div "04:00 pm" at bounding box center [493, 260] width 103 height 16
type input "04:00 pm"
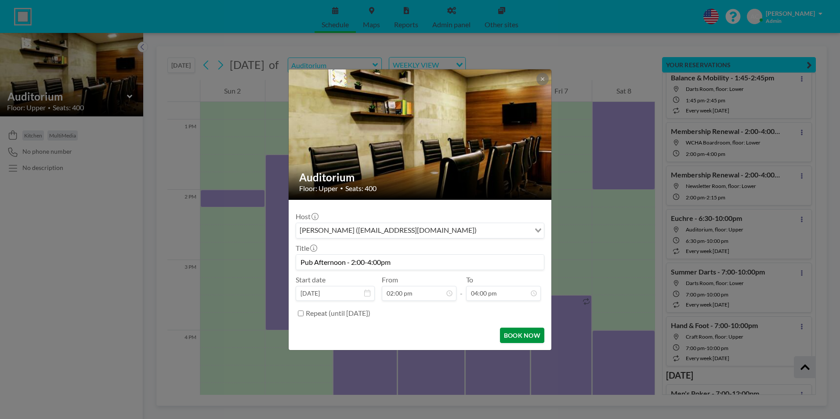
scroll to position [563, 0]
click at [521, 335] on button "BOOK NOW" at bounding box center [522, 335] width 44 height 15
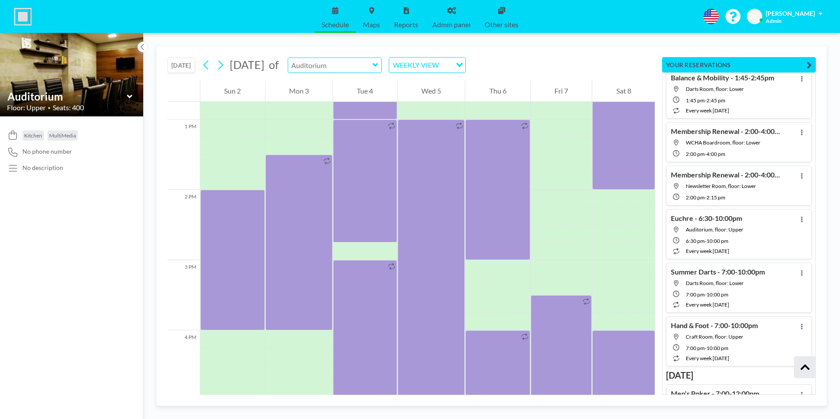
click at [373, 66] on input "text" at bounding box center [330, 65] width 84 height 15
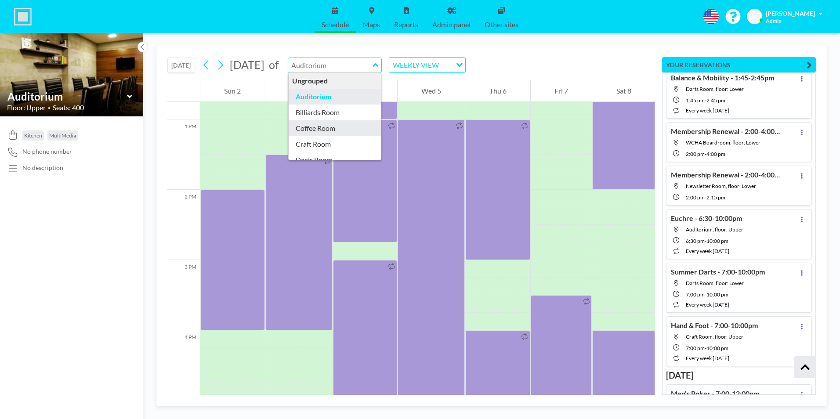
scroll to position [107, 0]
type input "Newsletter Room"
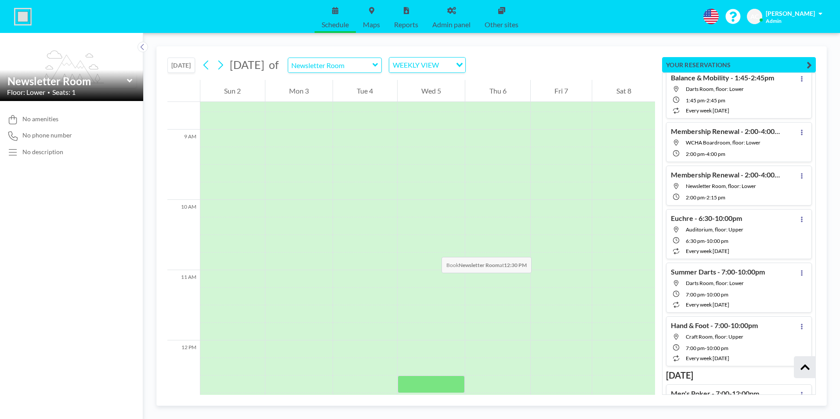
scroll to position [765, 0]
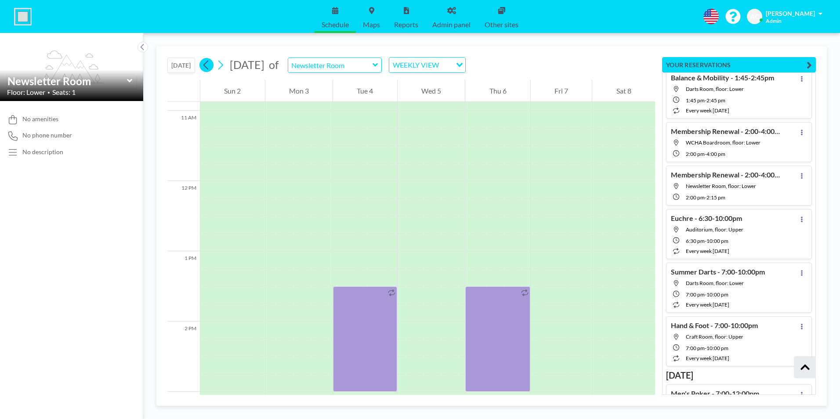
click at [210, 65] on icon at bounding box center [206, 64] width 8 height 13
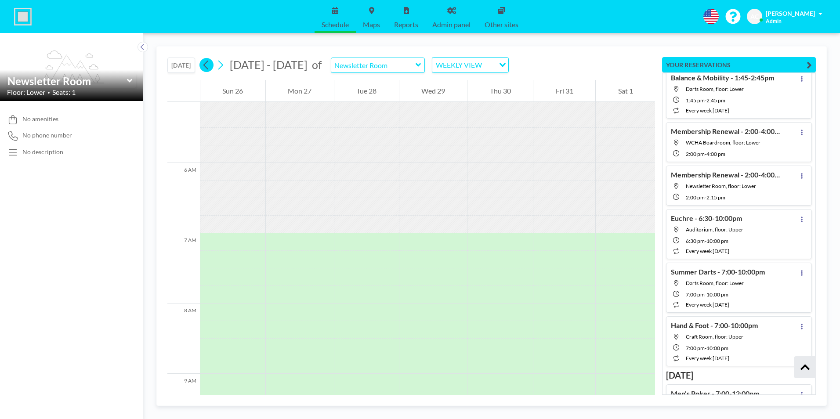
scroll to position [545, 0]
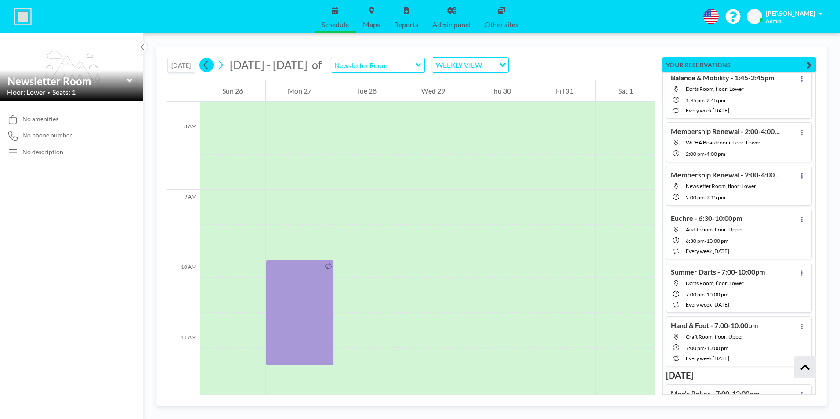
click at [210, 65] on icon at bounding box center [206, 64] width 8 height 13
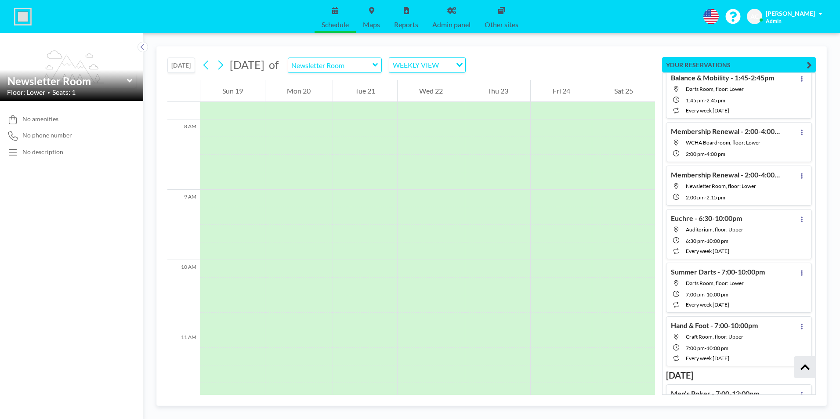
click at [184, 65] on button "[DATE]" at bounding box center [181, 65] width 28 height 15
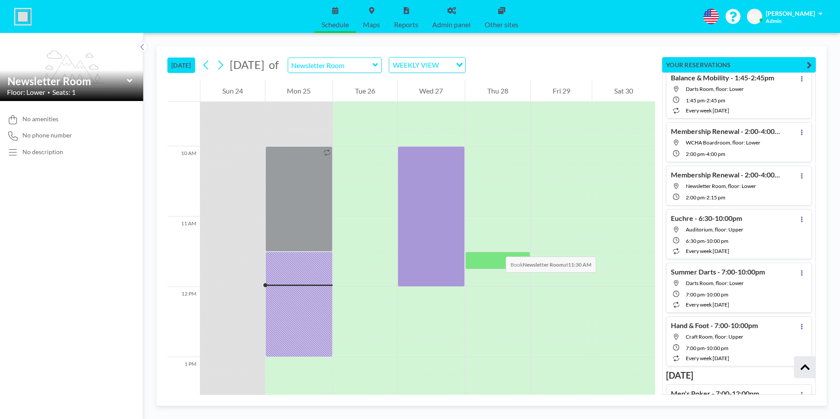
scroll to position [677, 0]
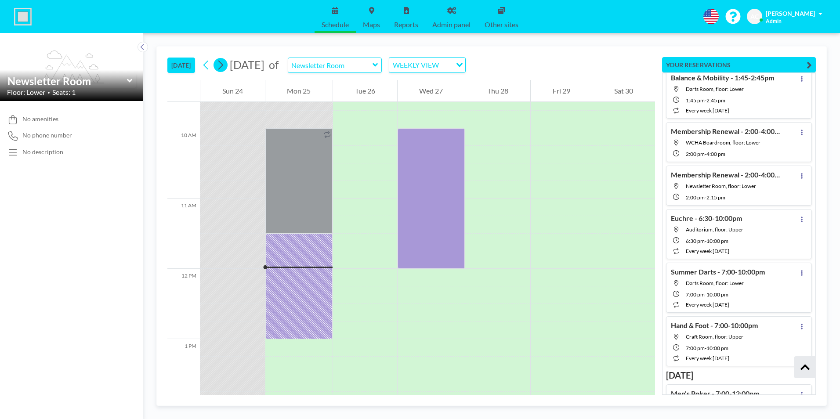
click at [225, 67] on icon at bounding box center [220, 64] width 8 height 13
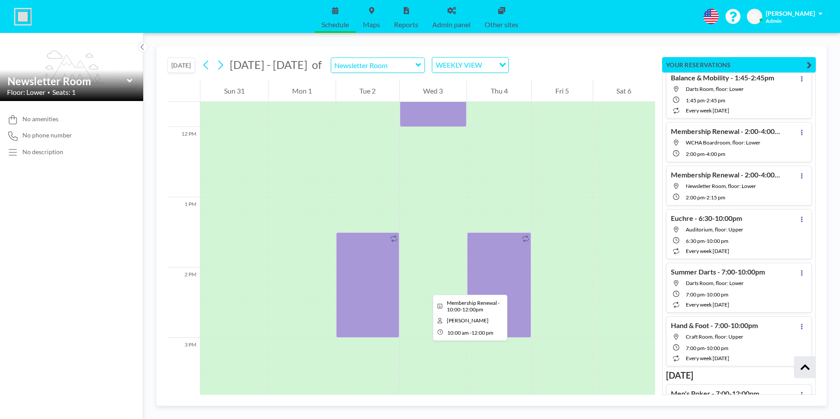
scroll to position [852, 0]
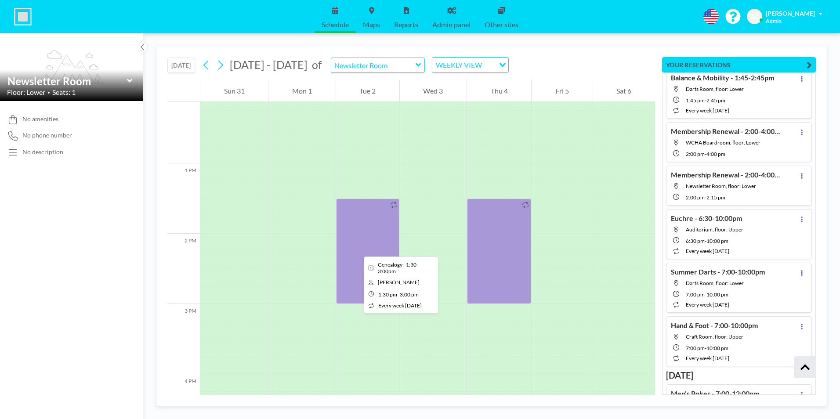
click at [357, 249] on div at bounding box center [367, 251] width 63 height 105
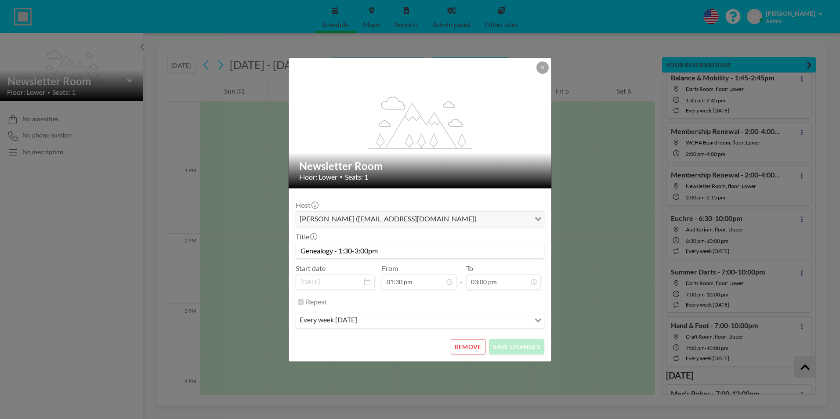
scroll to position [0, 0]
click at [468, 347] on button "REMOVE" at bounding box center [468, 346] width 35 height 15
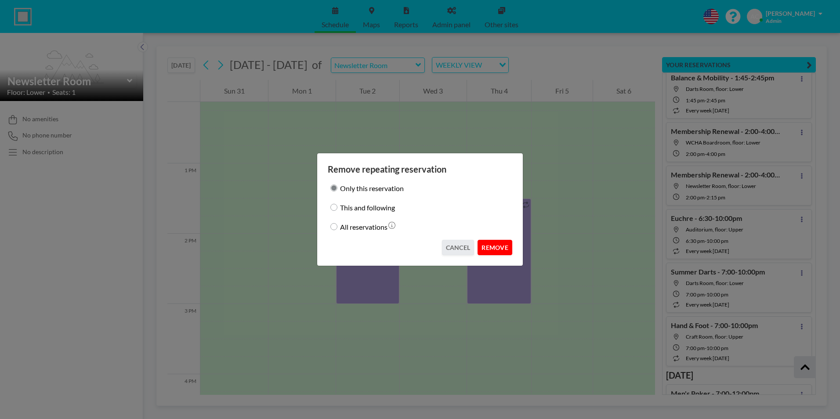
click at [499, 247] on button "REMOVE" at bounding box center [495, 247] width 35 height 15
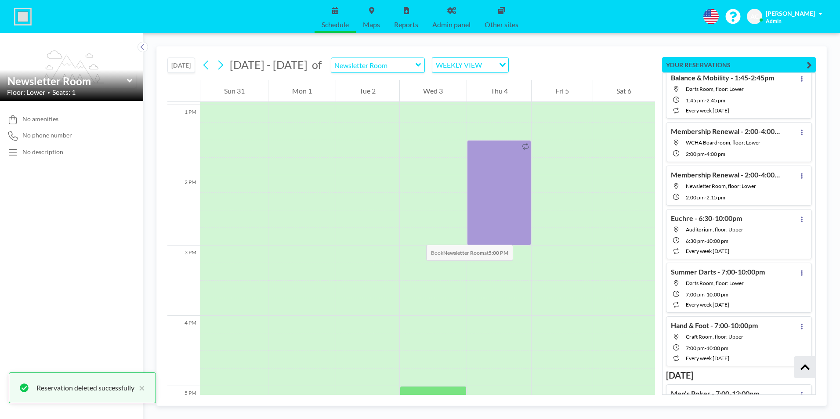
scroll to position [896, 0]
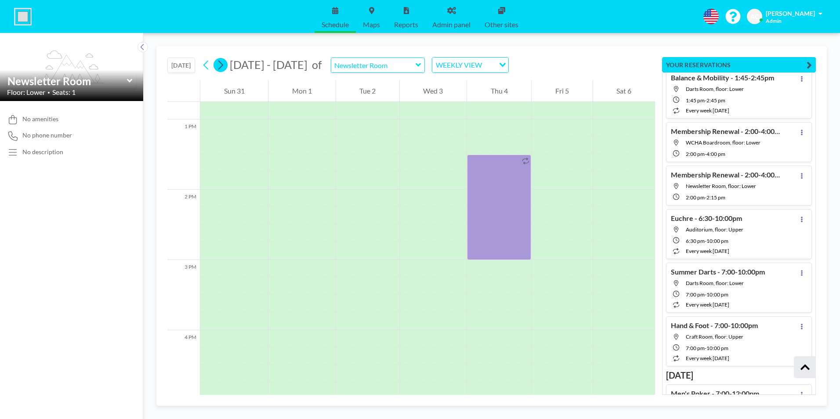
click at [223, 67] on icon at bounding box center [220, 65] width 5 height 9
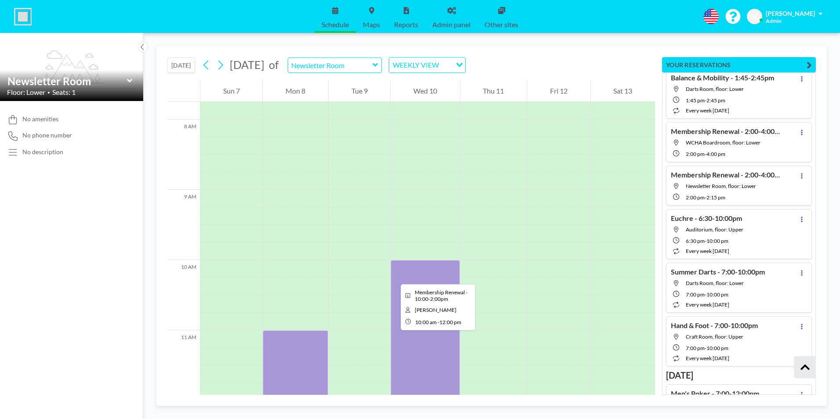
scroll to position [808, 0]
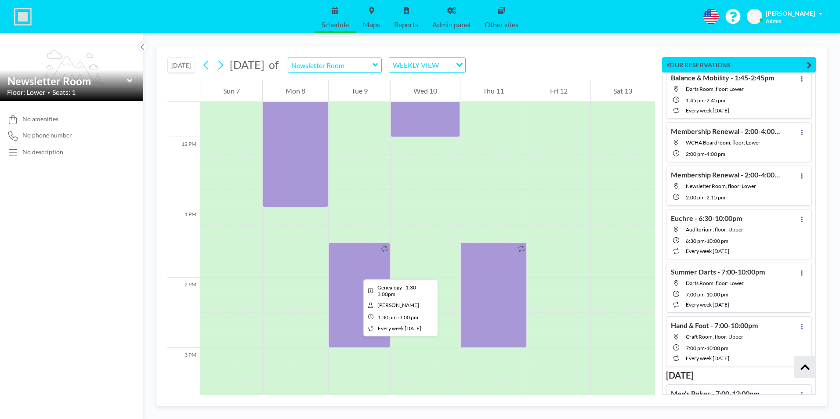
click at [356, 272] on div at bounding box center [360, 295] width 62 height 105
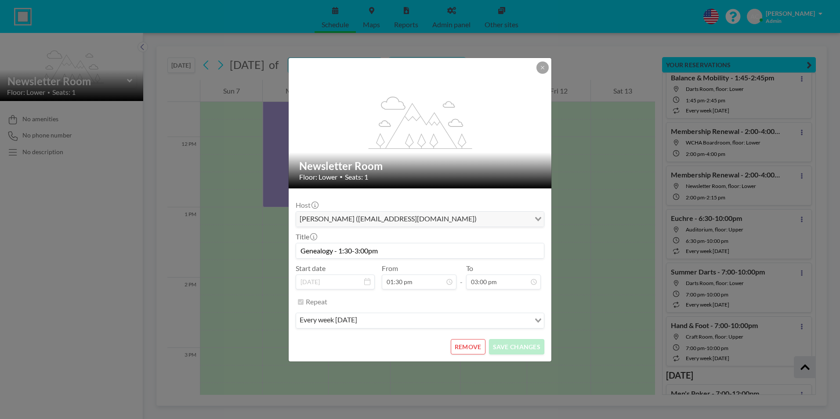
scroll to position [406, 0]
click at [473, 347] on button "REMOVE" at bounding box center [468, 346] width 35 height 15
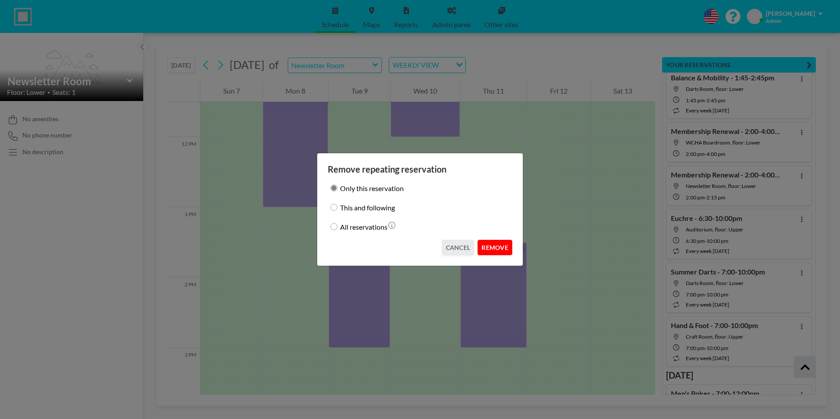
click at [498, 245] on button "REMOVE" at bounding box center [495, 247] width 35 height 15
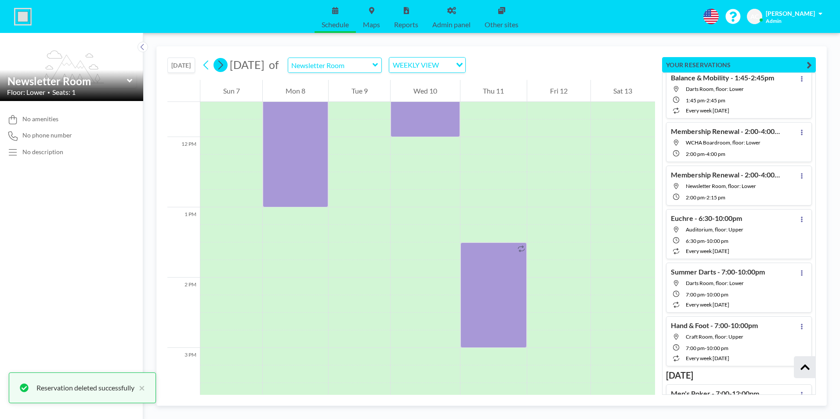
click at [225, 67] on icon at bounding box center [220, 64] width 8 height 13
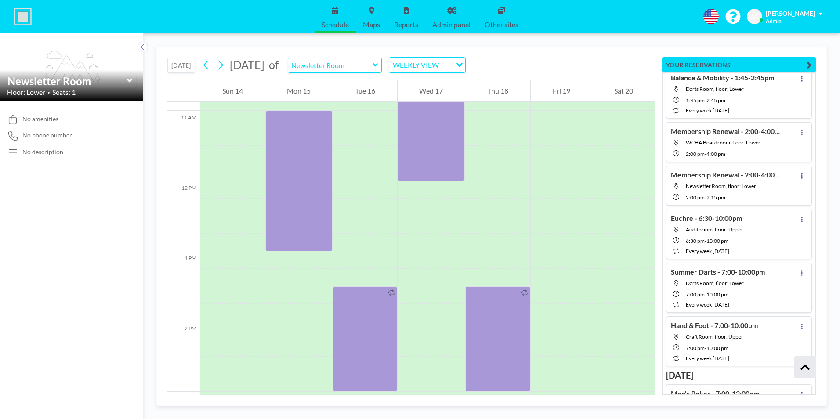
scroll to position [607, 0]
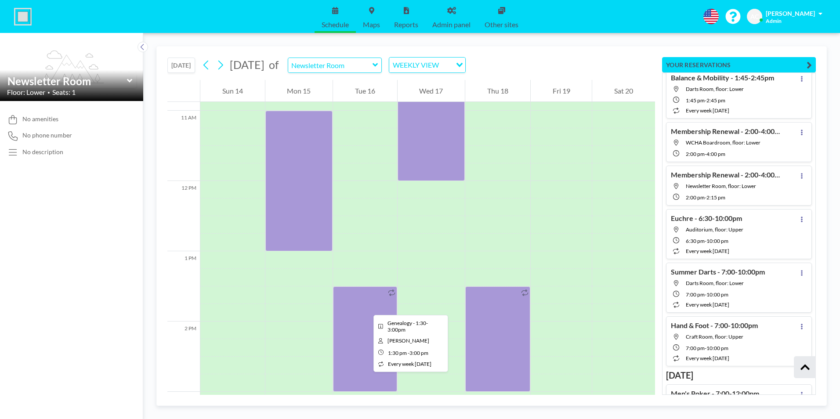
click at [366, 307] on div at bounding box center [365, 338] width 64 height 105
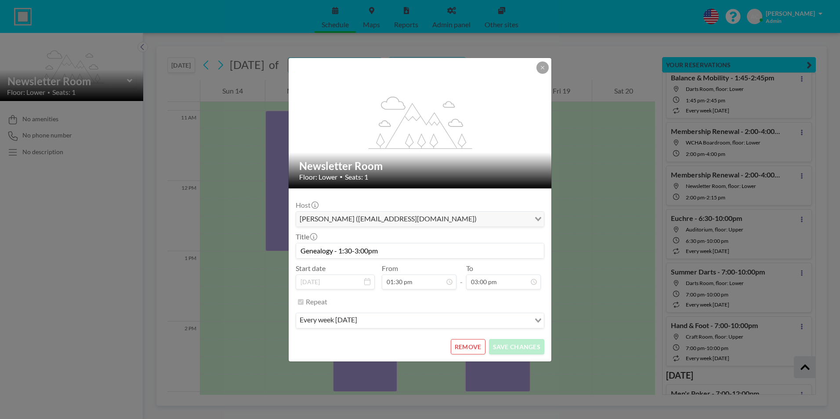
drag, startPoint x: 340, startPoint y: 251, endPoint x: 370, endPoint y: 250, distance: 29.9
click at [370, 250] on input "Genealogy - 1:30-3:00pm" at bounding box center [420, 250] width 248 height 15
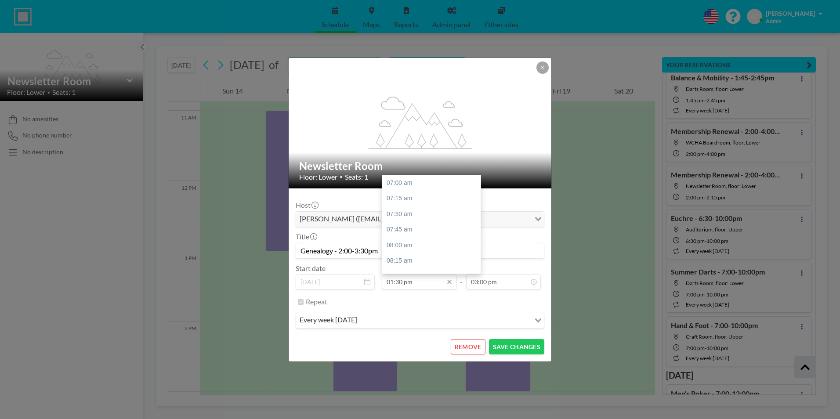
scroll to position [406, 0]
type input "Genealogy - 2:00-3:30pm"
click at [422, 283] on input "01:30 pm" at bounding box center [419, 282] width 75 height 15
click at [422, 214] on div "02:00 pm" at bounding box center [433, 215] width 103 height 16
type input "02:00 pm"
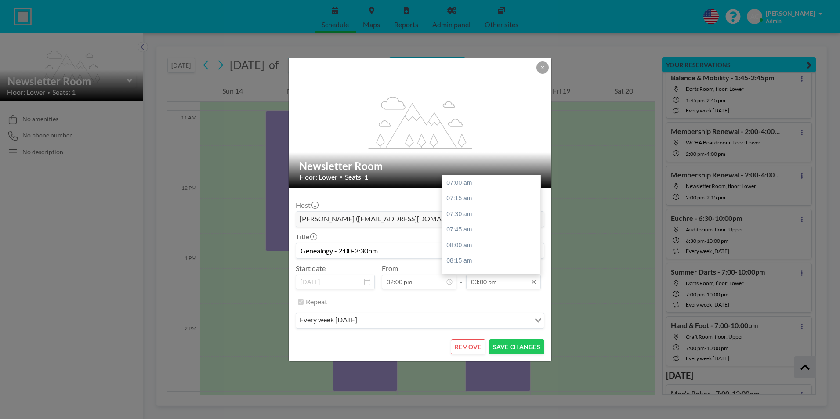
scroll to position [500, 0]
click at [500, 280] on input "03:00 pm" at bounding box center [503, 282] width 75 height 15
click at [486, 215] on div "03:30 pm" at bounding box center [493, 215] width 103 height 16
type input "03:30 pm"
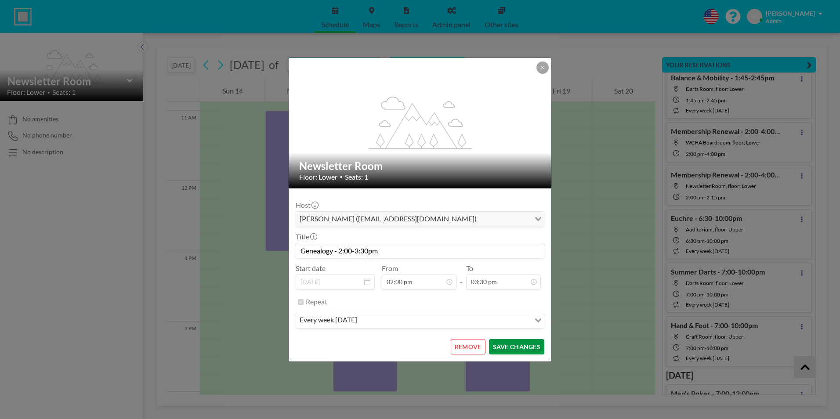
click at [521, 348] on button "SAVE CHANGES" at bounding box center [516, 346] width 55 height 15
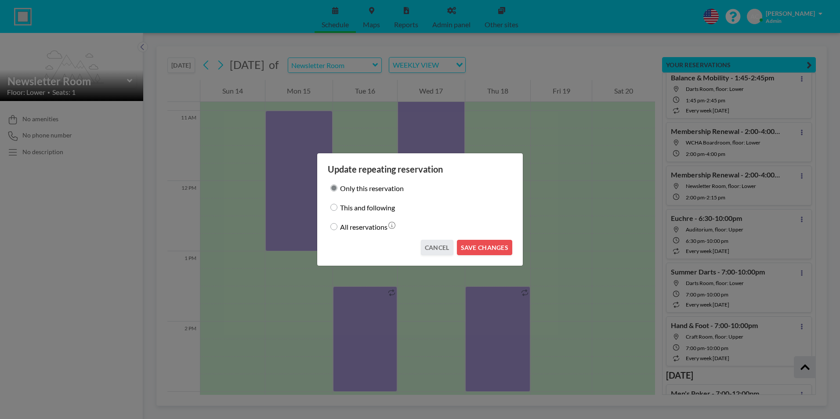
click at [336, 206] on input "This and following" at bounding box center [333, 207] width 7 height 7
radio input "true"
click at [487, 250] on button "SAVE CHANGES" at bounding box center [484, 247] width 55 height 15
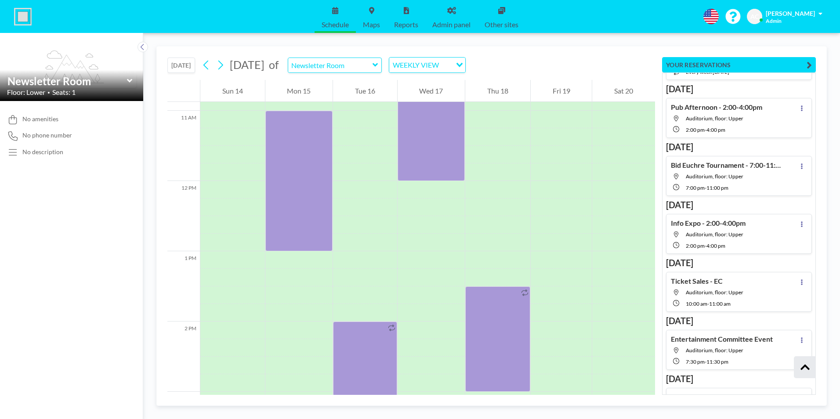
scroll to position [1398, 0]
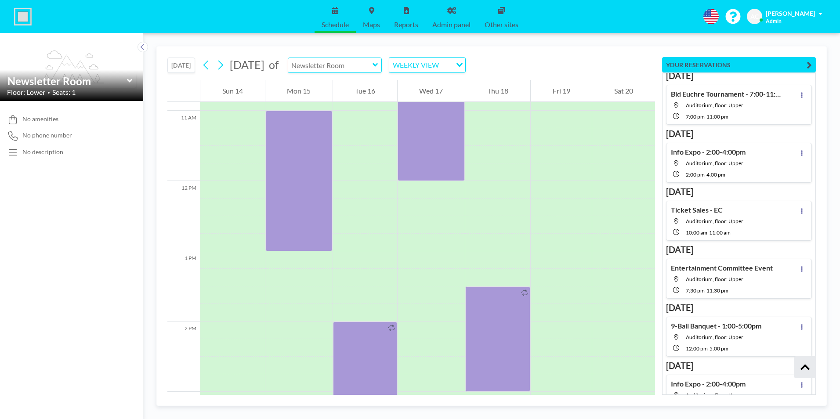
click at [373, 65] on input "text" at bounding box center [330, 65] width 84 height 15
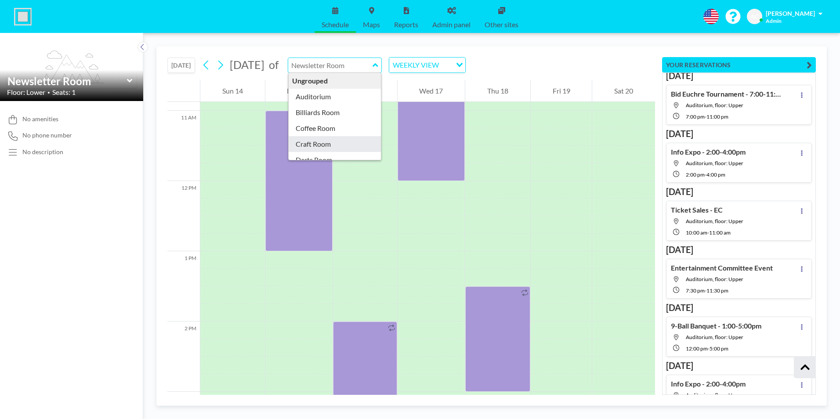
type input "Craft Room"
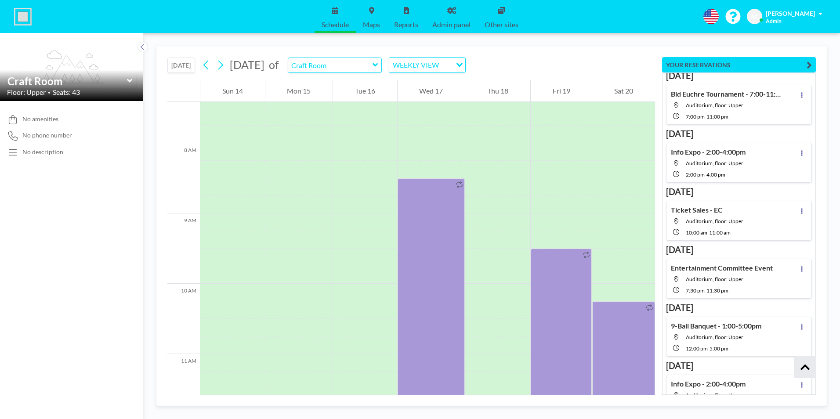
scroll to position [545, 0]
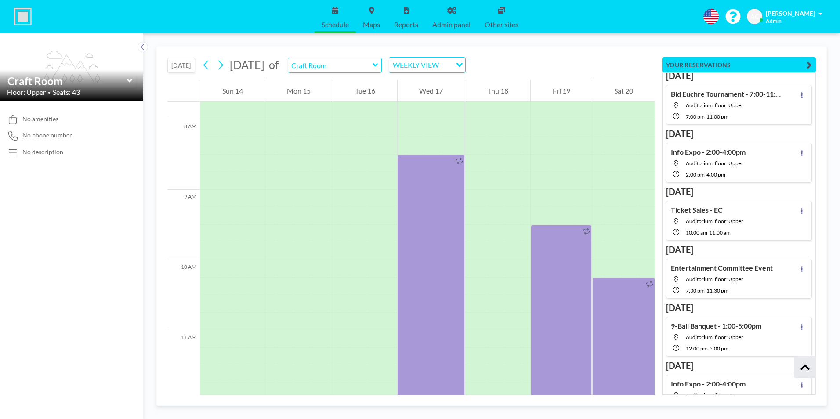
click at [181, 60] on button "[DATE]" at bounding box center [181, 65] width 28 height 15
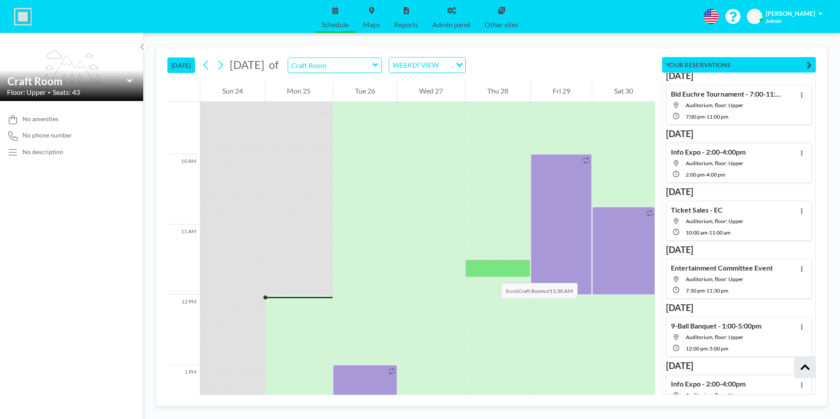
scroll to position [650, 0]
click at [223, 65] on icon at bounding box center [220, 64] width 8 height 13
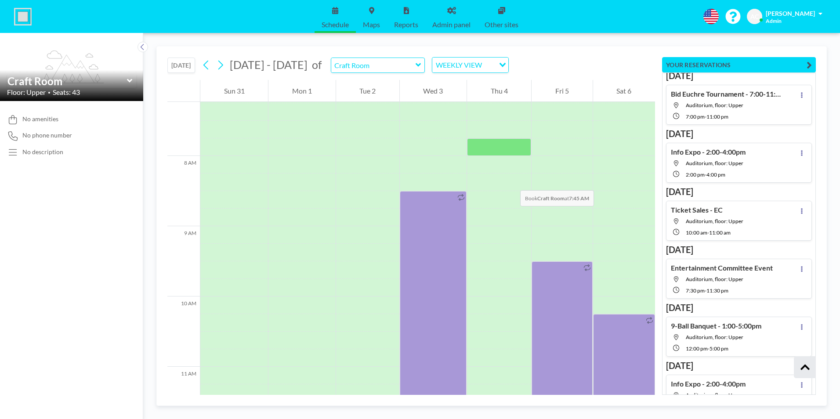
scroll to position [457, 0]
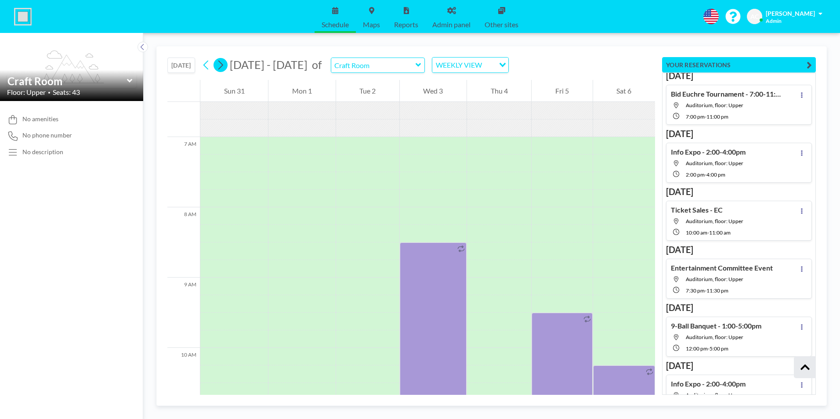
click at [220, 64] on icon at bounding box center [220, 64] width 8 height 13
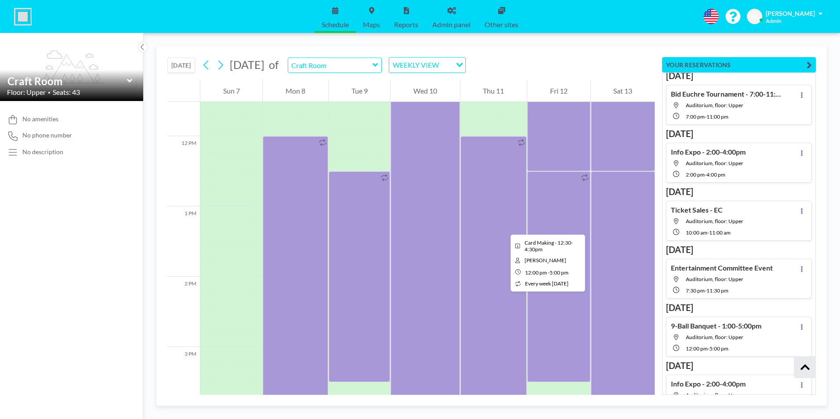
scroll to position [852, 0]
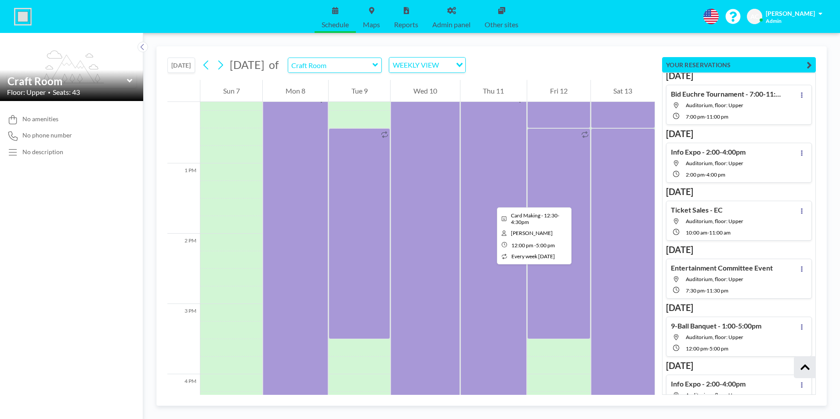
click at [490, 199] on div at bounding box center [493, 269] width 66 height 352
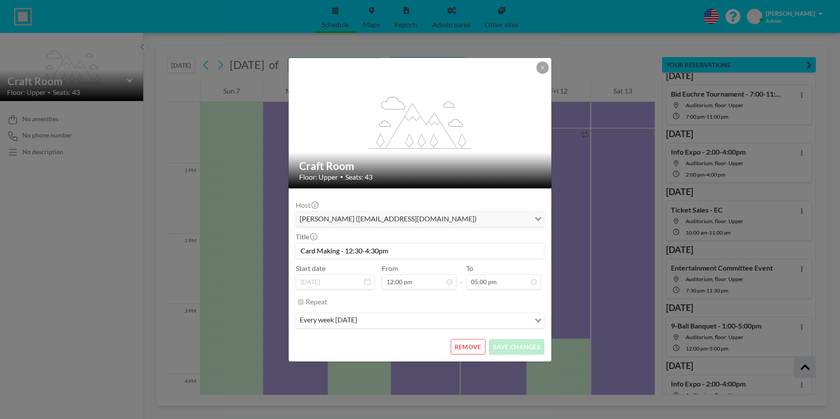
scroll to position [626, 0]
click at [350, 250] on input "Card Making - 12:30-4:30pm" at bounding box center [420, 250] width 248 height 15
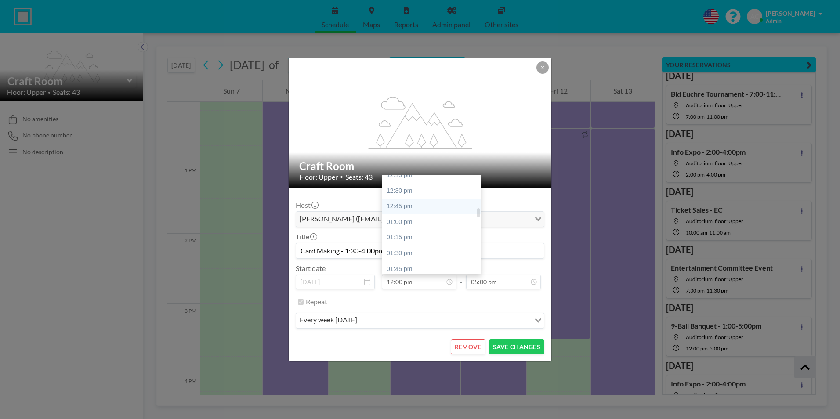
scroll to position [357, 0]
type input "Card Making - 1:30-4:00pm"
click at [422, 232] on div "01:30 pm" at bounding box center [433, 233] width 103 height 16
type input "01:30 pm"
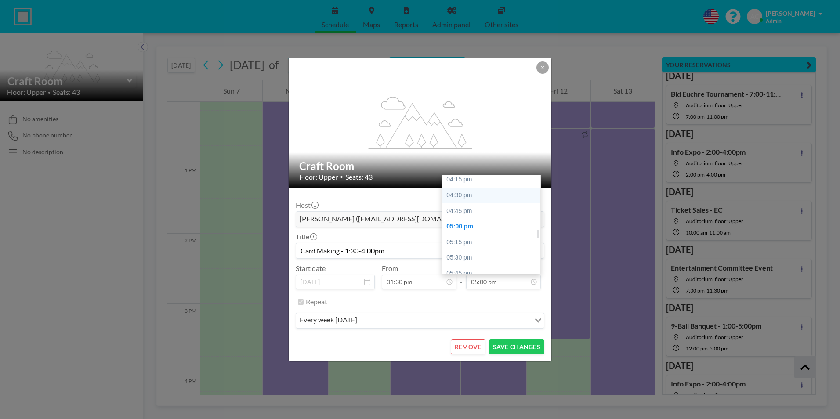
scroll to position [538, 0]
click at [479, 210] on div "04:00 pm" at bounding box center [493, 208] width 103 height 16
type input "04:00 pm"
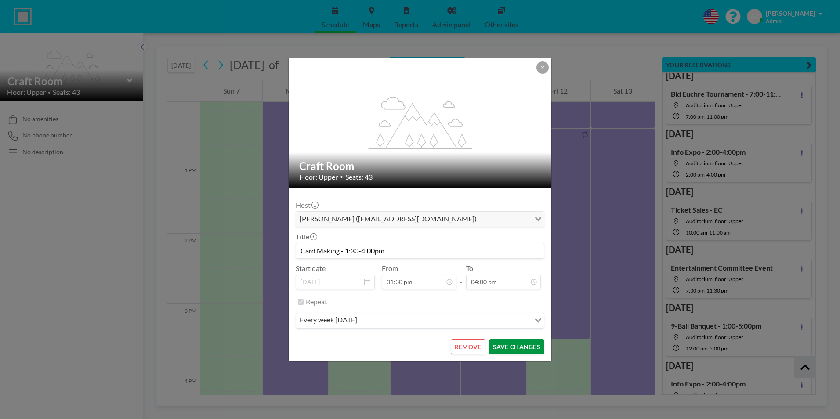
scroll to position [563, 0]
click at [516, 345] on button "SAVE CHANGES" at bounding box center [516, 346] width 55 height 15
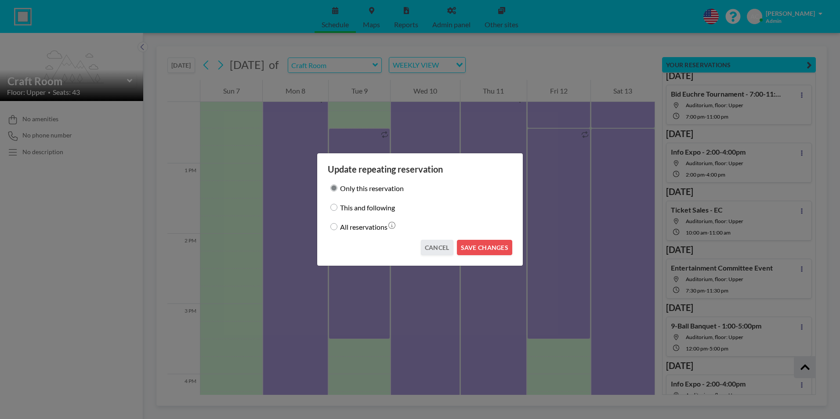
click at [336, 207] on input "This and following" at bounding box center [333, 207] width 7 height 7
radio input "true"
click at [482, 246] on button "SAVE CHANGES" at bounding box center [484, 247] width 55 height 15
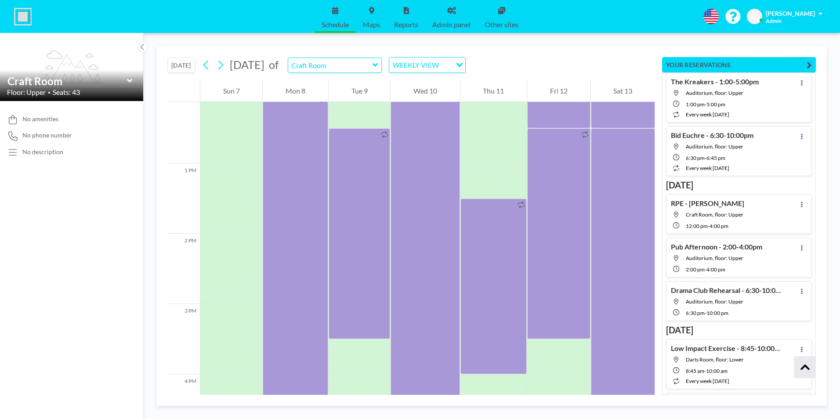
scroll to position [1230, 0]
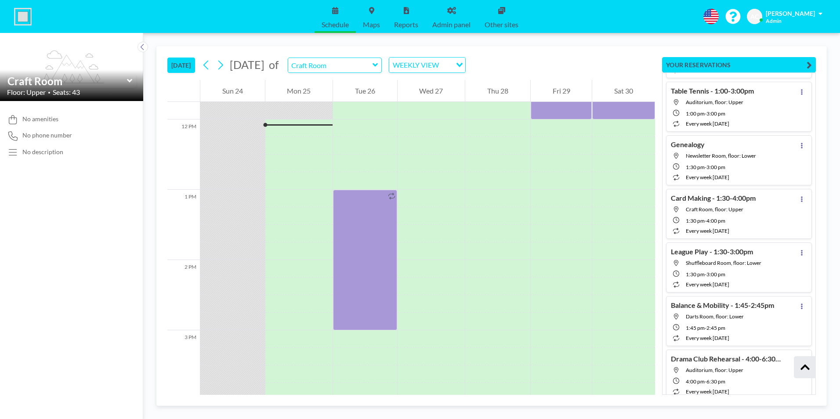
scroll to position [9171, 0]
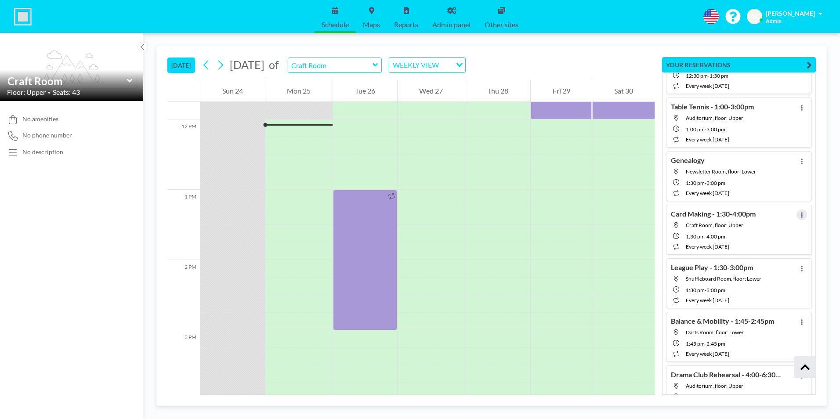
click at [801, 215] on icon at bounding box center [802, 215] width 2 height 6
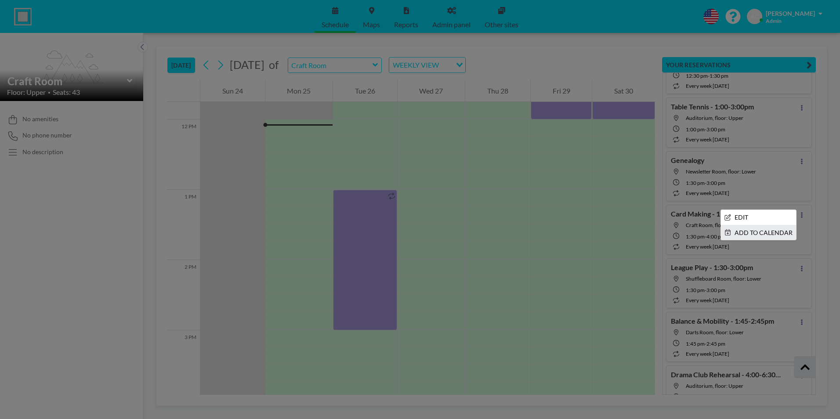
click at [774, 233] on li "ADD TO CALENDAR" at bounding box center [758, 232] width 75 height 15
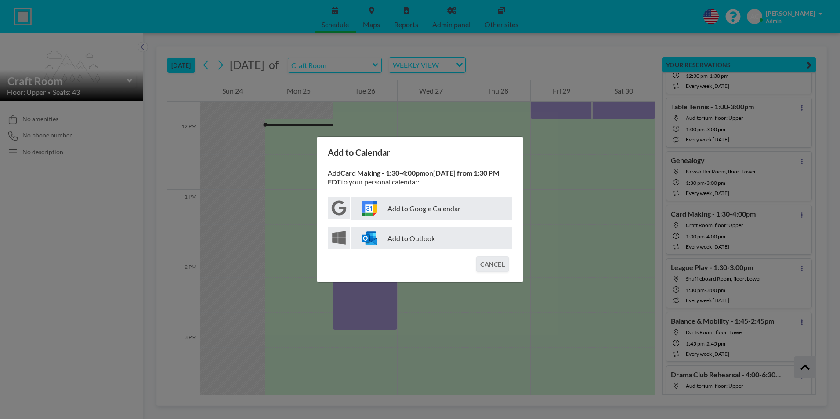
click at [402, 210] on p "Add to Google Calendar" at bounding box center [431, 208] width 161 height 23
